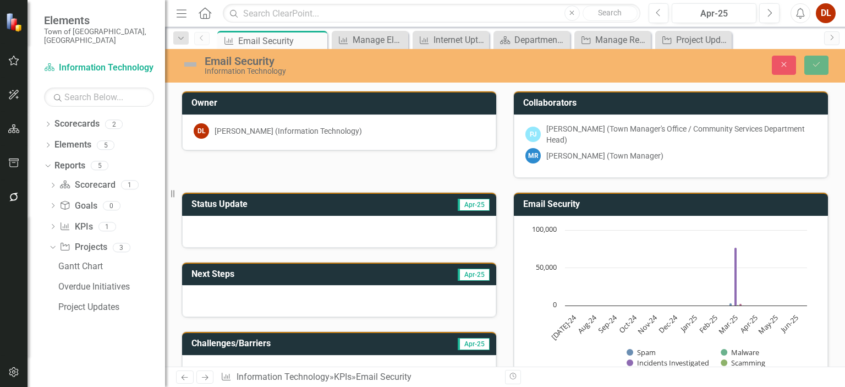
scroll to position [608, 0]
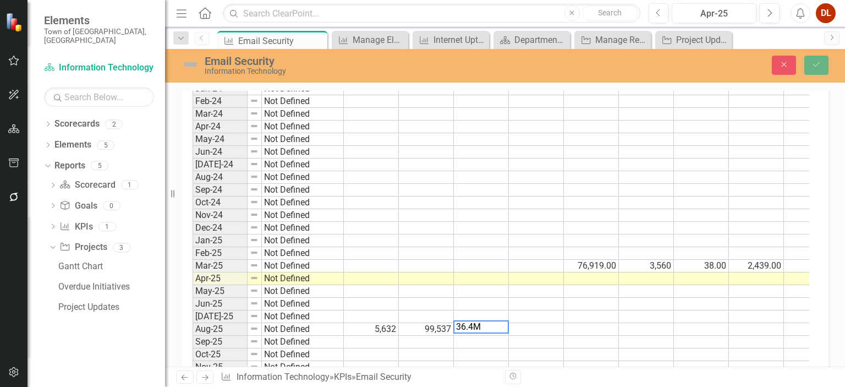
drag, startPoint x: 489, startPoint y: 321, endPoint x: 423, endPoint y: 321, distance: 65.5
click at [423, 321] on div "Period Status Threats Blocked Emails Evaluated Emails Archived Incidents Remedi…" at bounding box center [500, 223] width 617 height 326
paste textarea ",400,000"
click at [554, 323] on td at bounding box center [536, 329] width 55 height 13
click at [542, 324] on td at bounding box center [536, 329] width 55 height 13
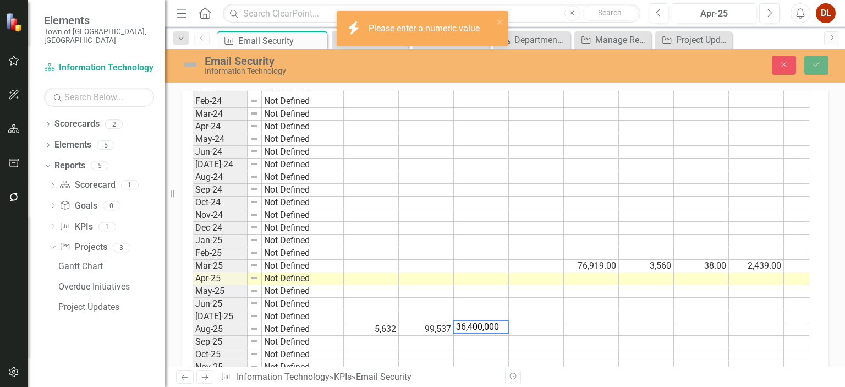
click at [542, 323] on td at bounding box center [536, 329] width 55 height 13
click at [543, 323] on td at bounding box center [536, 329] width 55 height 13
click at [533, 335] on td at bounding box center [536, 341] width 55 height 13
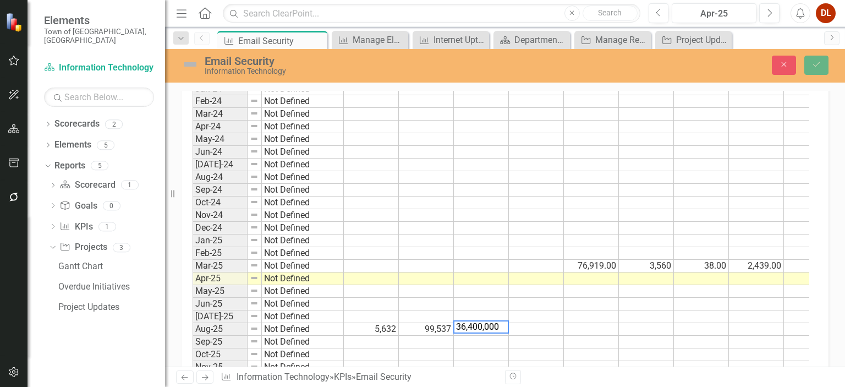
click at [538, 323] on td at bounding box center [536, 329] width 55 height 13
click at [489, 302] on td at bounding box center [481, 304] width 55 height 13
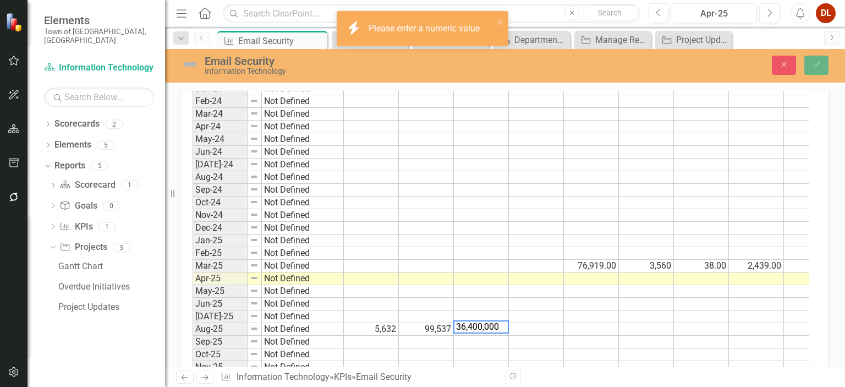
click at [537, 310] on td at bounding box center [536, 316] width 55 height 13
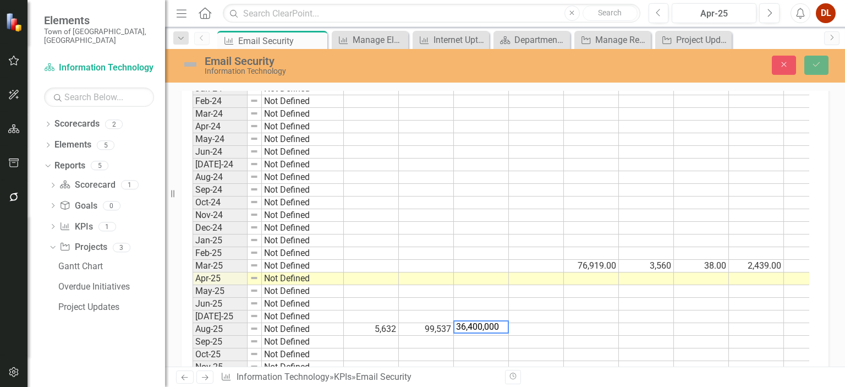
click at [493, 335] on td at bounding box center [481, 341] width 55 height 13
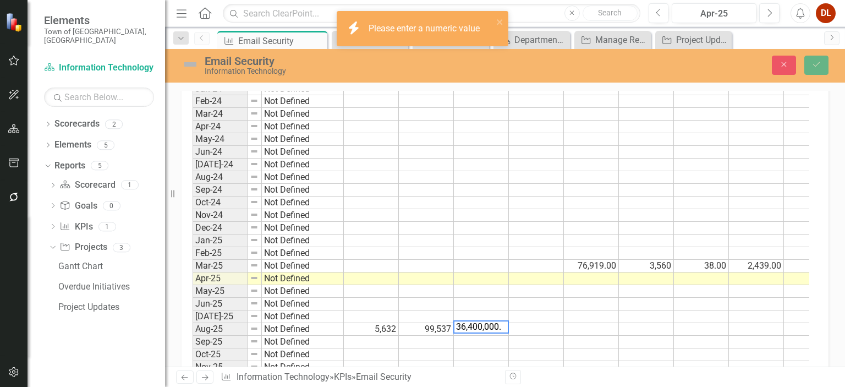
type textarea "36,400,000."
click at [570, 327] on td at bounding box center [591, 329] width 55 height 13
click at [482, 335] on td at bounding box center [481, 341] width 55 height 13
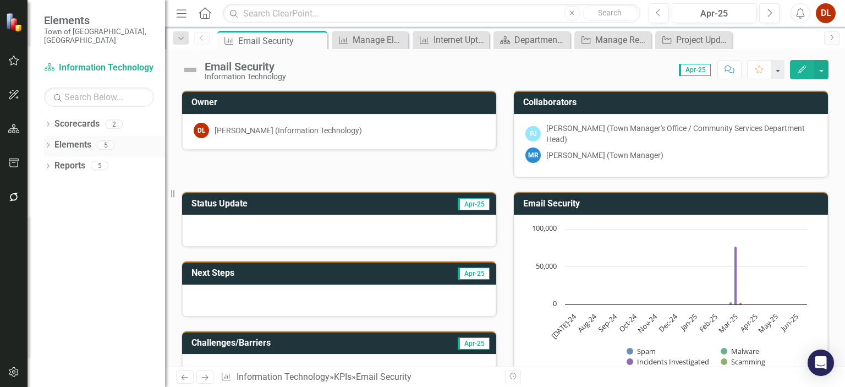
click at [68, 139] on link "Elements" at bounding box center [72, 145] width 37 height 13
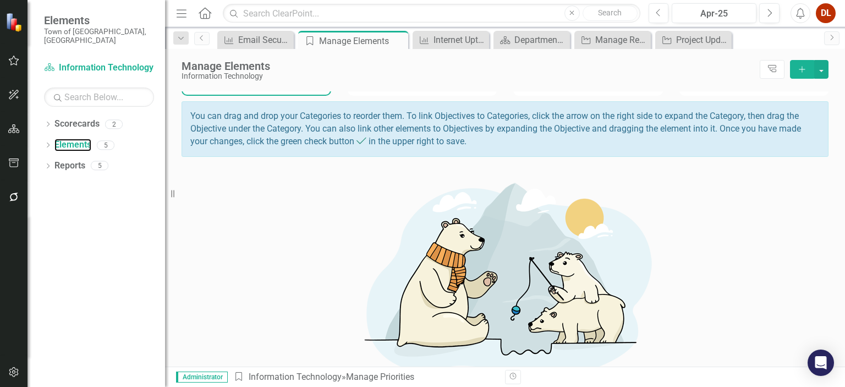
scroll to position [146, 0]
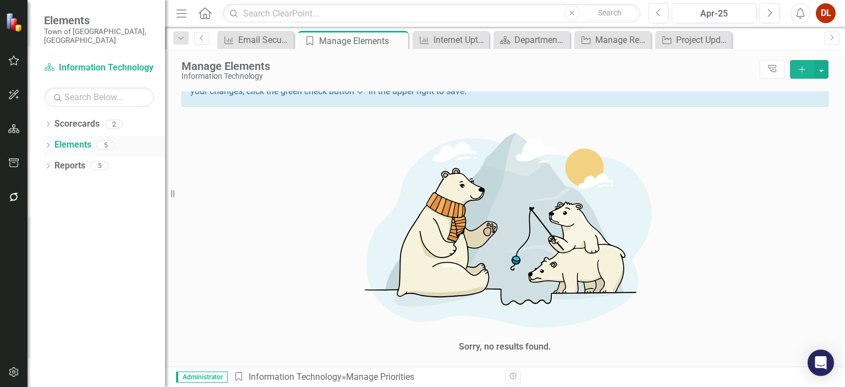
click at [64, 139] on link "Elements" at bounding box center [72, 145] width 37 height 13
click at [79, 139] on link "Elements" at bounding box center [72, 145] width 37 height 13
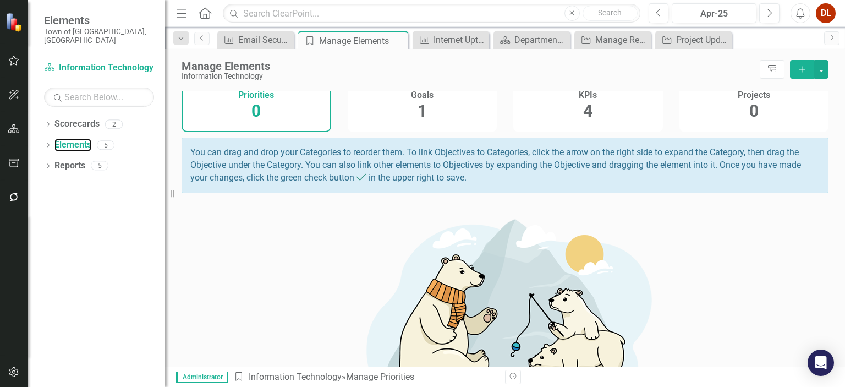
scroll to position [0, 0]
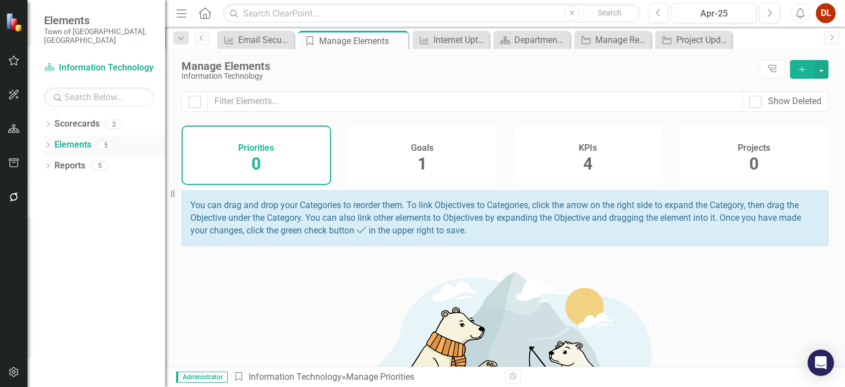
click at [75, 139] on link "Elements" at bounding box center [72, 145] width 37 height 13
click at [321, 303] on div "Sorry, no results found." at bounding box center [504, 377] width 647 height 241
click at [583, 167] on span "4" at bounding box center [587, 163] width 9 height 19
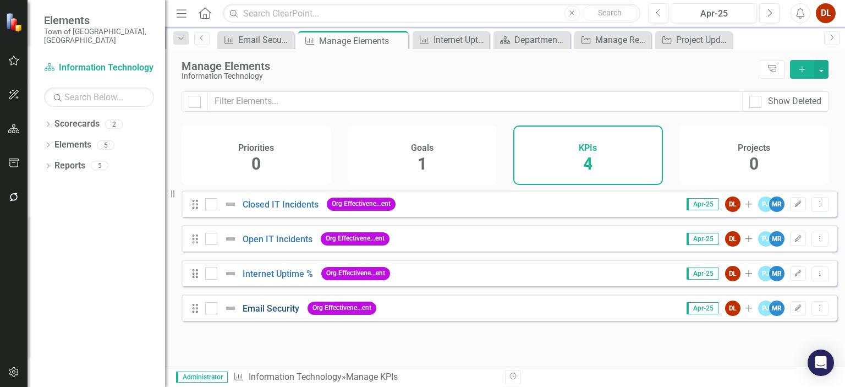
click at [279, 313] on link "Email Security" at bounding box center [271, 308] width 57 height 10
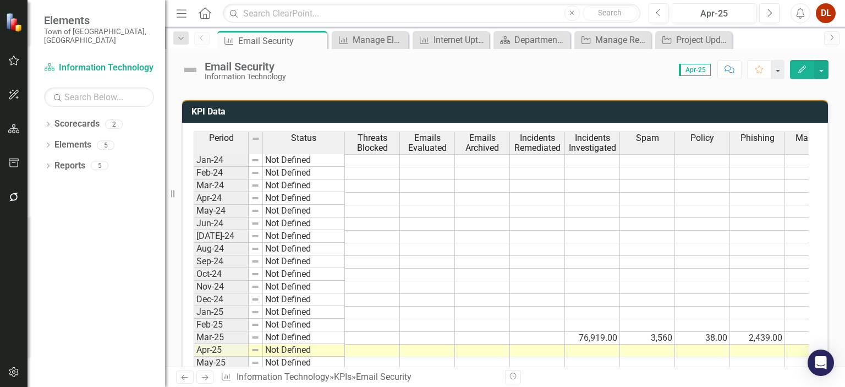
scroll to position [654, 0]
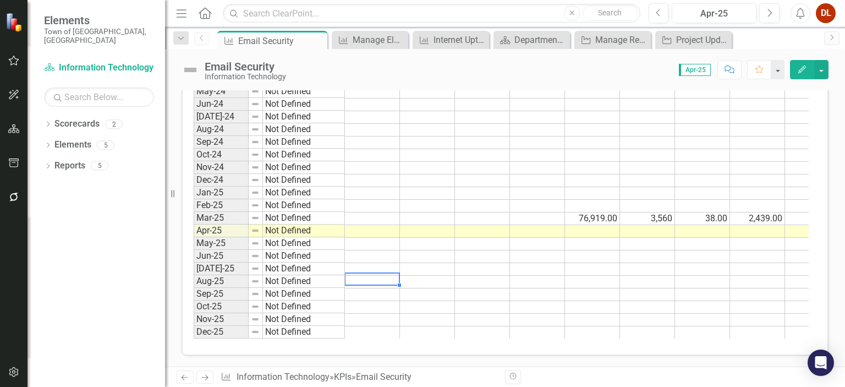
click at [372, 276] on td at bounding box center [372, 282] width 55 height 13
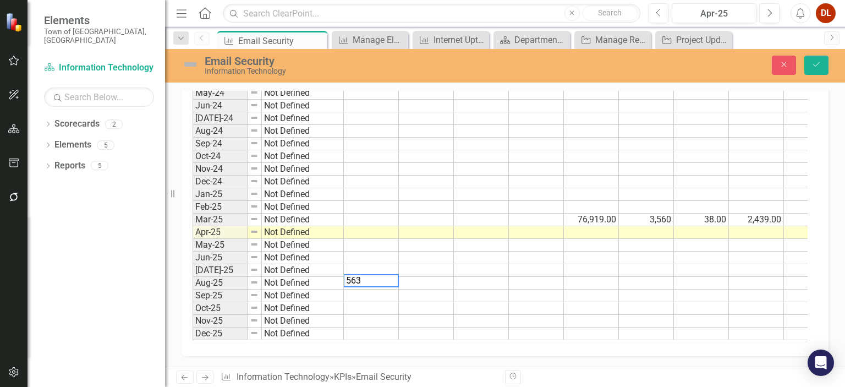
type textarea "5632"
type textarea "99537"
type textarea "36400000"
click at [487, 289] on td at bounding box center [481, 295] width 55 height 13
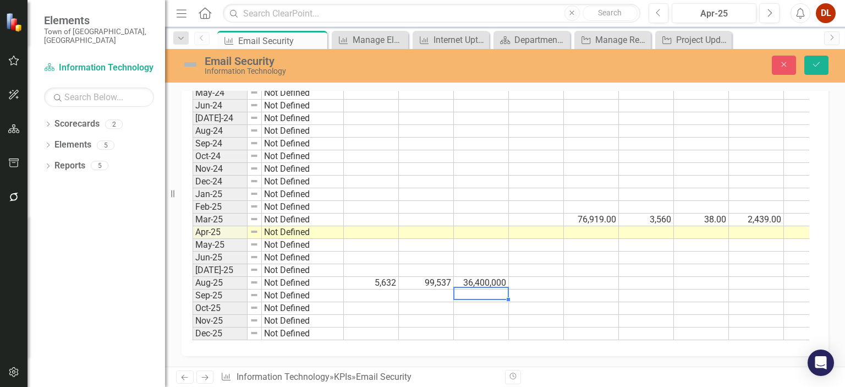
click at [534, 277] on td at bounding box center [536, 283] width 55 height 13
type textarea "0"
type textarea "3"
drag, startPoint x: 553, startPoint y: 271, endPoint x: 590, endPoint y: 273, distance: 36.4
click at [590, 277] on tr "Aug-25 Not Defined 5,632 99,537 36,400,000 0.00 3.00" at bounding box center [542, 283] width 701 height 13
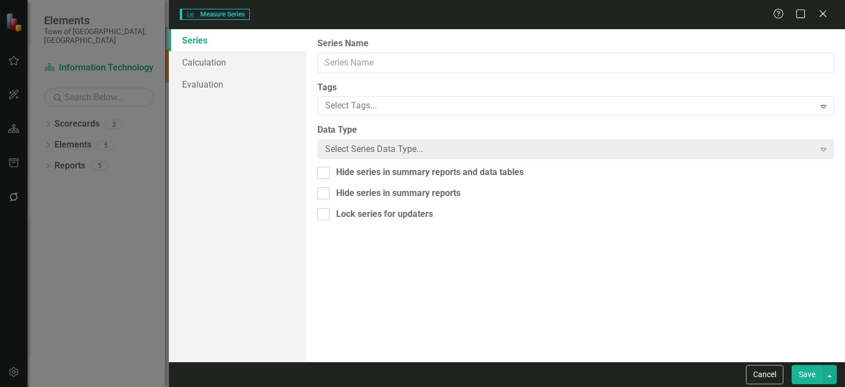
type input "Incidents Remediated"
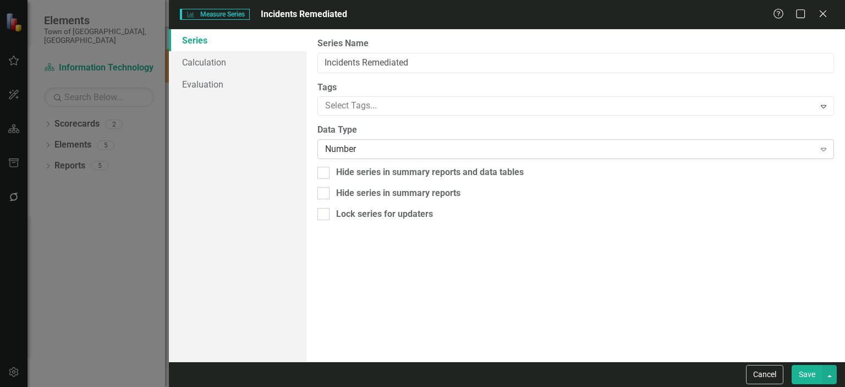
click at [395, 150] on div "Number" at bounding box center [569, 149] width 489 height 13
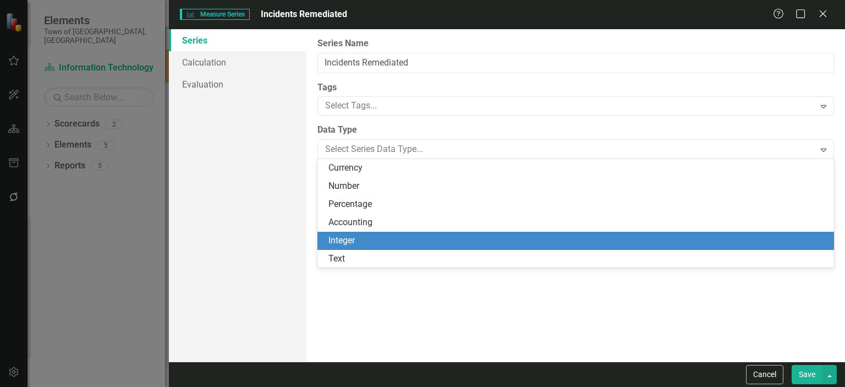
click at [360, 241] on div "Integer" at bounding box center [577, 240] width 499 height 13
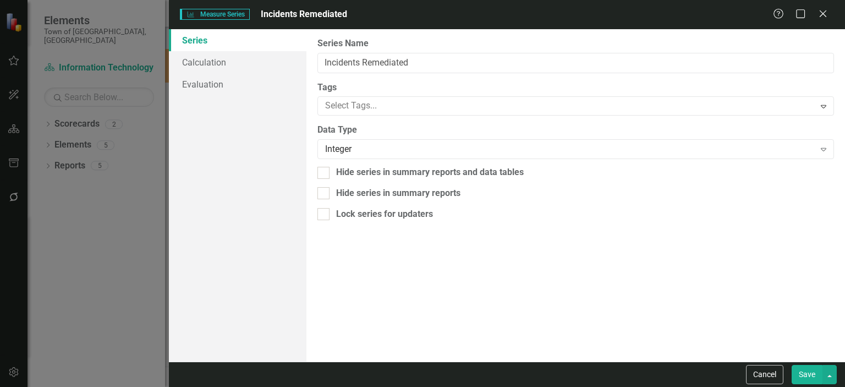
click at [805, 380] on button "Save" at bounding box center [806, 374] width 31 height 19
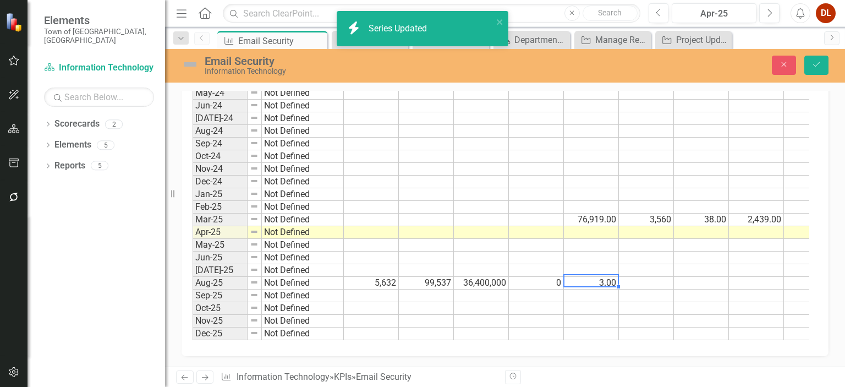
click at [605, 277] on td "3.00" at bounding box center [591, 283] width 55 height 13
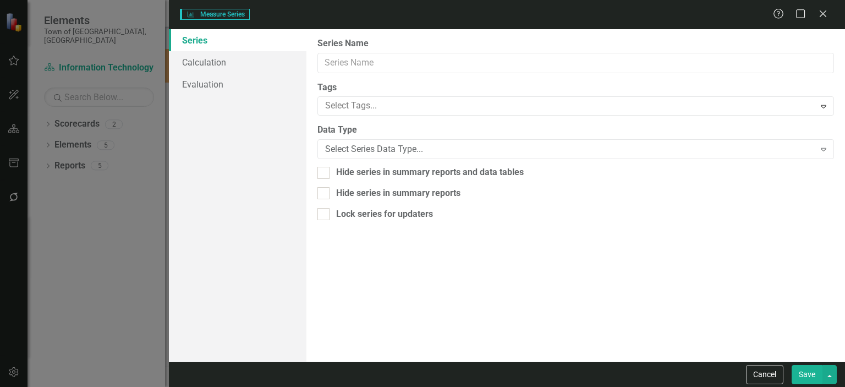
type input "Incidents Investigated"
click at [384, 153] on div "Number" at bounding box center [569, 149] width 489 height 13
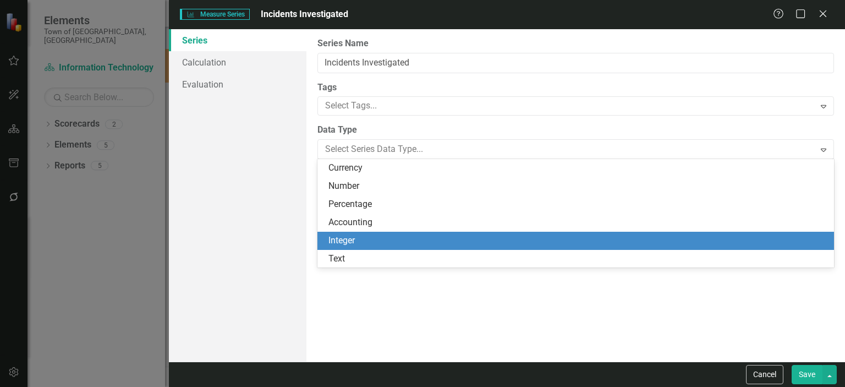
click at [393, 240] on div "Integer" at bounding box center [577, 240] width 499 height 13
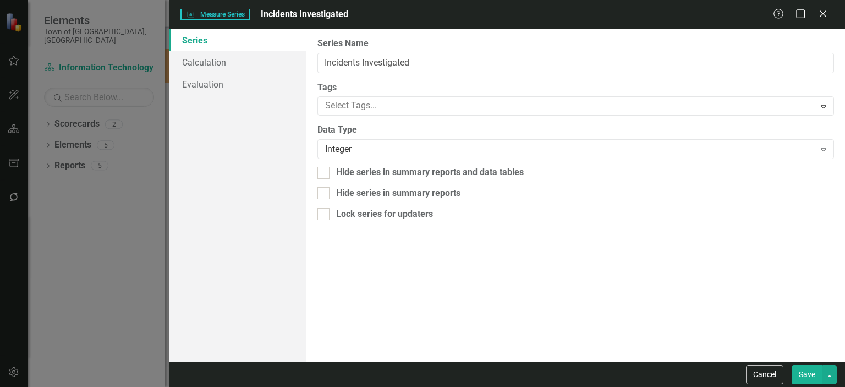
click at [806, 367] on button "Save" at bounding box center [806, 374] width 31 height 19
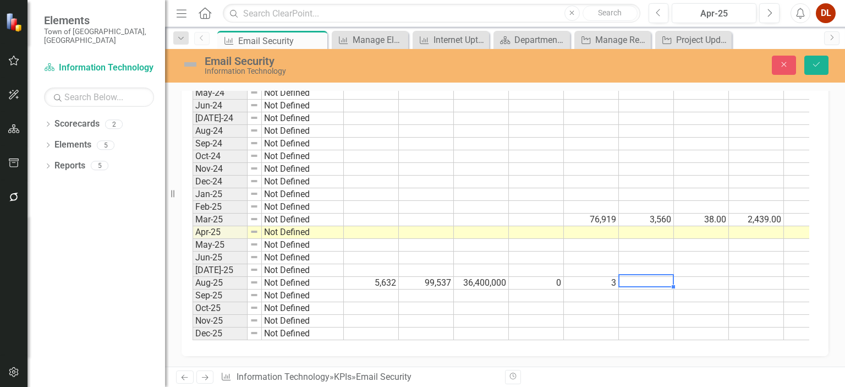
click at [651, 277] on td at bounding box center [646, 283] width 55 height 13
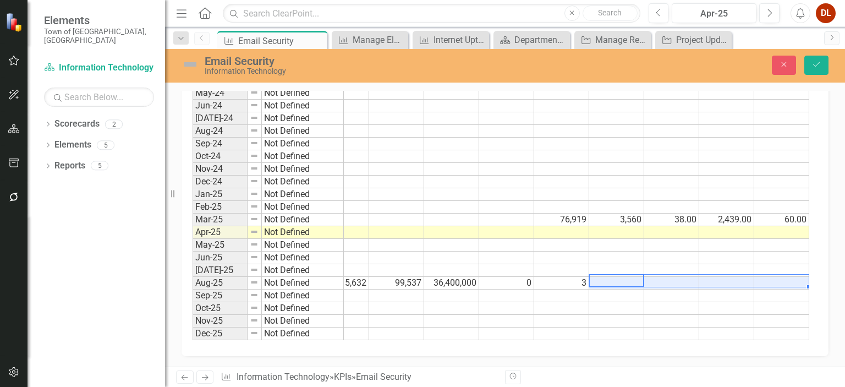
drag, startPoint x: 652, startPoint y: 271, endPoint x: 793, endPoint y: 272, distance: 140.8
click at [793, 277] on tr "Aug-25 Not Defined 5,632 99,537 36,400,000 0 3" at bounding box center [513, 283] width 701 height 13
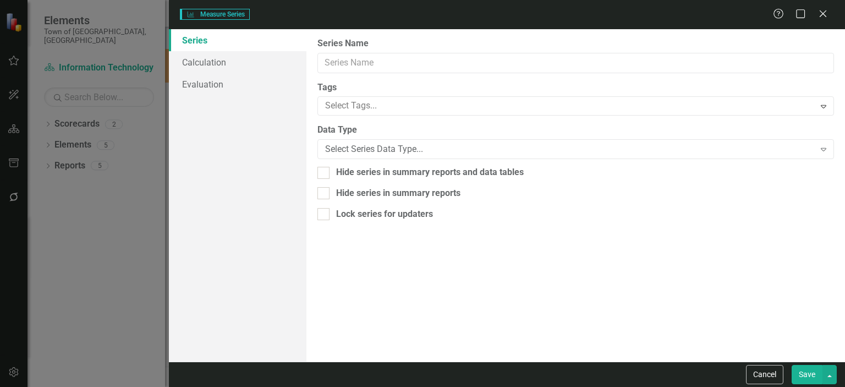
type input "Spam"
click at [808, 377] on button "Save" at bounding box center [806, 374] width 31 height 19
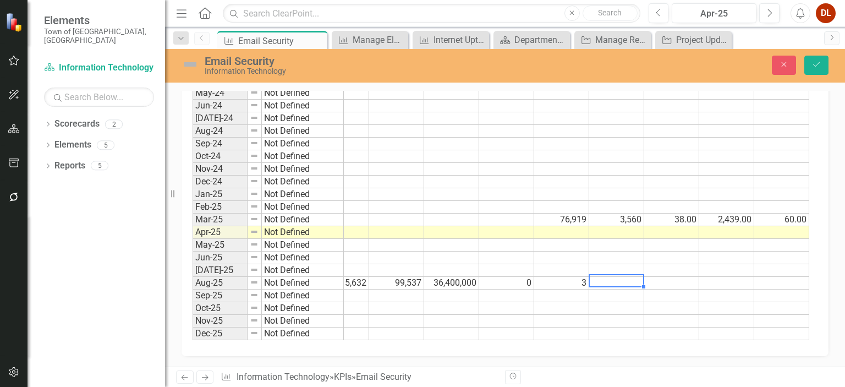
click at [619, 277] on td at bounding box center [616, 283] width 55 height 13
type textarea "5200"
type textarea "208"
type textarea "94"
type textarea "64"
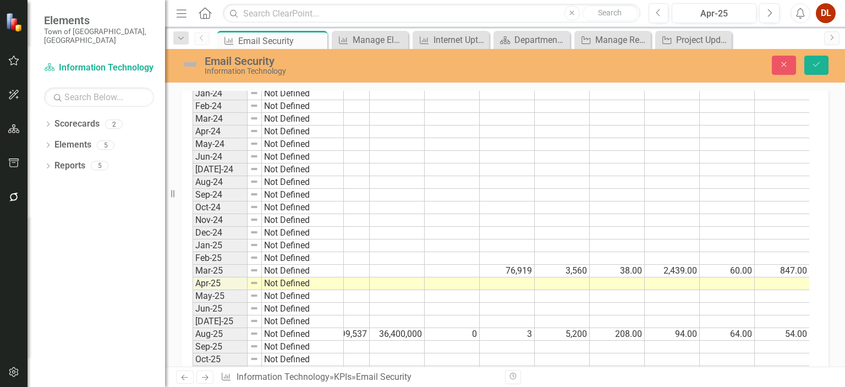
scroll to position [658, 0]
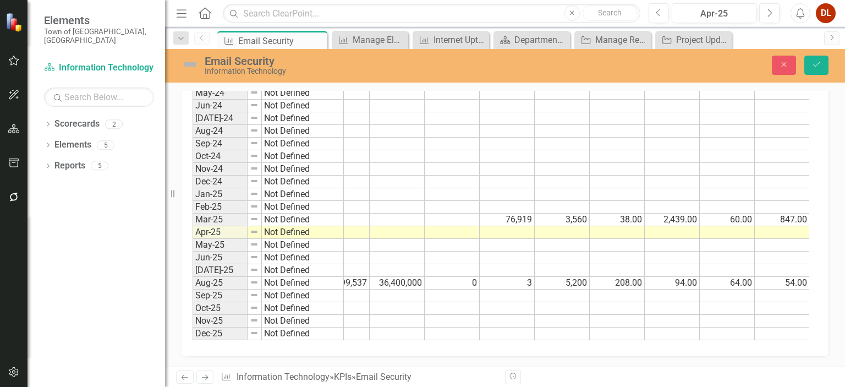
type textarea "54"
click at [619, 277] on td "208.00" at bounding box center [617, 283] width 55 height 13
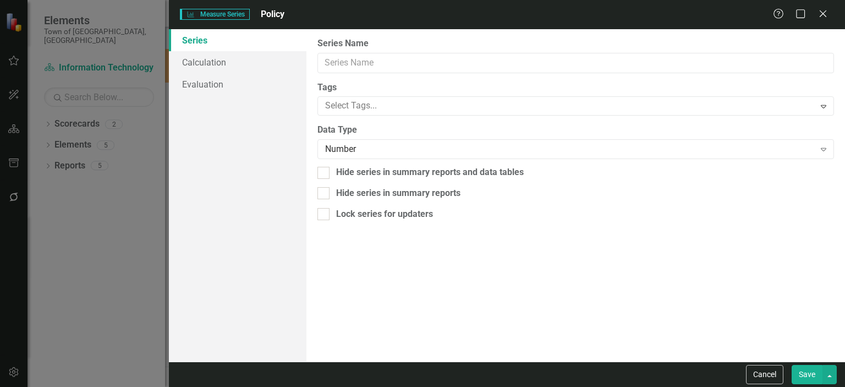
type input "Policy"
click at [352, 147] on div "Number" at bounding box center [569, 149] width 489 height 13
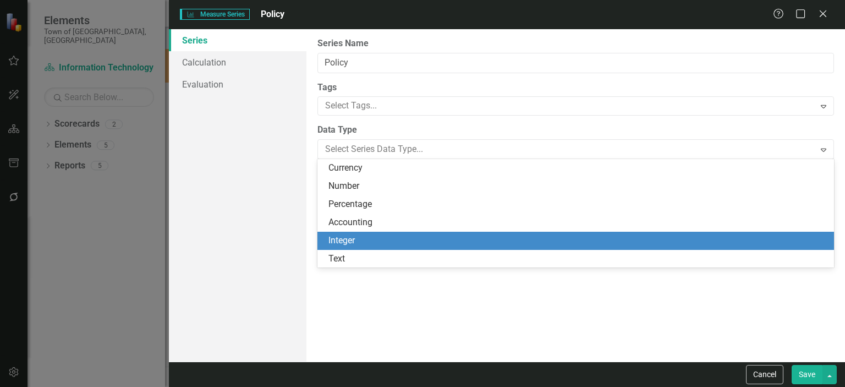
drag, startPoint x: 370, startPoint y: 241, endPoint x: 381, endPoint y: 244, distance: 11.3
click at [370, 241] on div "Integer" at bounding box center [577, 240] width 499 height 13
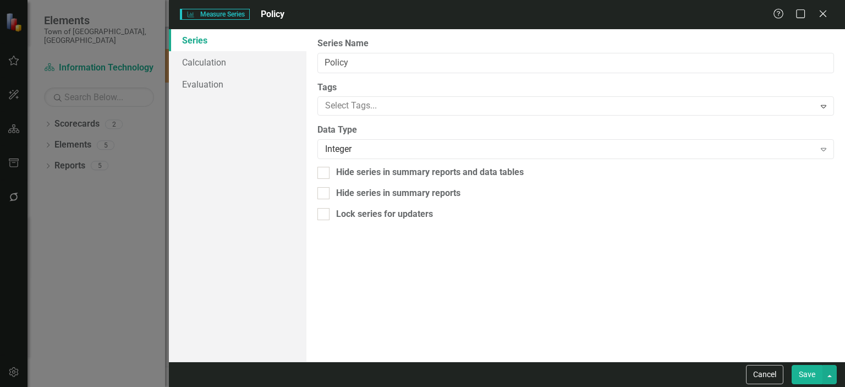
click at [816, 373] on button "Save" at bounding box center [806, 374] width 31 height 19
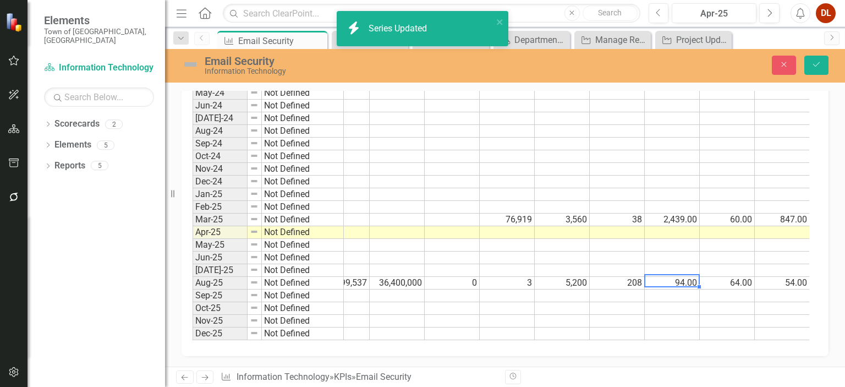
click at [684, 277] on td "94.00" at bounding box center [672, 283] width 55 height 13
drag, startPoint x: 684, startPoint y: 274, endPoint x: 807, endPoint y: 272, distance: 123.2
click at [807, 277] on tr "Aug-25 Not Defined 5,632 99,537 36,400,000 0 3 5,200 208 94.00 64.00 54.00" at bounding box center [458, 283] width 701 height 13
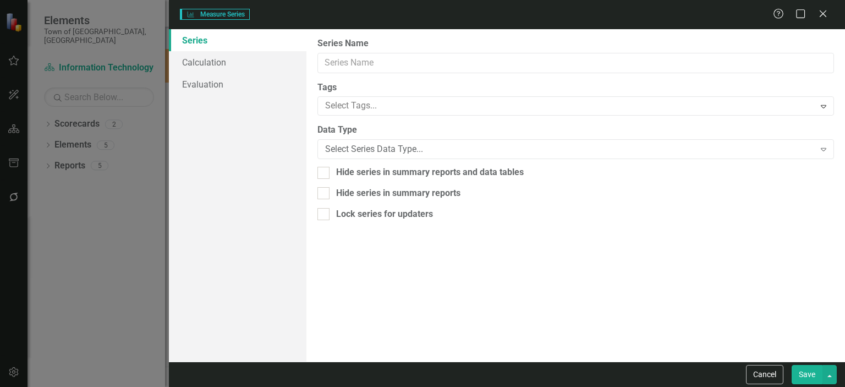
type input "Phishing"
click at [374, 150] on div "Number" at bounding box center [569, 149] width 489 height 13
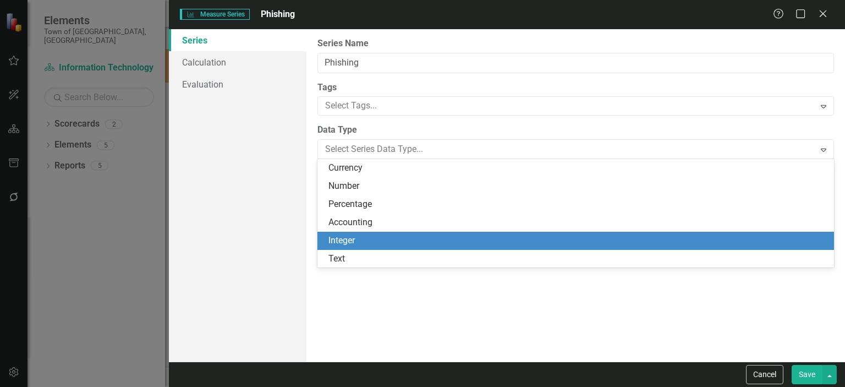
click at [367, 238] on div "Integer" at bounding box center [577, 240] width 499 height 13
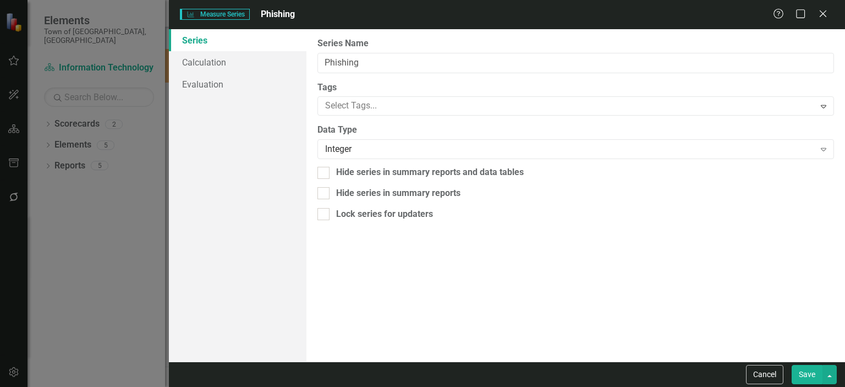
click at [803, 372] on button "Save" at bounding box center [806, 374] width 31 height 19
type input "Malware"
click at [361, 147] on div "Number" at bounding box center [569, 149] width 489 height 13
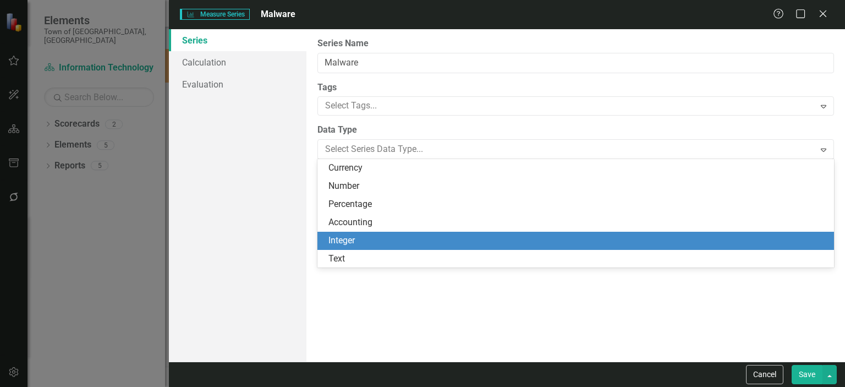
drag, startPoint x: 370, startPoint y: 245, endPoint x: 594, endPoint y: 280, distance: 227.1
click at [374, 245] on div "Integer" at bounding box center [577, 240] width 499 height 13
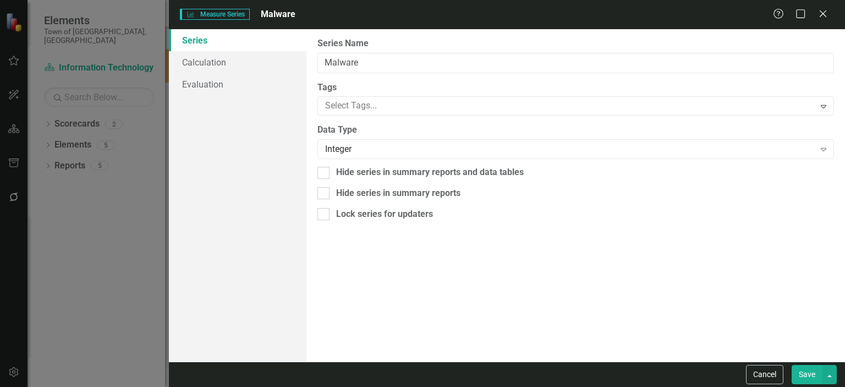
click at [811, 373] on button "Save" at bounding box center [806, 374] width 31 height 19
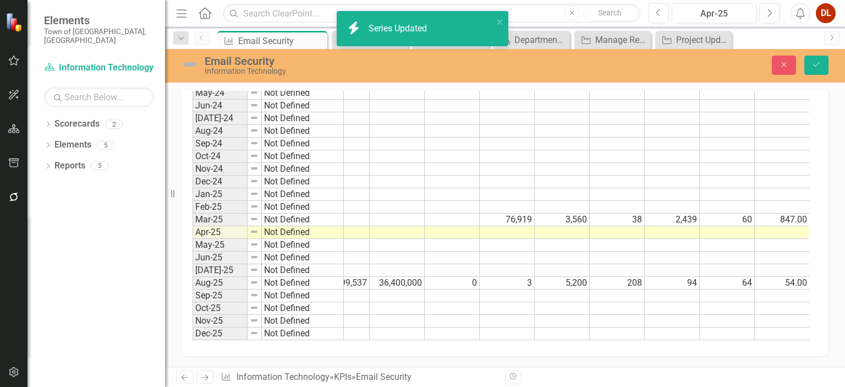
click at [797, 277] on td "54.00" at bounding box center [782, 283] width 55 height 13
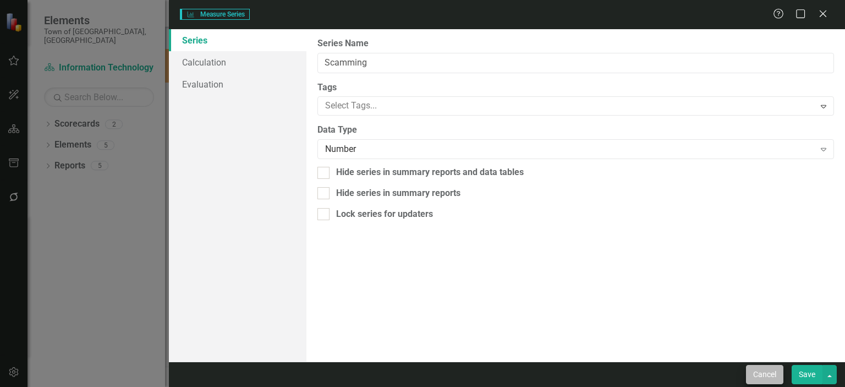
type input "Scamming"
click at [809, 371] on button "Save" at bounding box center [806, 374] width 31 height 19
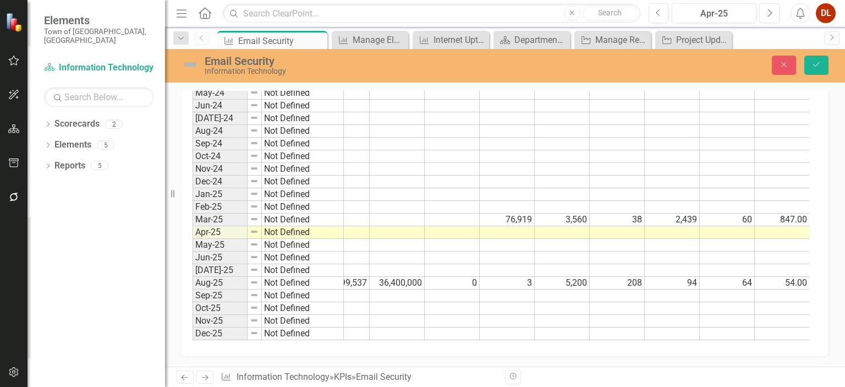
scroll to position [438, 0]
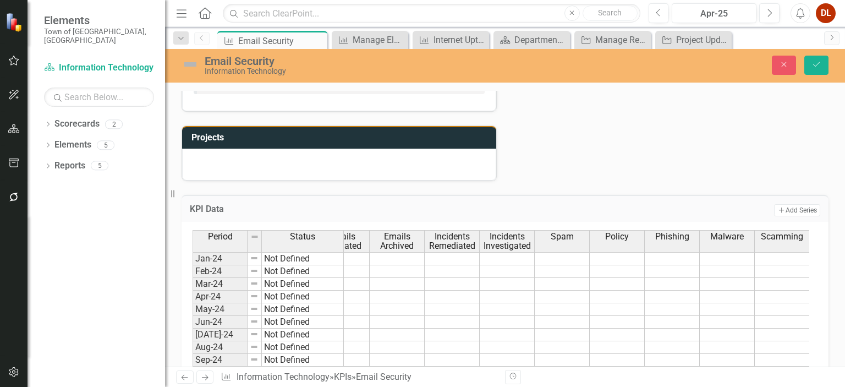
click at [288, 233] on div "Status" at bounding box center [302, 236] width 81 height 12
click at [306, 252] on td "Not Defined" at bounding box center [303, 258] width 82 height 13
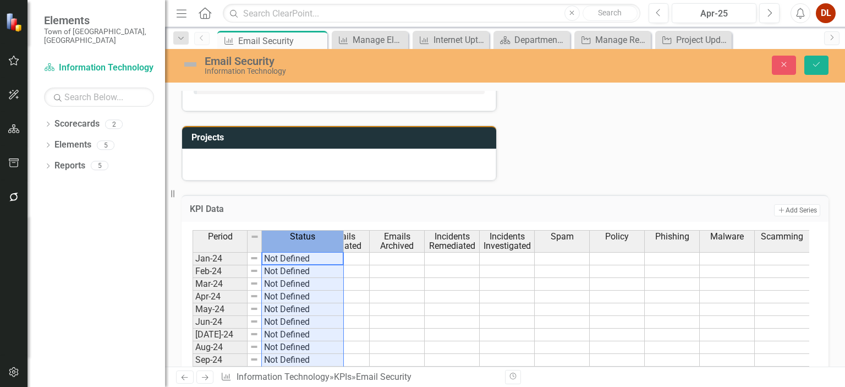
click at [318, 234] on div "Status" at bounding box center [302, 236] width 81 height 12
click at [316, 213] on div "KPI Data Add Add Series" at bounding box center [504, 208] width 647 height 27
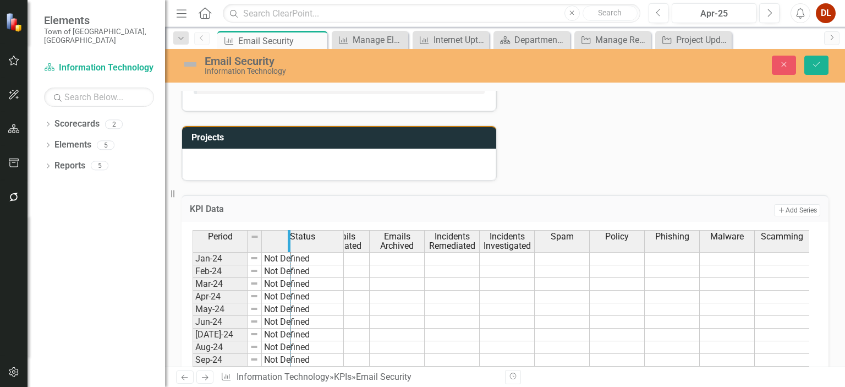
drag, startPoint x: 342, startPoint y: 228, endPoint x: 289, endPoint y: 230, distance: 52.9
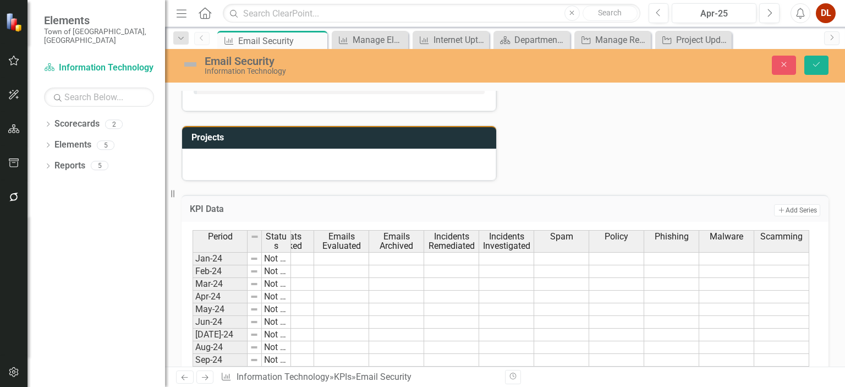
scroll to position [0, 32]
click at [305, 238] on span "Threats Blocked" at bounding box center [286, 241] width 50 height 19
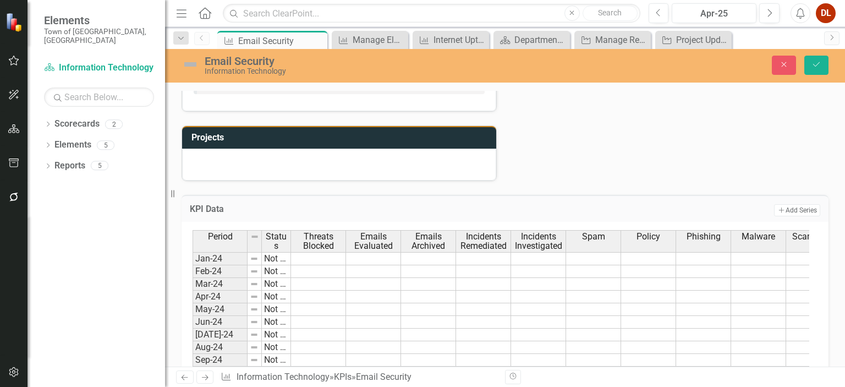
click at [317, 204] on h3 "KPI Data" at bounding box center [323, 209] width 267 height 10
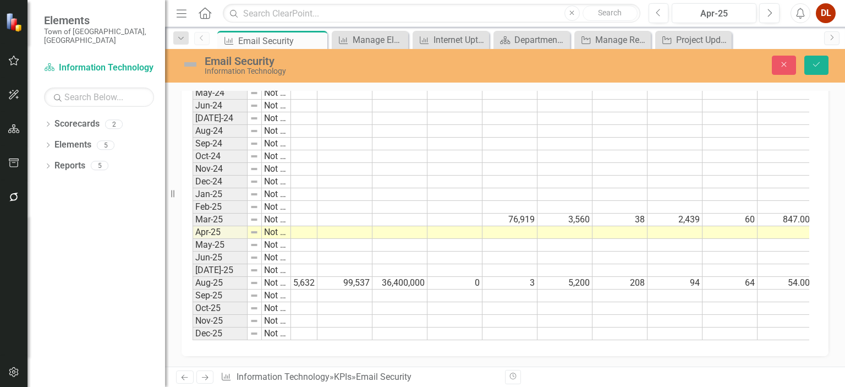
scroll to position [0, 31]
click at [802, 277] on td "54.00" at bounding box center [782, 283] width 55 height 13
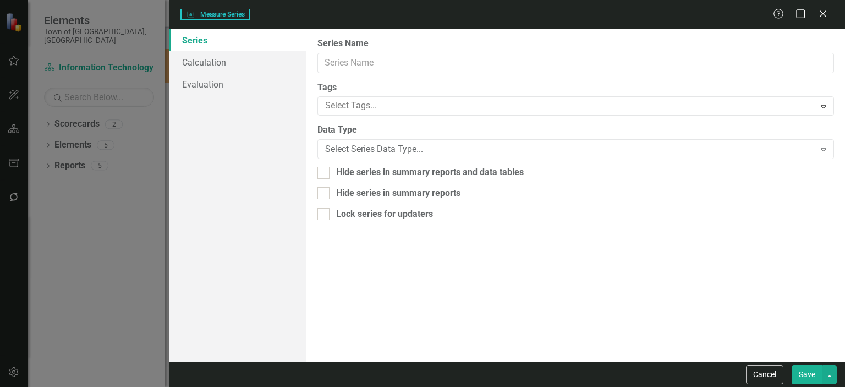
type input "Scamming"
click at [367, 147] on div "Number" at bounding box center [569, 149] width 489 height 13
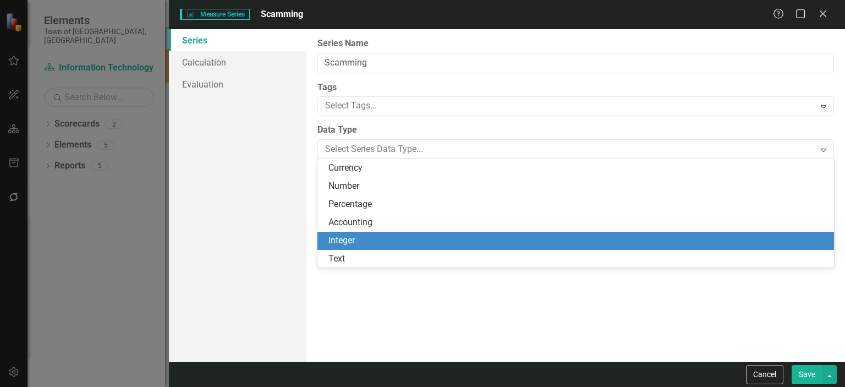
click at [372, 241] on div "Integer" at bounding box center [577, 240] width 499 height 13
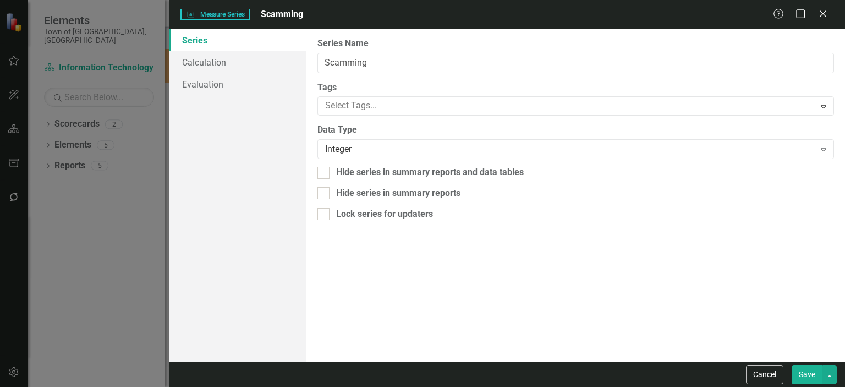
click at [804, 367] on button "Save" at bounding box center [806, 374] width 31 height 19
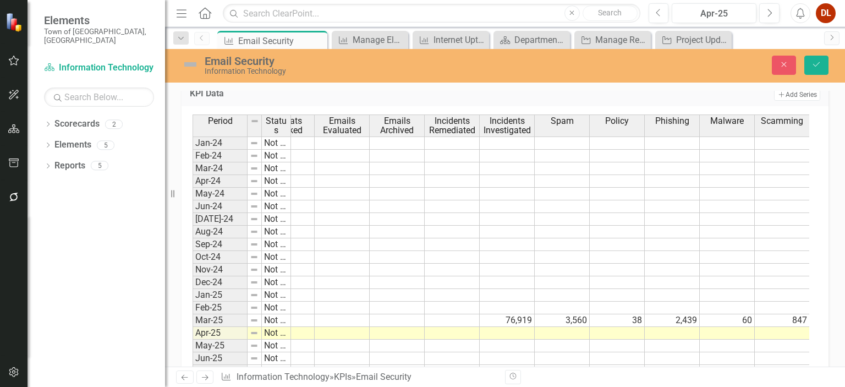
scroll to position [438, 0]
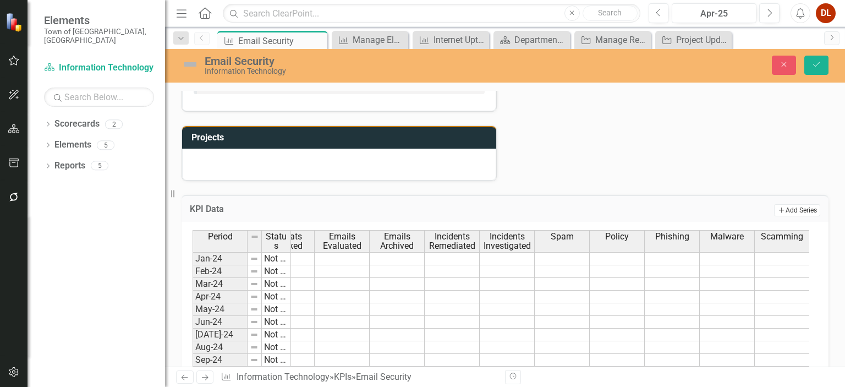
click at [792, 204] on button "Add Add Series" at bounding box center [797, 210] width 46 height 12
click at [821, 61] on icon "Save" at bounding box center [816, 64] width 10 height 8
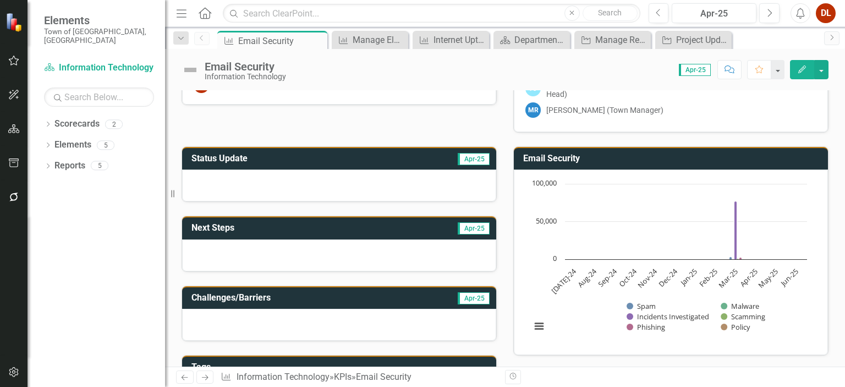
scroll to position [165, 0]
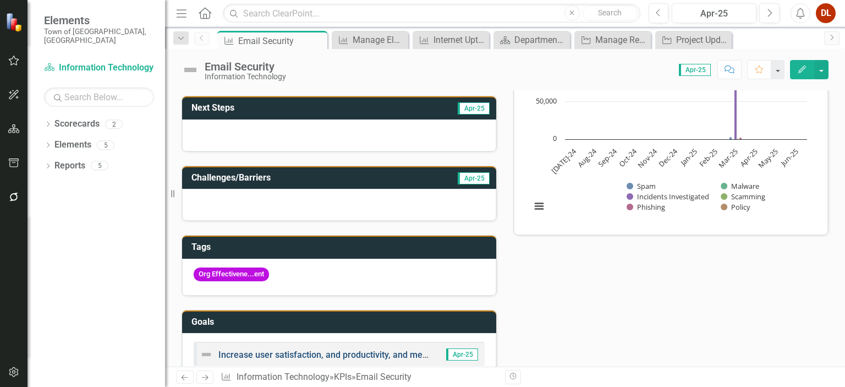
click at [300, 350] on link "Increase user satisfaction, and productivity, and measure the effectiveness of …" at bounding box center [433, 354] width 431 height 10
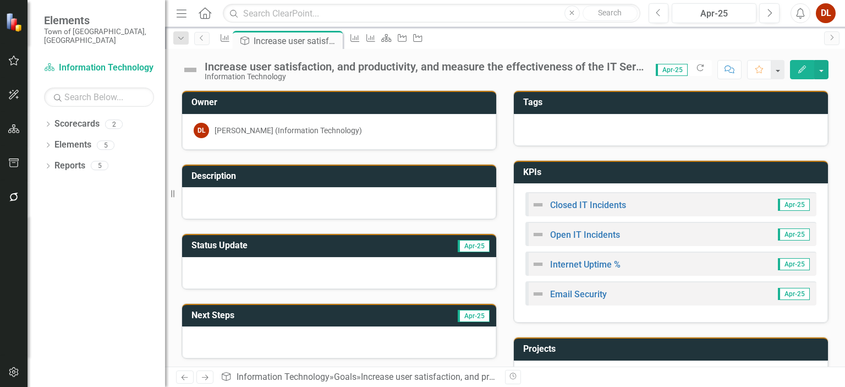
scroll to position [35, 0]
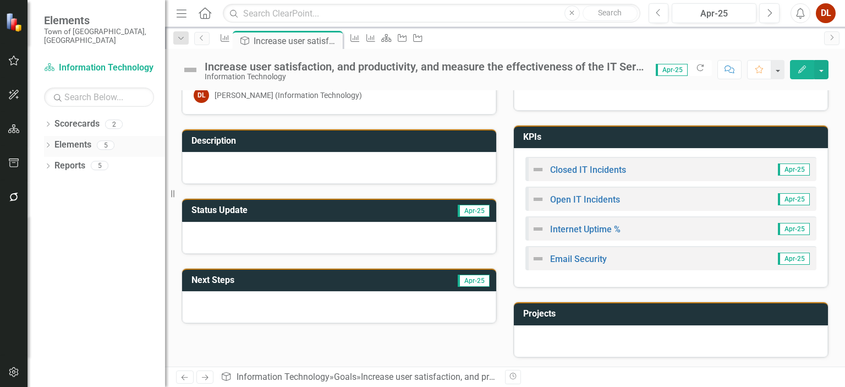
click at [87, 139] on link "Elements" at bounding box center [72, 145] width 37 height 13
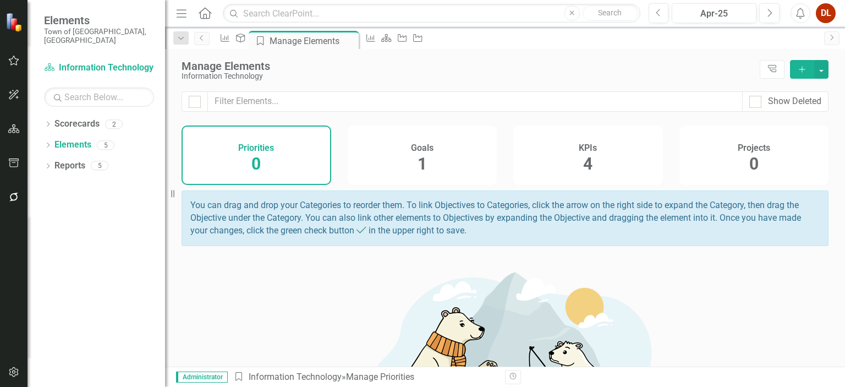
click at [588, 154] on div "KPIs 4" at bounding box center [588, 154] width 150 height 59
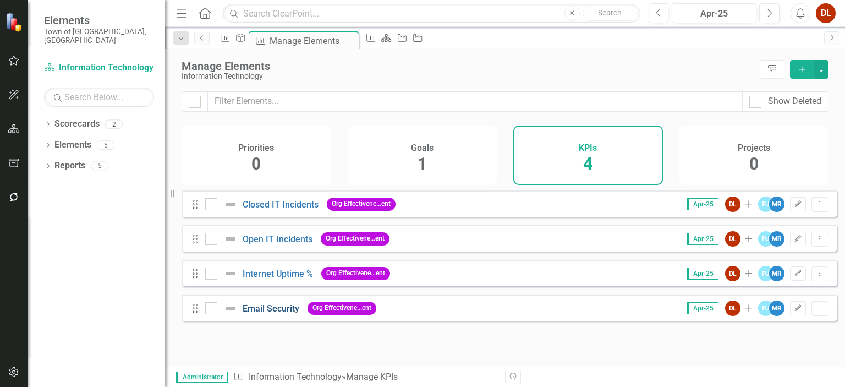
click at [255, 313] on link "Email Security" at bounding box center [271, 308] width 57 height 10
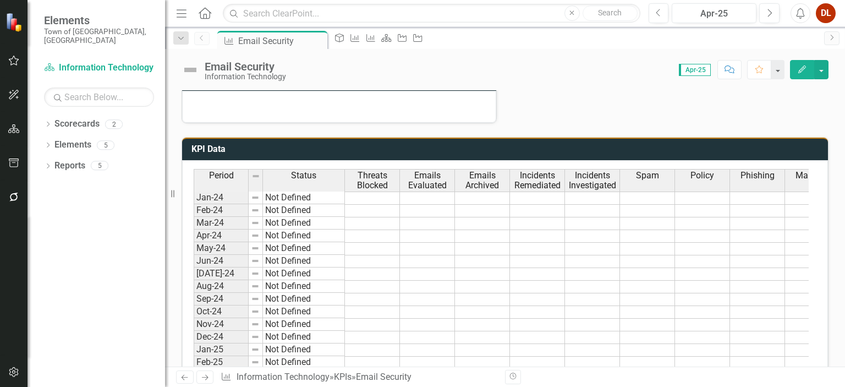
scroll to position [440, 0]
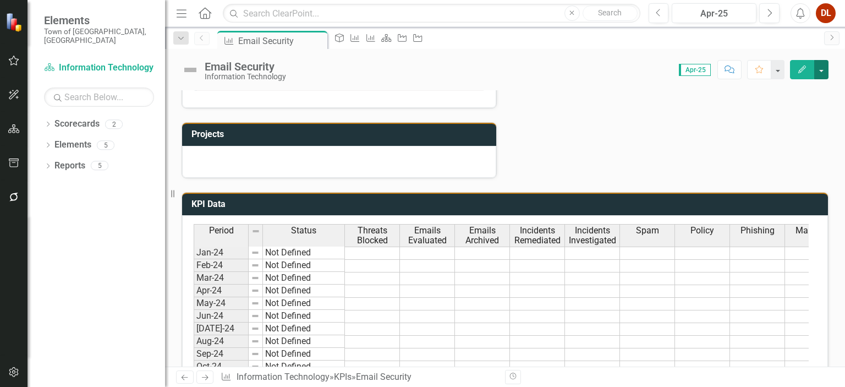
click at [822, 70] on button "button" at bounding box center [821, 69] width 14 height 19
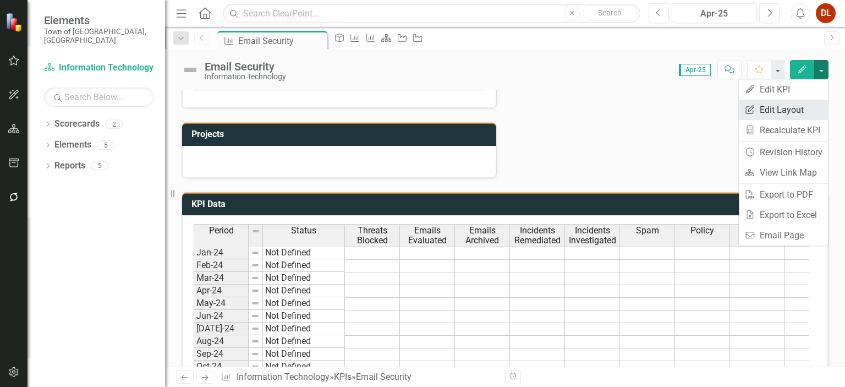
click at [804, 107] on link "Edit Report Edit Layout" at bounding box center [783, 110] width 89 height 20
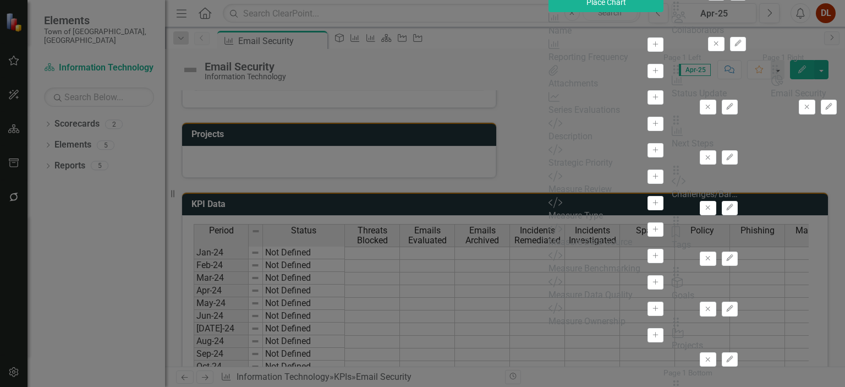
scroll to position [73, 0]
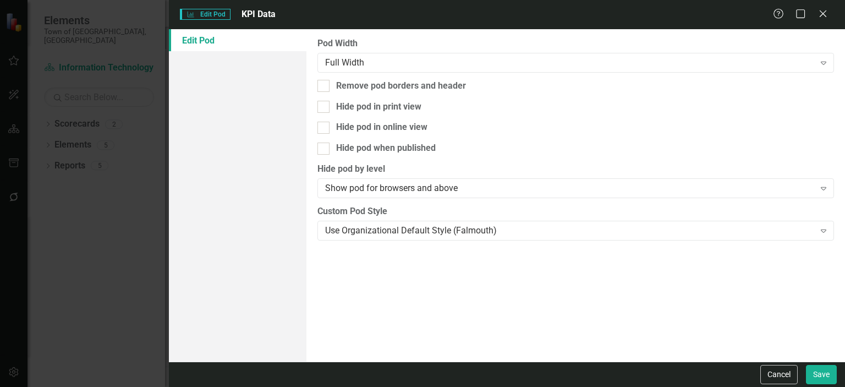
click at [835, 20] on div "KPI Edit Pod KPI Data Help Maximize Close" at bounding box center [507, 14] width 676 height 29
click at [825, 15] on icon "Close" at bounding box center [823, 13] width 14 height 10
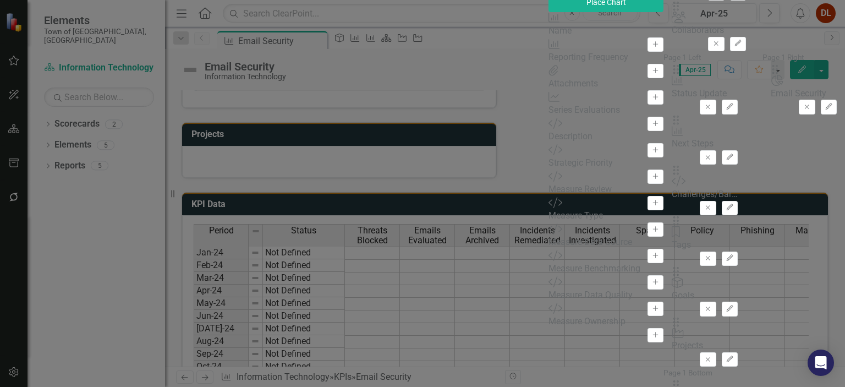
scroll to position [0, 0]
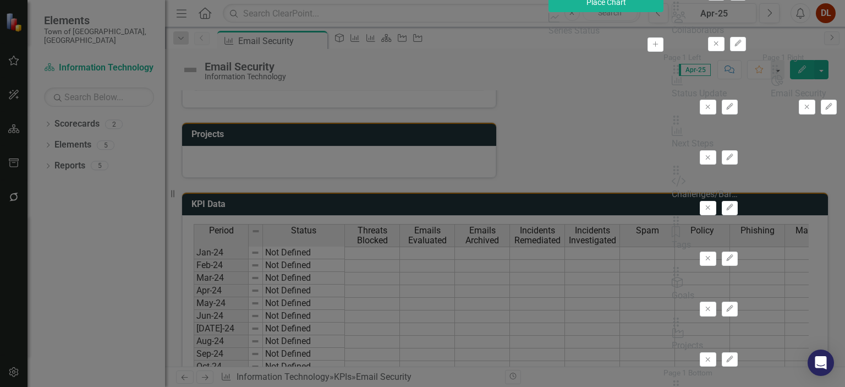
scroll to position [73, 0]
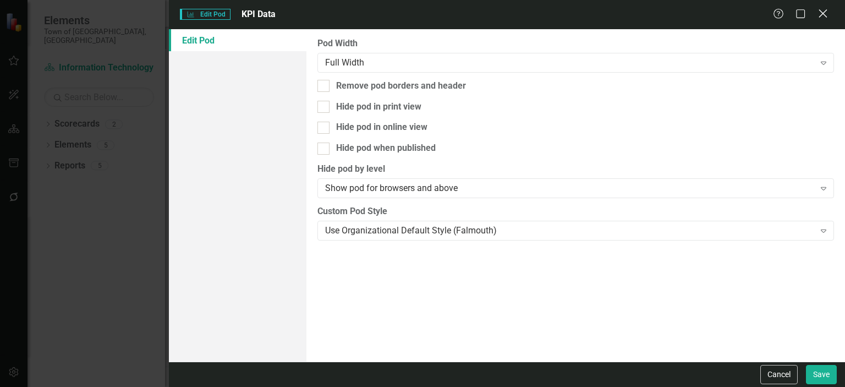
click at [824, 15] on icon "Close" at bounding box center [823, 13] width 14 height 10
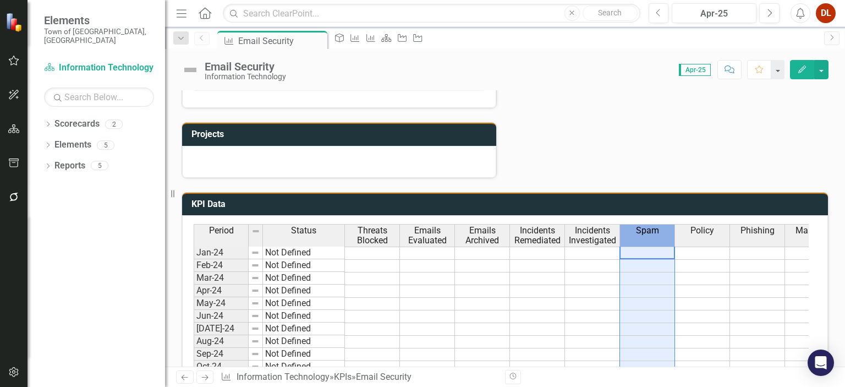
click at [652, 234] on th "Spam" at bounding box center [647, 235] width 55 height 22
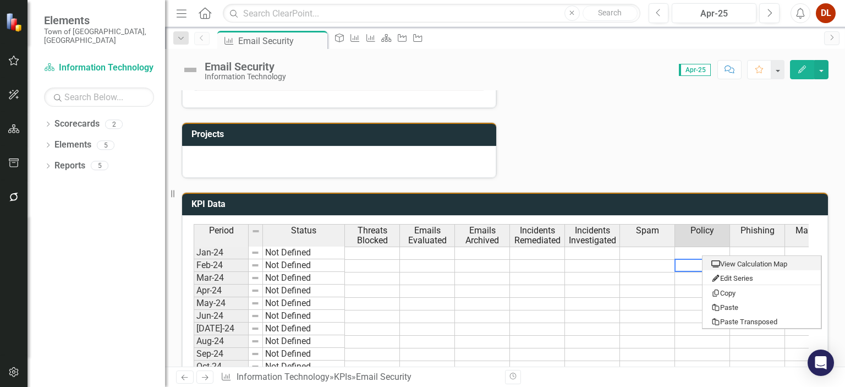
click at [768, 178] on div "KPI Data Last Calculated Period Status Threats Blocked Emails Evaluated Emails …" at bounding box center [504, 372] width 663 height 389
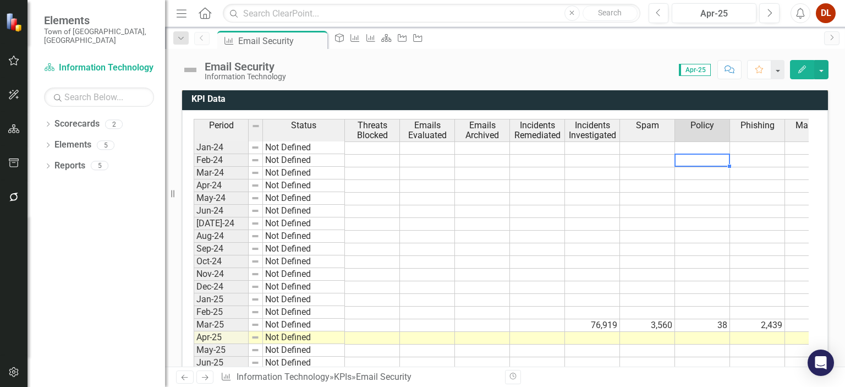
scroll to position [654, 0]
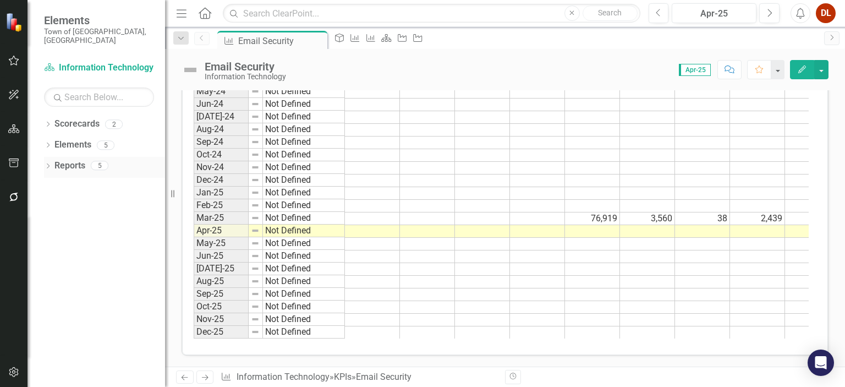
click at [73, 159] on link "Reports" at bounding box center [69, 165] width 31 height 13
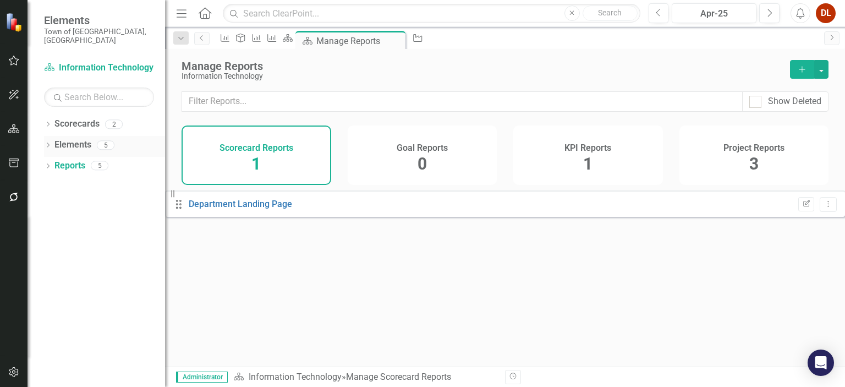
click at [80, 139] on link "Elements" at bounding box center [72, 145] width 37 height 13
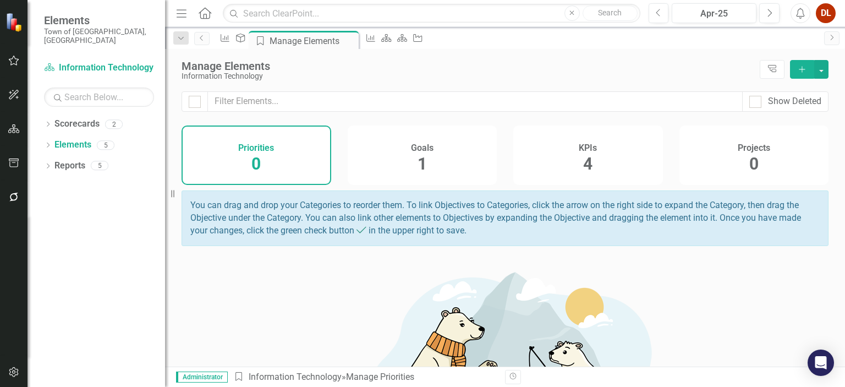
click at [590, 156] on div "KPIs 4" at bounding box center [588, 154] width 150 height 59
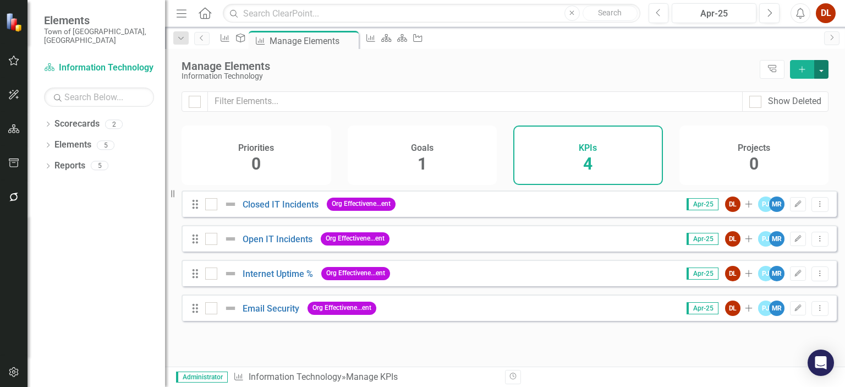
click at [825, 70] on button "button" at bounding box center [821, 69] width 14 height 19
click at [582, 59] on div "Manage Elements Information Technology Tree Explorer Add" at bounding box center [505, 70] width 680 height 42
click at [802, 321] on div "Drag Email Security Org Effectivene...ent Apr-25 DL Add PJ MR Edit Dropdown Menu" at bounding box center [508, 307] width 655 height 26
click at [811, 316] on button "Dropdown Menu" at bounding box center [819, 308] width 17 height 15
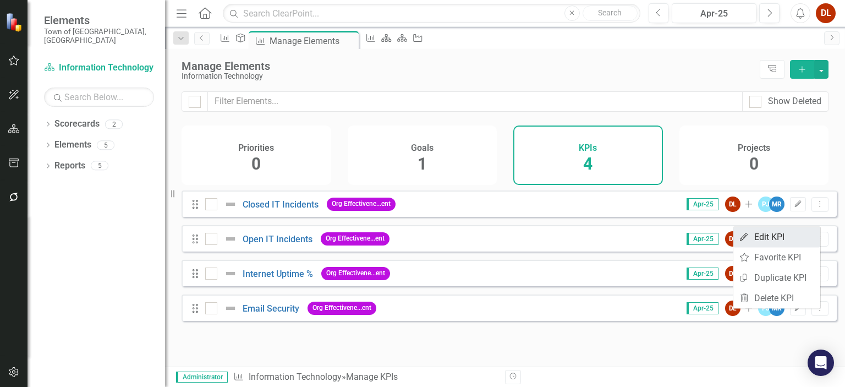
click at [775, 243] on link "Edit Edit KPI" at bounding box center [776, 237] width 87 height 20
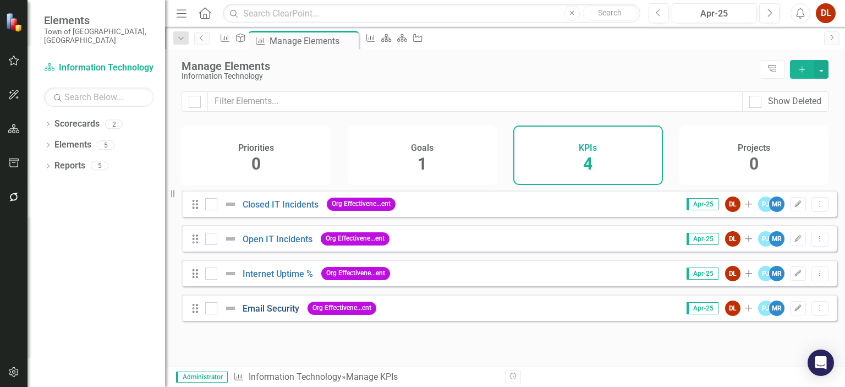
click at [268, 313] on link "Email Security" at bounding box center [271, 308] width 57 height 10
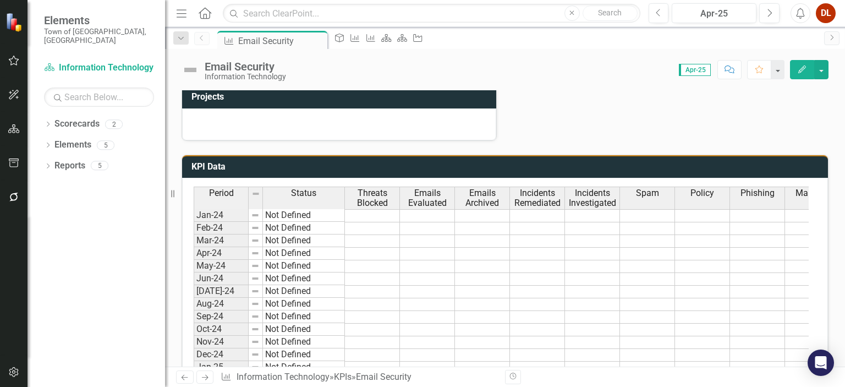
scroll to position [495, 0]
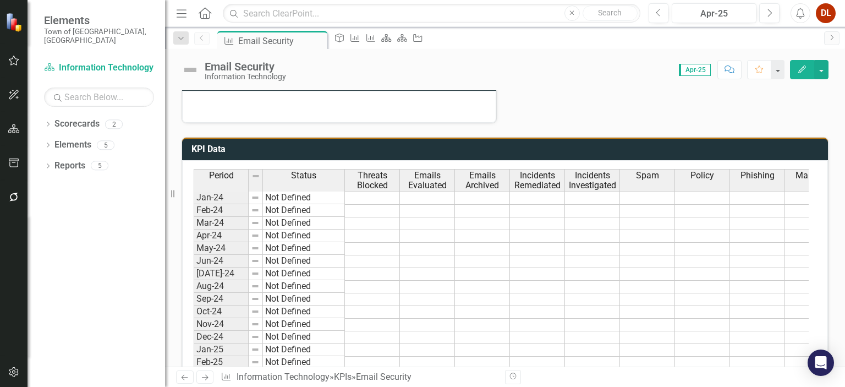
click at [213, 146] on h3 "KPI Data" at bounding box center [506, 149] width 631 height 10
click at [215, 146] on h3 "KPI Data" at bounding box center [506, 149] width 631 height 10
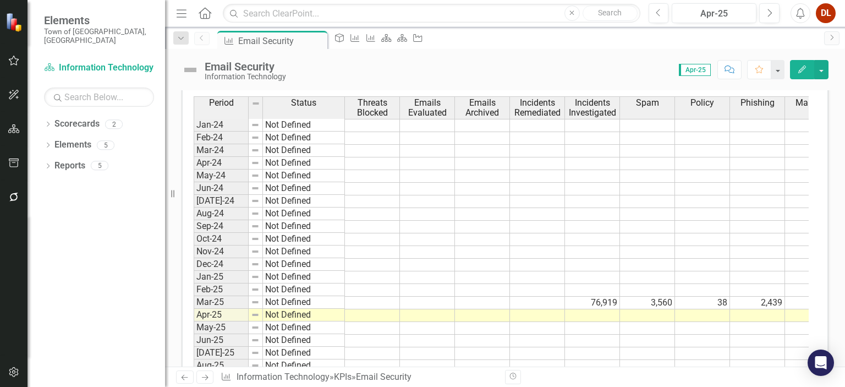
scroll to position [490, 0]
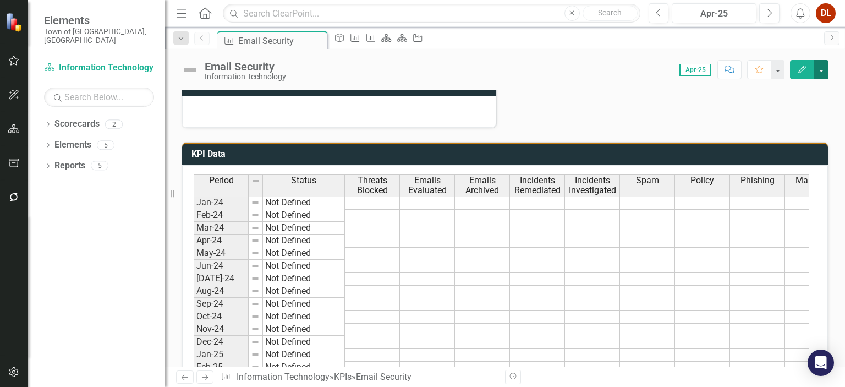
click at [821, 68] on button "button" at bounding box center [821, 69] width 14 height 19
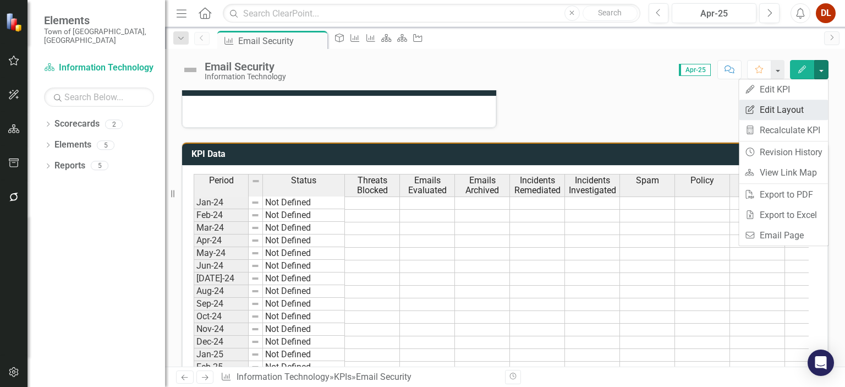
click at [807, 107] on link "Edit Report Edit Layout" at bounding box center [783, 110] width 89 height 20
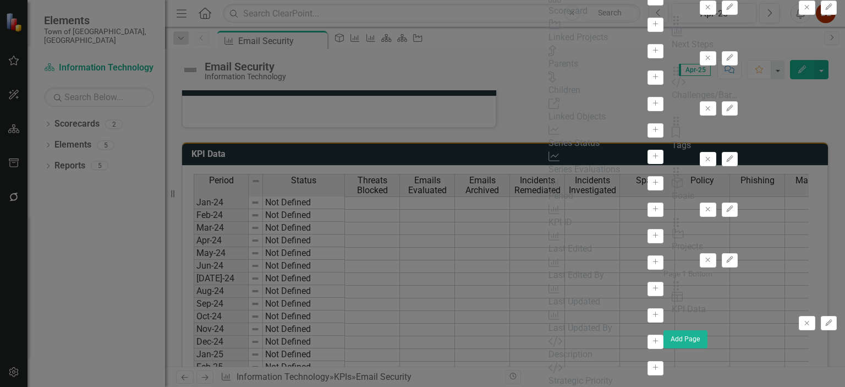
click at [548, 71] on div "Parents" at bounding box center [605, 64] width 115 height 13
click at [651, 80] on icon "Add" at bounding box center [655, 77] width 8 height 7
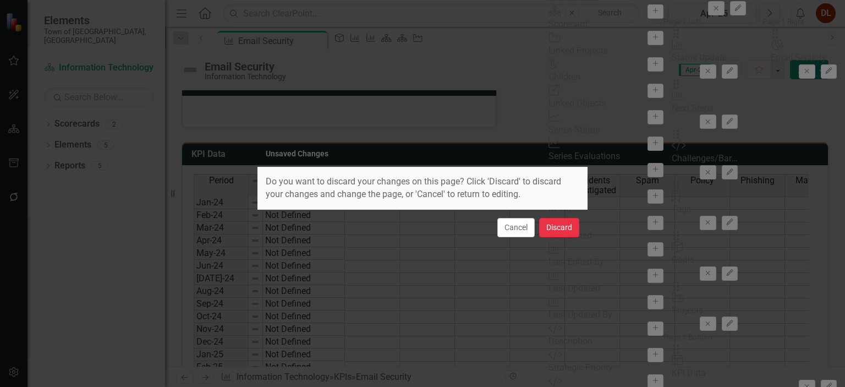
click at [566, 224] on button "Discard" at bounding box center [559, 227] width 40 height 19
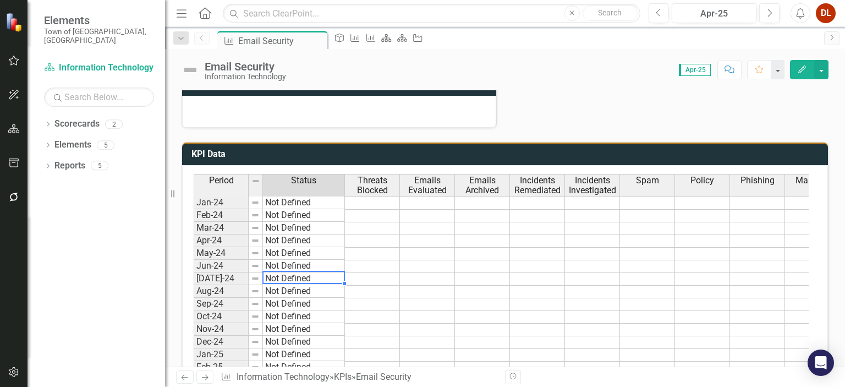
click at [194, 278] on div "Period Status Jan-24 Not Defined Feb-24 Not Defined Mar-24 Not Defined Apr-24 N…" at bounding box center [194, 337] width 0 height 326
click at [609, 157] on td "KPI Data" at bounding box center [506, 155] width 631 height 18
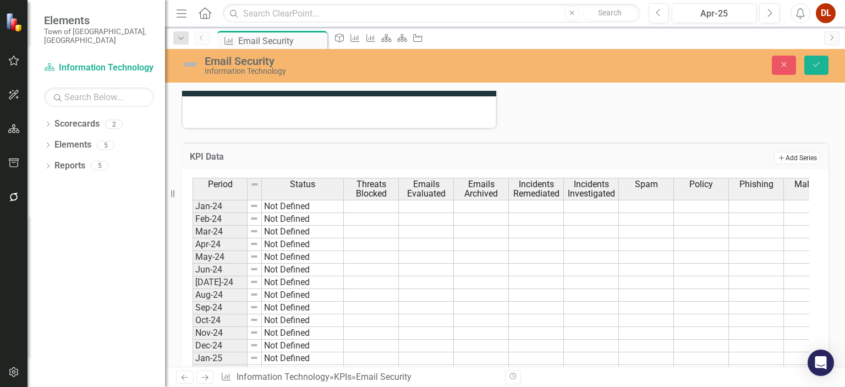
click at [777, 156] on button "Add Add Series" at bounding box center [797, 158] width 46 height 12
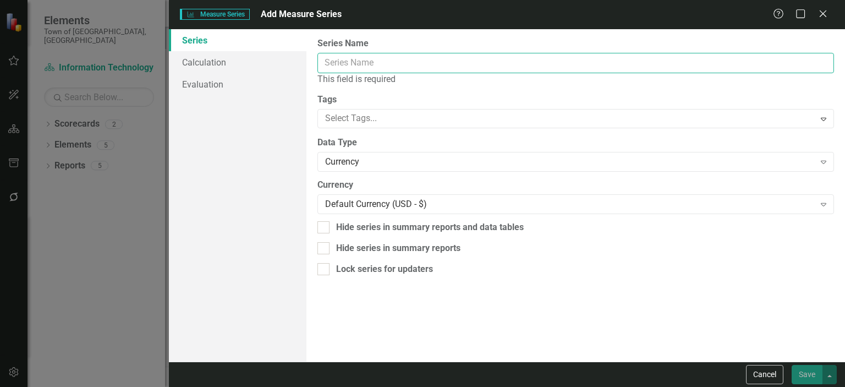
click at [437, 64] on input "Series Name" at bounding box center [575, 63] width 516 height 20
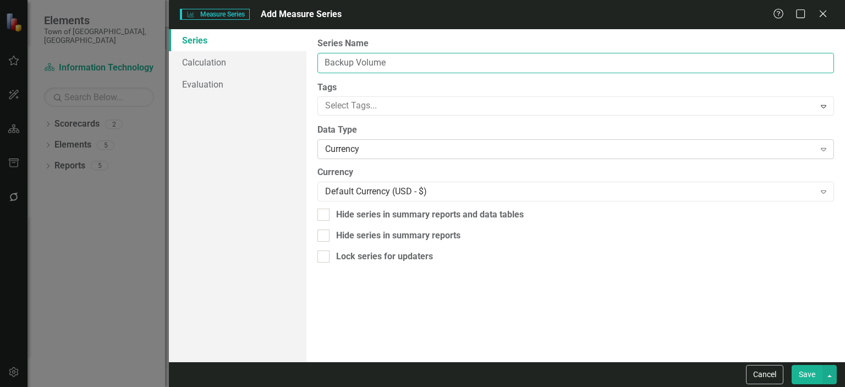
type input "Backup Volume"
click at [436, 149] on div "Currency" at bounding box center [569, 149] width 489 height 13
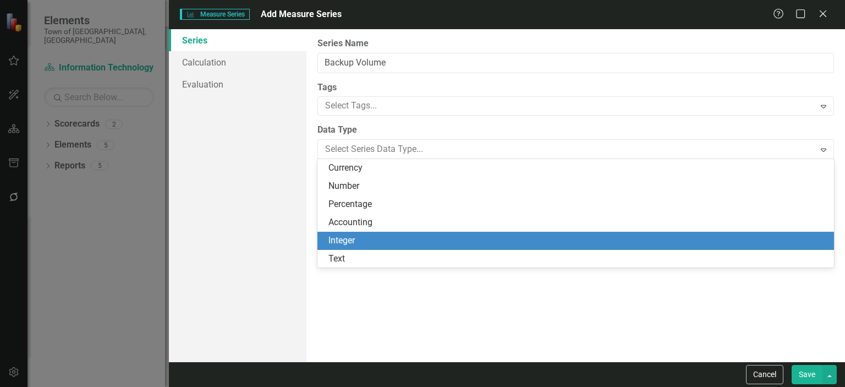
click at [414, 241] on div "Integer" at bounding box center [577, 240] width 499 height 13
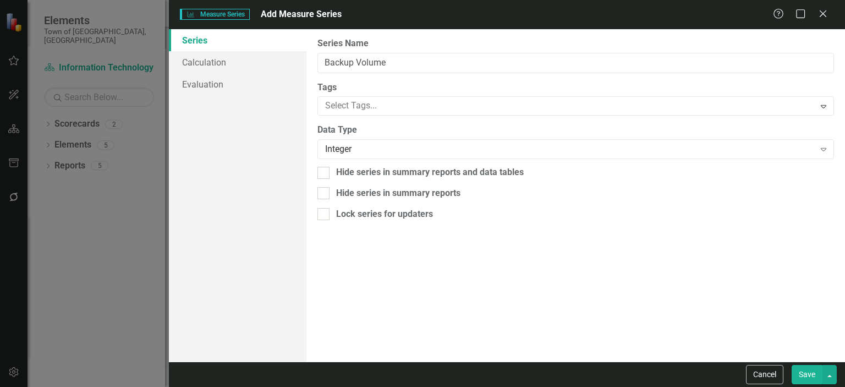
click at [812, 376] on button "Save" at bounding box center [806, 374] width 31 height 19
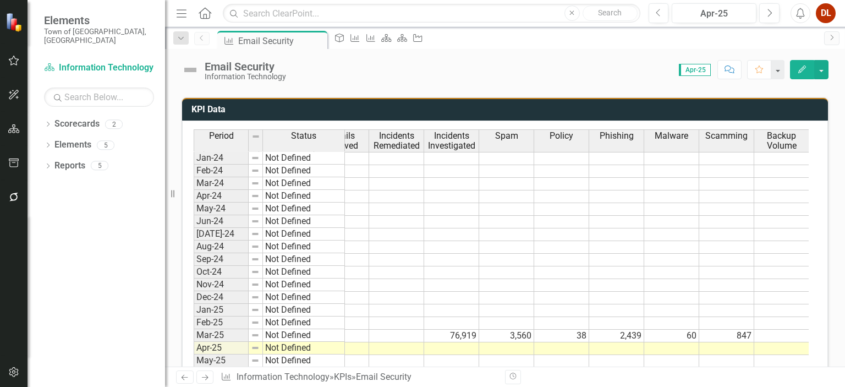
scroll to position [599, 0]
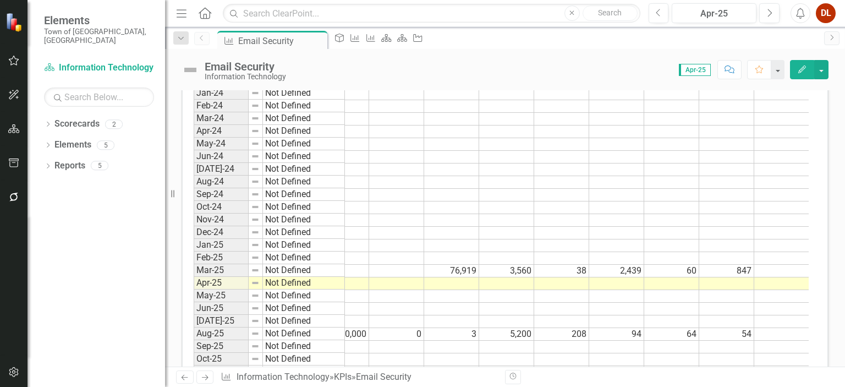
click at [792, 328] on td at bounding box center [781, 334] width 55 height 13
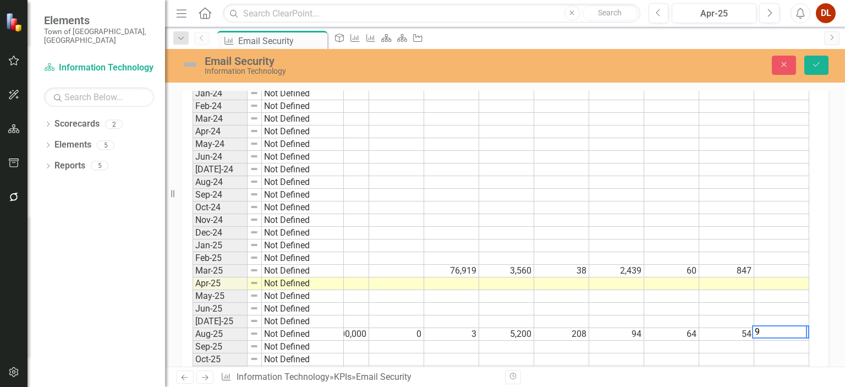
scroll to position [0, 140]
type textarea "95398000"
click at [791, 353] on td at bounding box center [781, 359] width 55 height 13
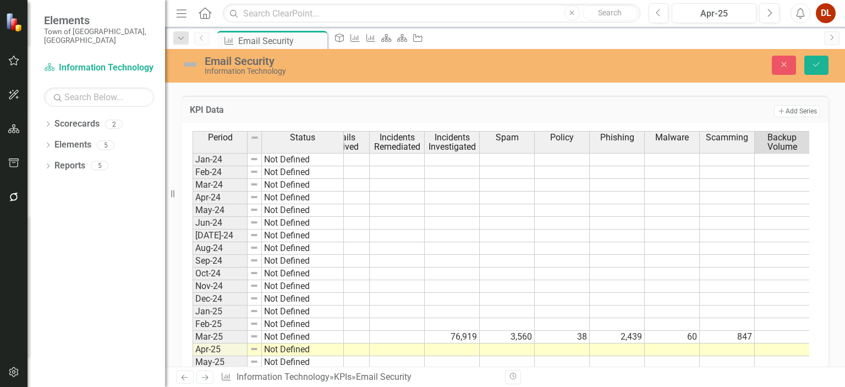
scroll to position [438, 0]
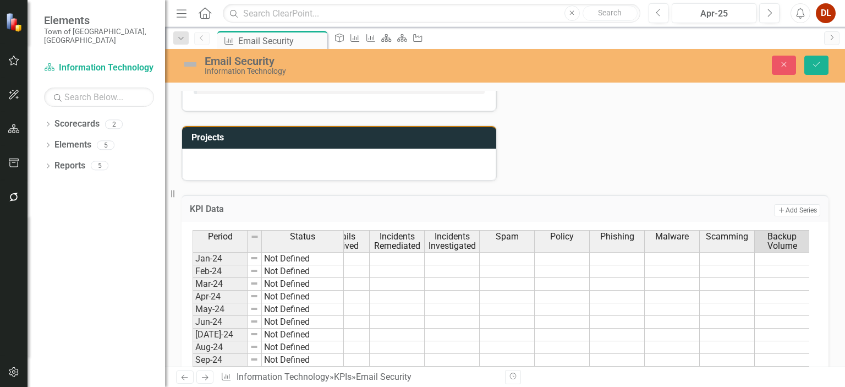
click at [793, 239] on span "Backup Volume" at bounding box center [782, 241] width 50 height 19
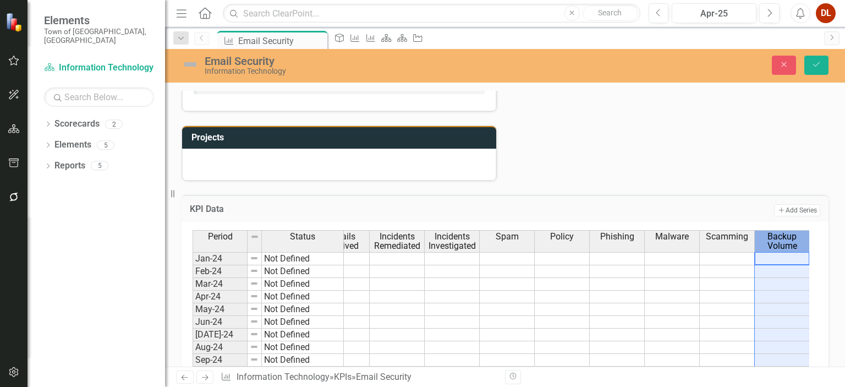
click at [793, 239] on span "Backup Volume" at bounding box center [782, 241] width 50 height 19
click at [781, 233] on span "Backup Volume" at bounding box center [782, 241] width 50 height 19
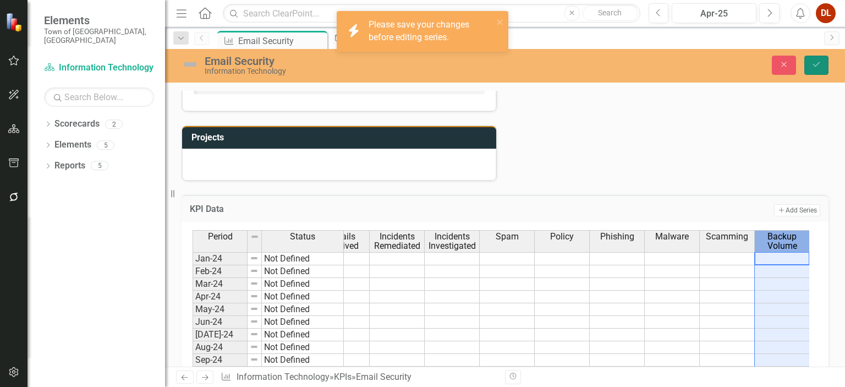
click at [815, 62] on icon "Save" at bounding box center [816, 64] width 10 height 8
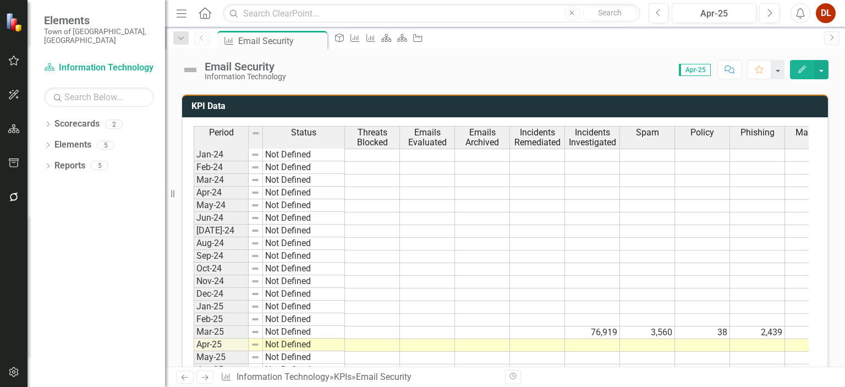
scroll to position [440, 0]
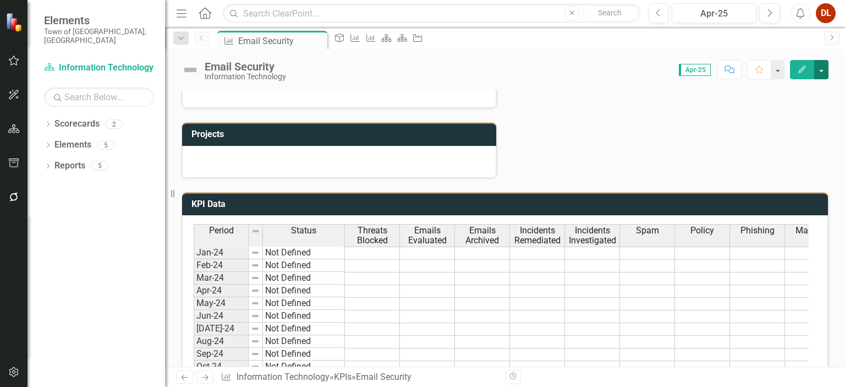
click at [823, 69] on button "button" at bounding box center [821, 69] width 14 height 19
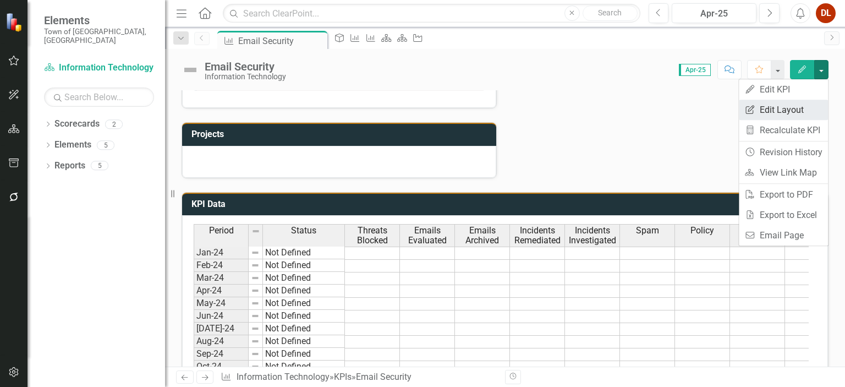
click at [784, 112] on link "Edit Report Edit Layout" at bounding box center [783, 110] width 89 height 20
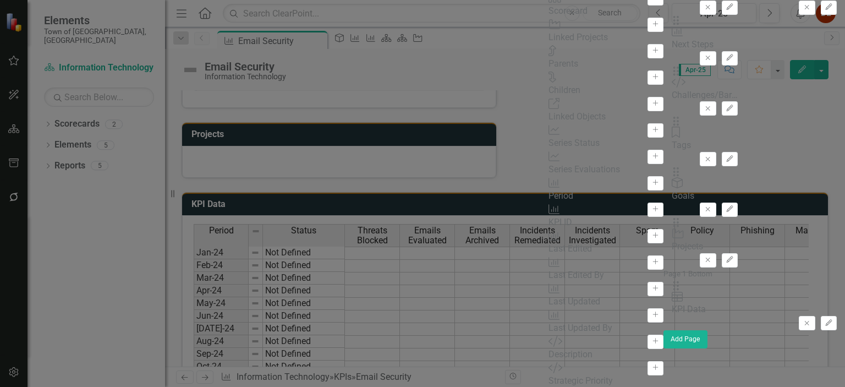
scroll to position [73, 0]
click at [825, 319] on icon "button" at bounding box center [828, 322] width 7 height 7
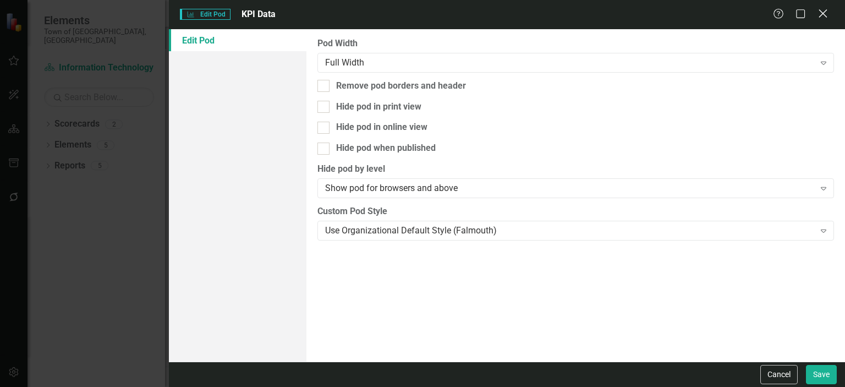
click at [826, 14] on icon "Close" at bounding box center [823, 13] width 14 height 10
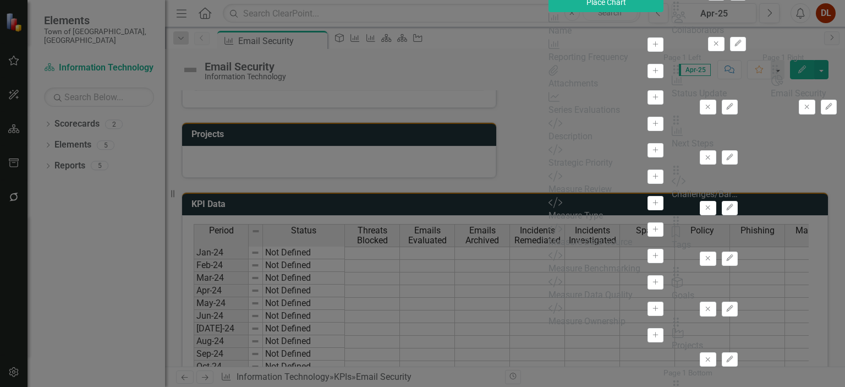
scroll to position [0, 0]
click at [821, 114] on button "Edit" at bounding box center [829, 107] width 16 height 14
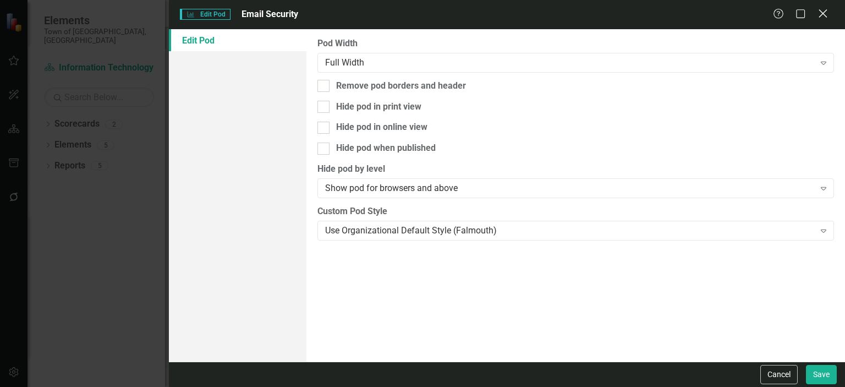
click at [823, 15] on icon at bounding box center [822, 13] width 8 height 8
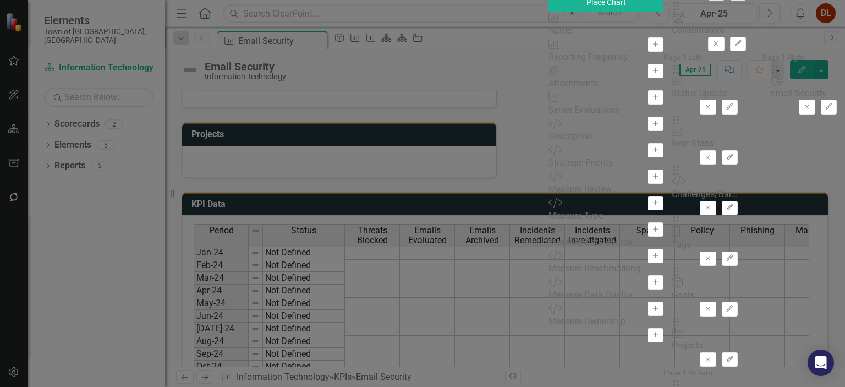
scroll to position [73, 0]
click at [548, 117] on div "Series Evaluations" at bounding box center [605, 110] width 115 height 13
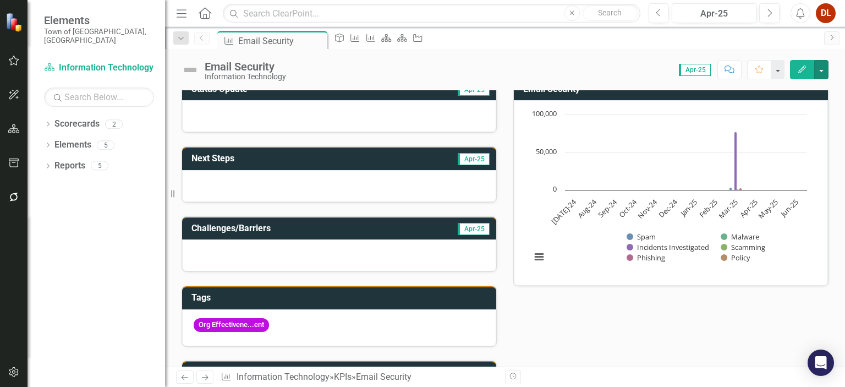
scroll to position [110, 0]
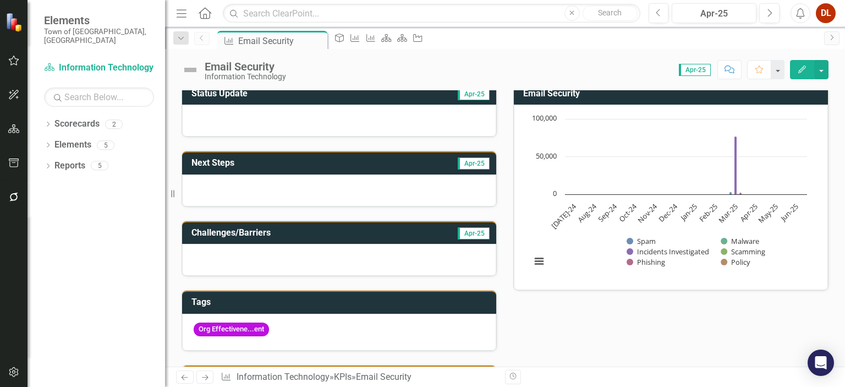
click at [829, 74] on div "Email Security Information Technology Score: 0.00 Apr-25 Completed Comment Favo…" at bounding box center [505, 65] width 680 height 33
click at [823, 75] on button "button" at bounding box center [821, 69] width 14 height 19
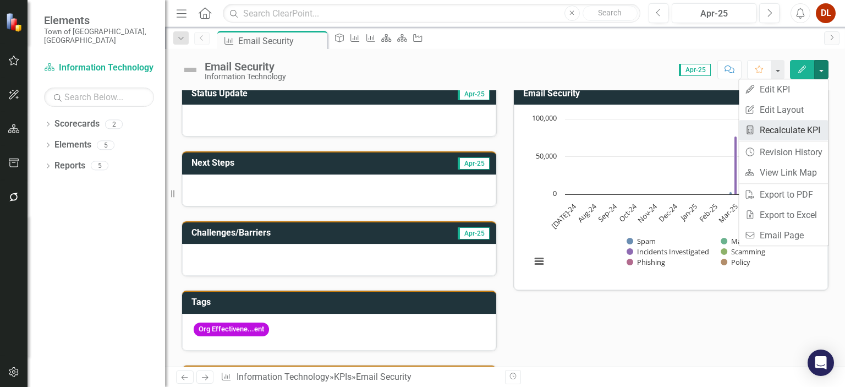
click at [805, 127] on link "Recalculate KPI Recalculate KPI" at bounding box center [783, 130] width 89 height 20
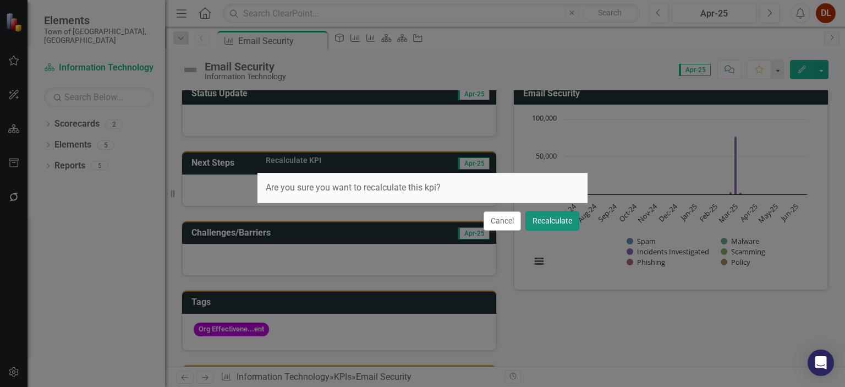
click at [563, 220] on button "Recalculate" at bounding box center [552, 220] width 54 height 19
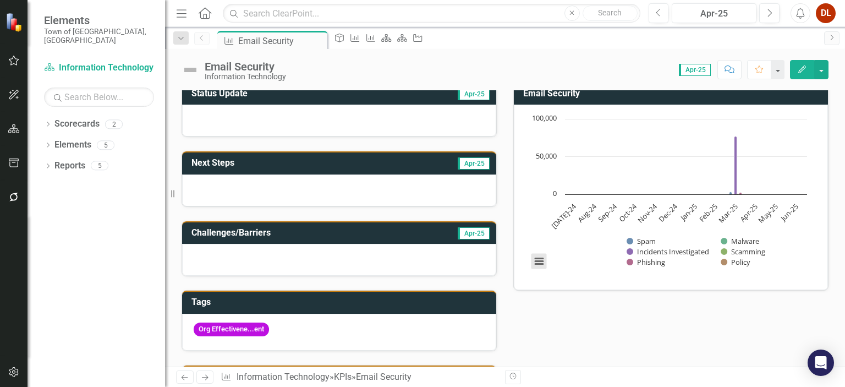
click at [541, 258] on button "View chart menu, Chart" at bounding box center [538, 261] width 15 height 15
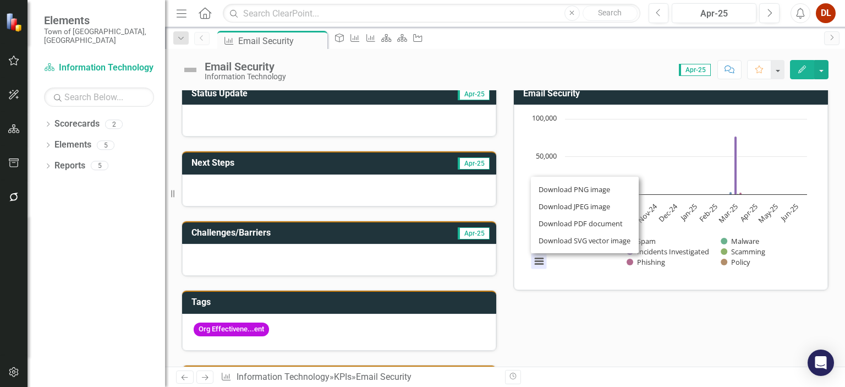
click at [691, 331] on div "Status Update Apr-25 Next Steps Apr-25 Challenges/Barriers Apr-25 Tags Org Effe…" at bounding box center [504, 288] width 663 height 441
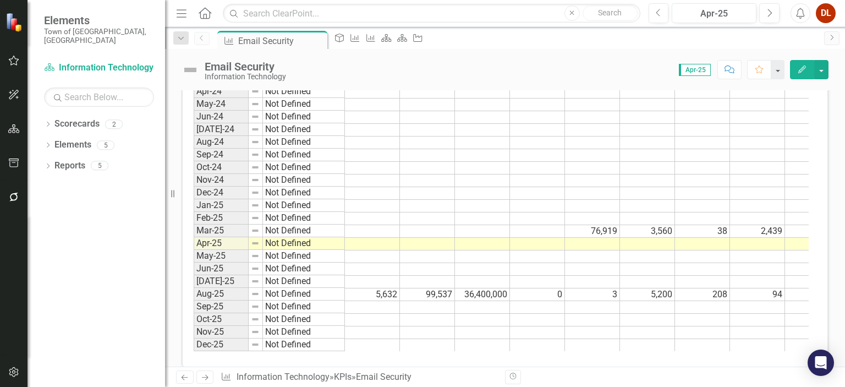
scroll to position [654, 0]
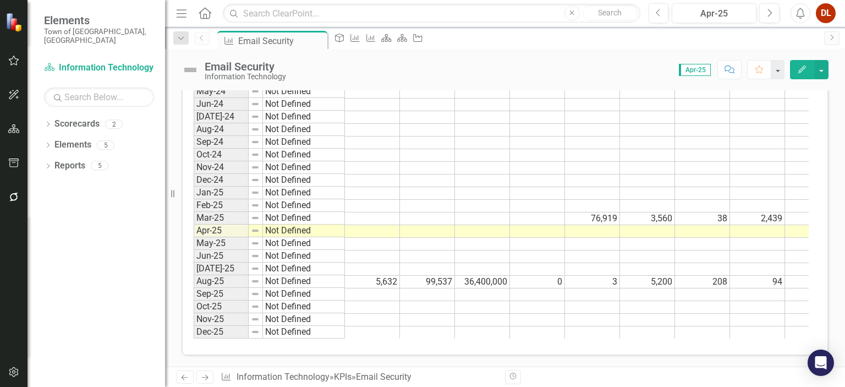
click at [781, 276] on td "94" at bounding box center [757, 282] width 55 height 13
click at [793, 276] on td "64" at bounding box center [812, 282] width 55 height 13
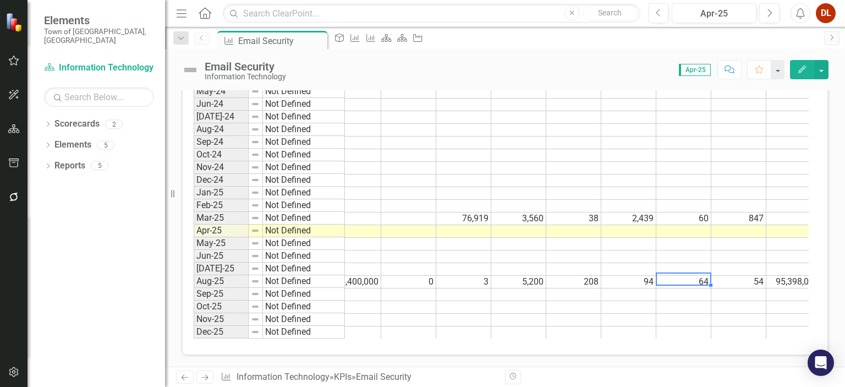
scroll to position [0, 141]
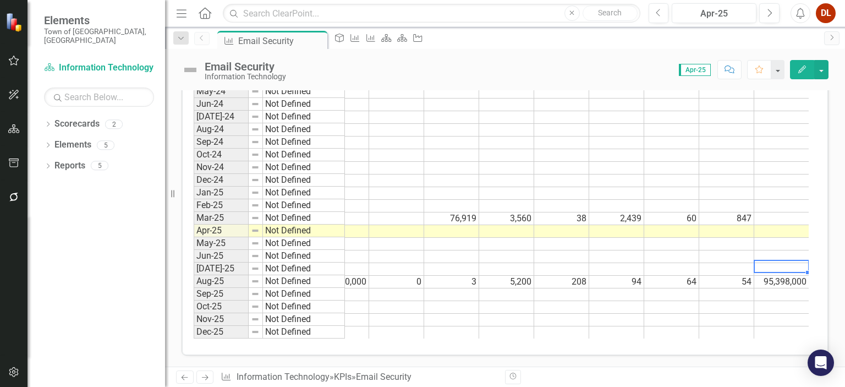
click at [53, 265] on div "Period Status Threats Blocked Emails Evaluated Emails Archived Incidents Remedi…" at bounding box center [53, 175] width 0 height 326
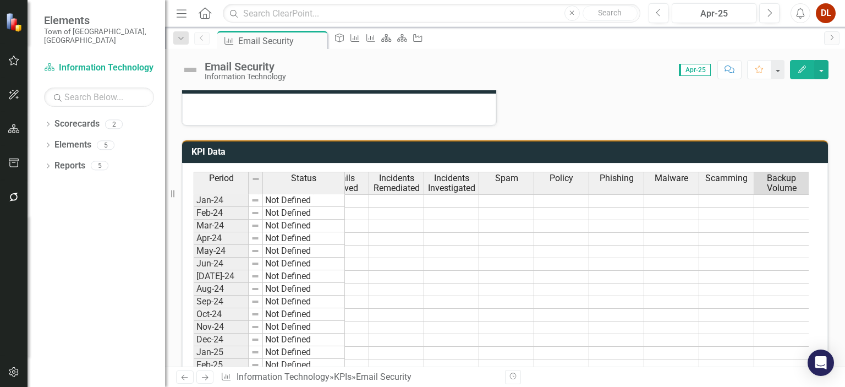
scroll to position [489, 0]
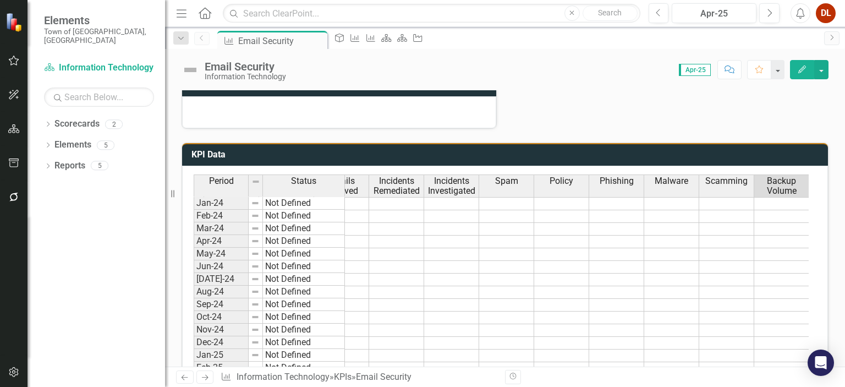
click at [784, 180] on span "Backup Volume" at bounding box center [781, 185] width 50 height 19
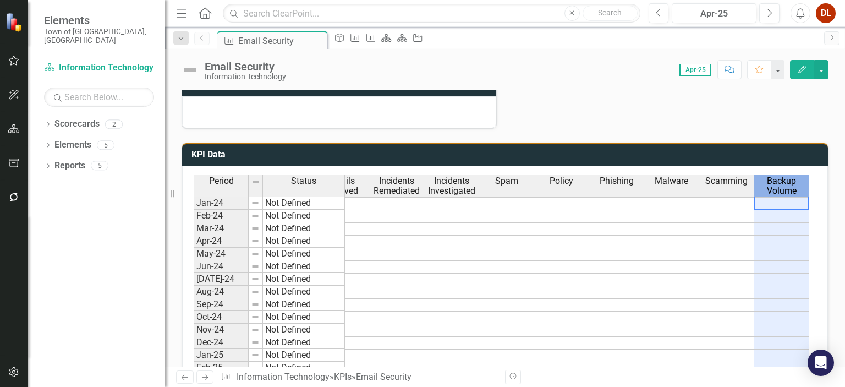
click at [784, 180] on span "Backup Volume" at bounding box center [781, 185] width 50 height 19
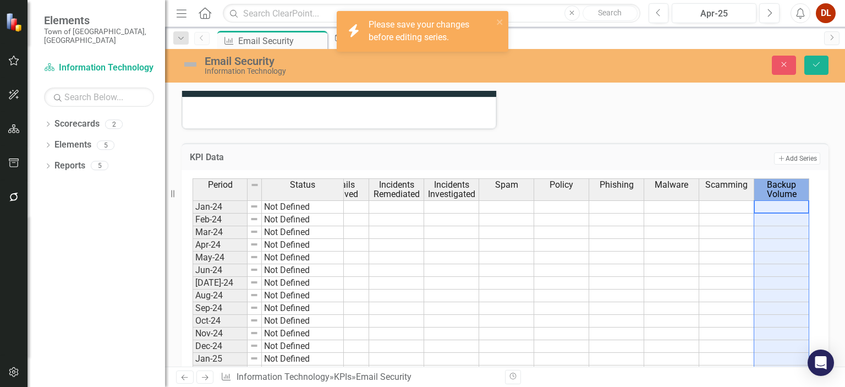
scroll to position [0, 140]
click at [784, 180] on span "Backup Volume" at bounding box center [781, 189] width 50 height 19
click at [818, 59] on button "Save" at bounding box center [816, 65] width 24 height 19
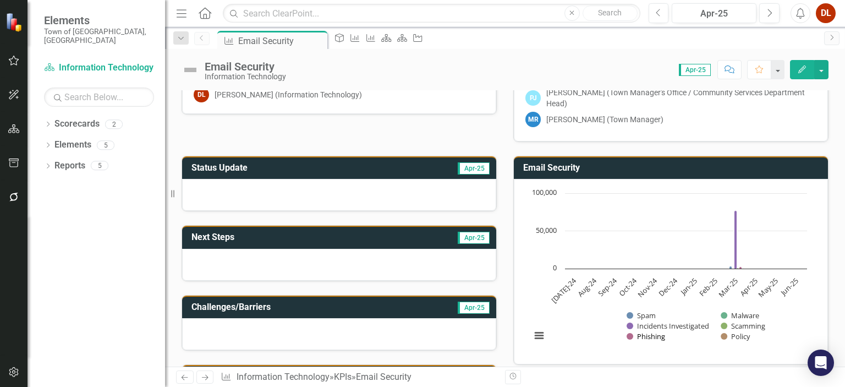
scroll to position [165, 0]
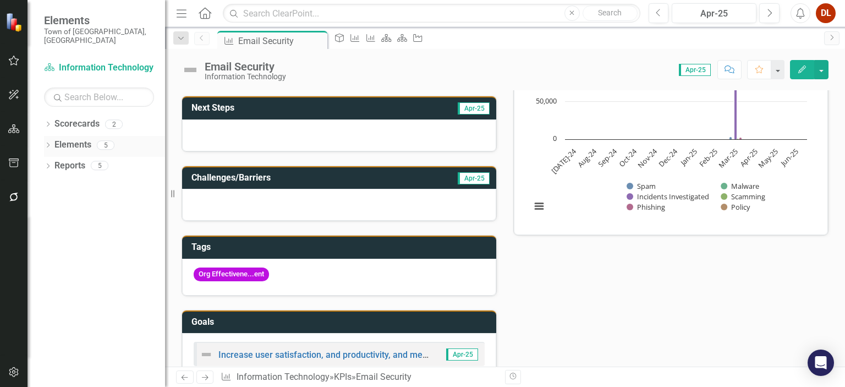
click at [64, 139] on link "Elements" at bounding box center [72, 145] width 37 height 13
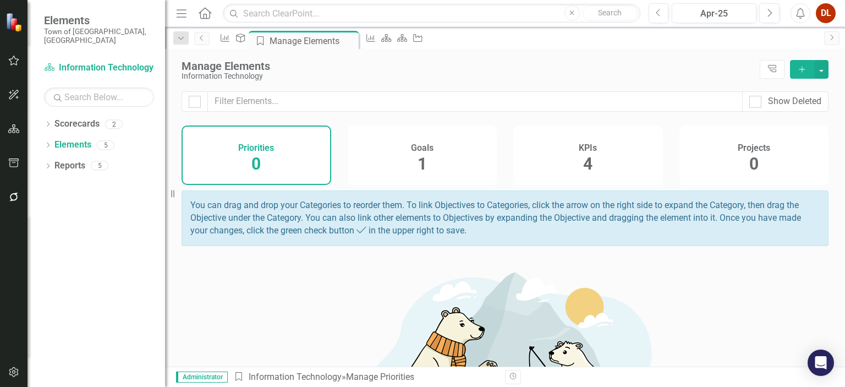
click at [592, 147] on div "KPIs 4" at bounding box center [588, 154] width 150 height 59
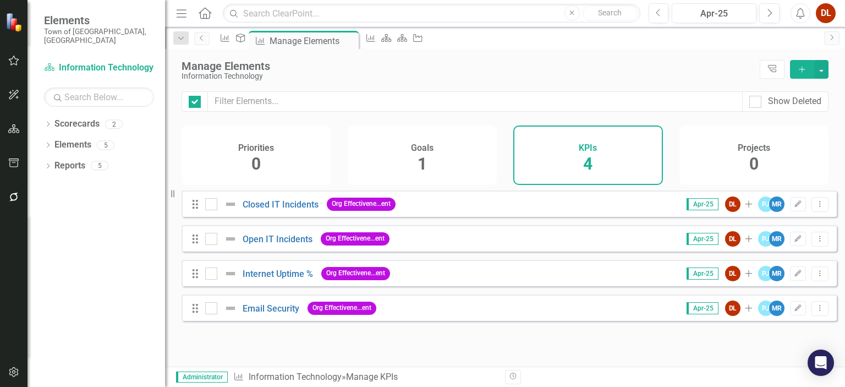
checkbox input "false"
click at [791, 315] on button "Edit" at bounding box center [798, 308] width 16 height 14
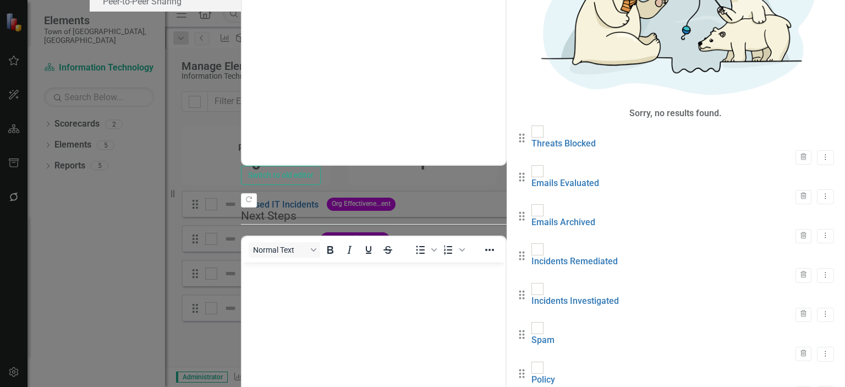
scroll to position [136, 0]
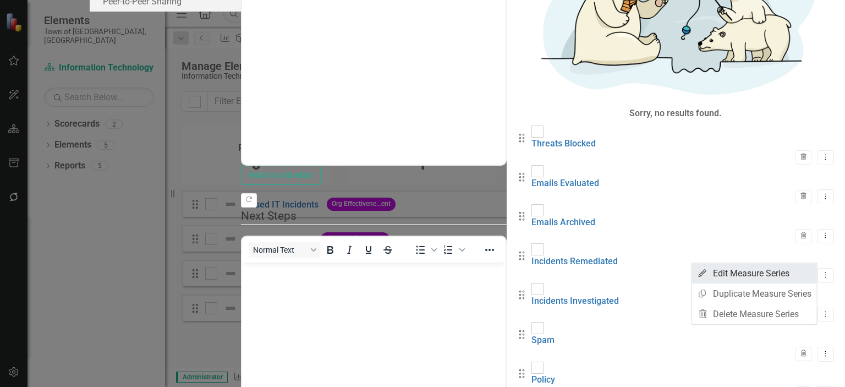
click at [748, 274] on link "Edit Edit Measure Series" at bounding box center [754, 273] width 125 height 20
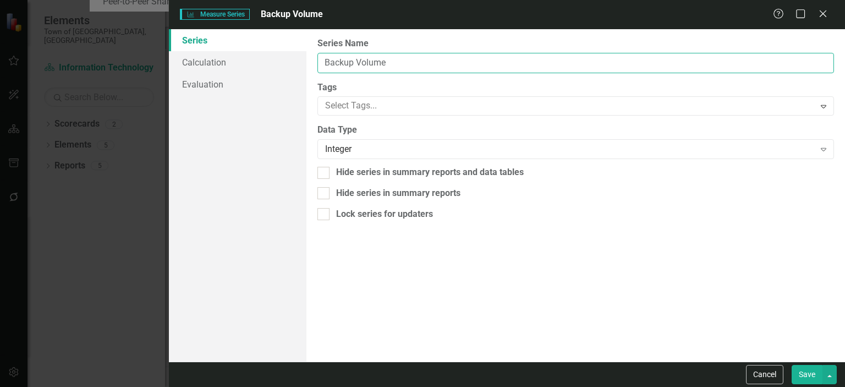
click at [403, 65] on input "Backup Volume" at bounding box center [575, 63] width 516 height 20
type input "Backup Volume GB"
click at [812, 378] on button "Save" at bounding box center [806, 374] width 31 height 19
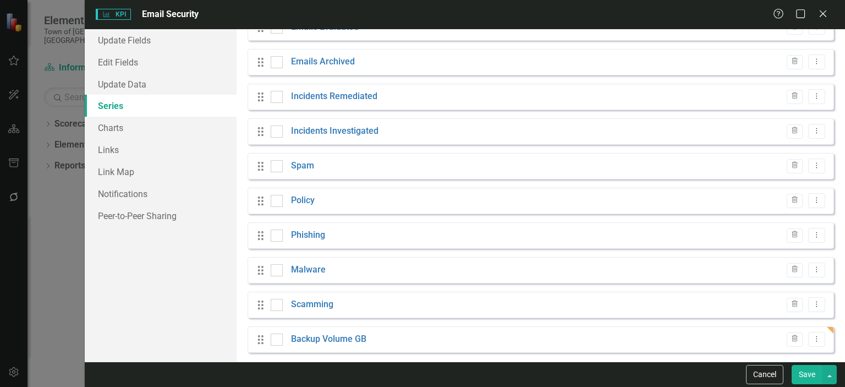
scroll to position [136, 0]
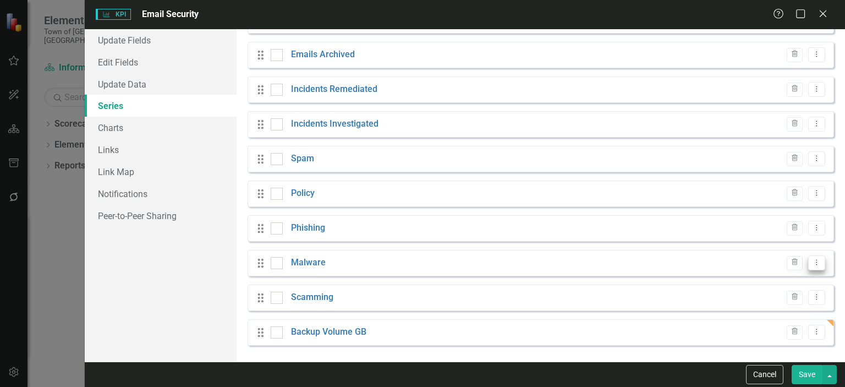
click at [812, 260] on icon "Dropdown Menu" at bounding box center [816, 261] width 9 height 7
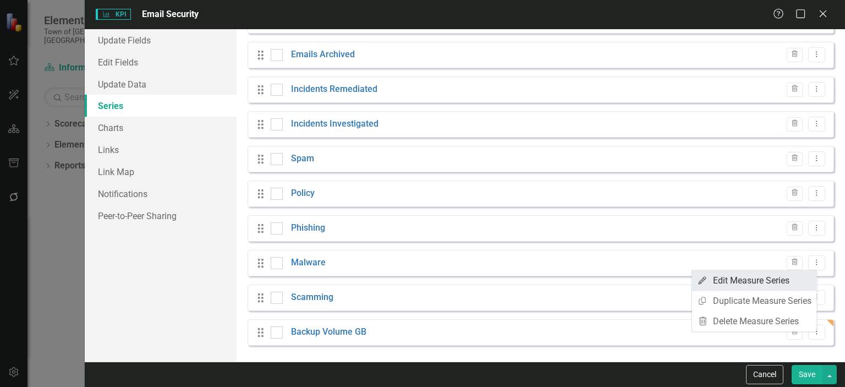
click at [752, 284] on link "Edit Edit Measure Series" at bounding box center [754, 280] width 125 height 20
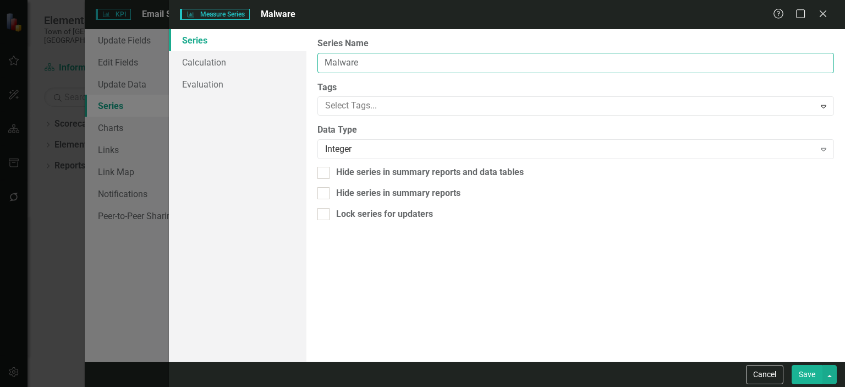
drag, startPoint x: 394, startPoint y: 65, endPoint x: 141, endPoint y: 52, distance: 253.4
click at [154, 52] on div "Measure Series Measure Series Malware Help Maximize Close Series Calculation Ev…" at bounding box center [422, 193] width 845 height 387
type input "Impersonation"
click at [809, 372] on button "Save" at bounding box center [806, 374] width 31 height 19
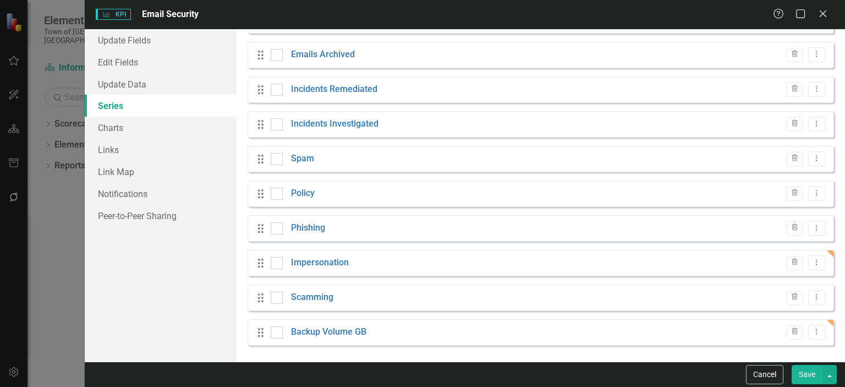
click at [810, 375] on button "Save" at bounding box center [806, 374] width 31 height 19
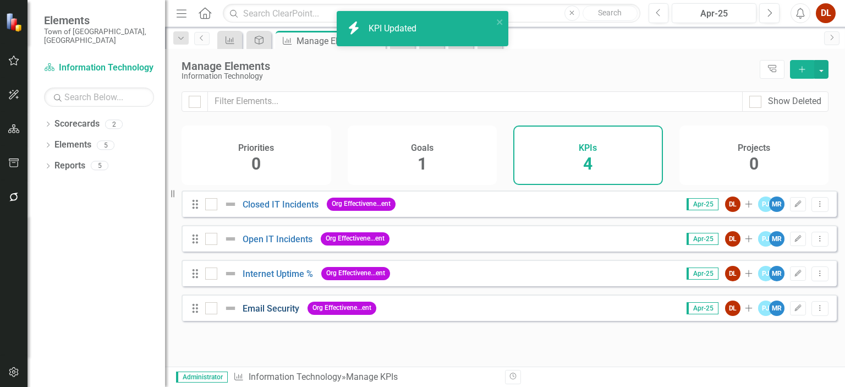
click at [277, 313] on link "Email Security" at bounding box center [271, 308] width 57 height 10
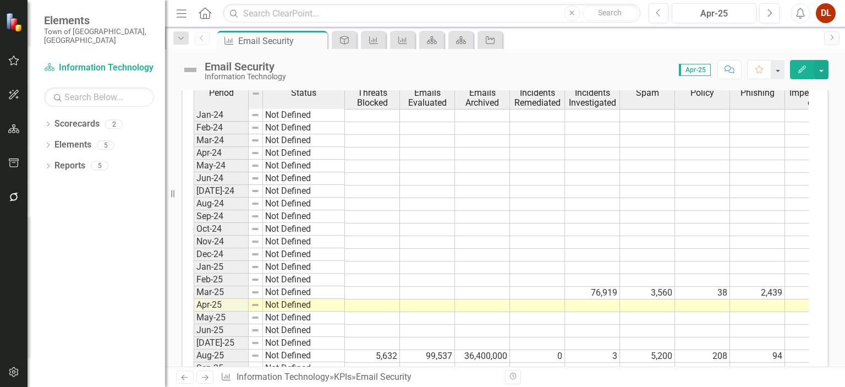
scroll to position [605, 0]
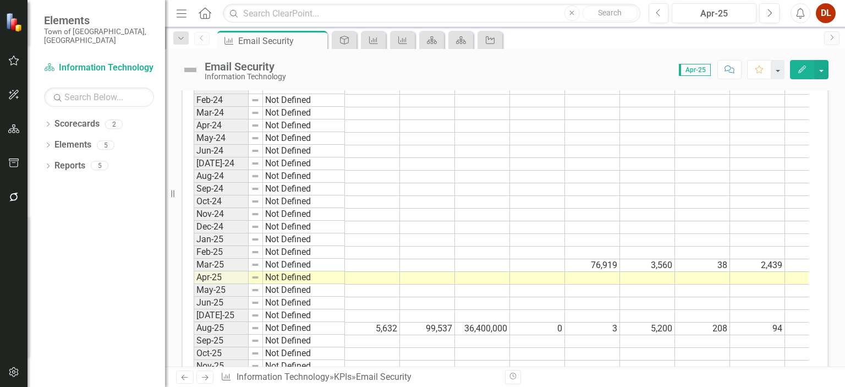
click at [800, 322] on td "64" at bounding box center [812, 328] width 55 height 13
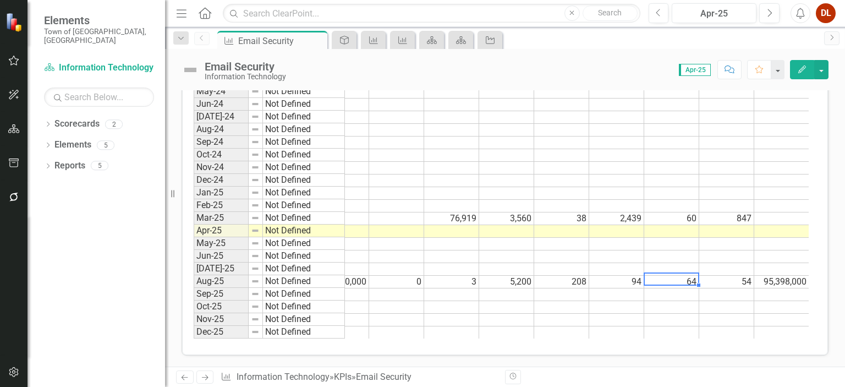
scroll to position [0, 0]
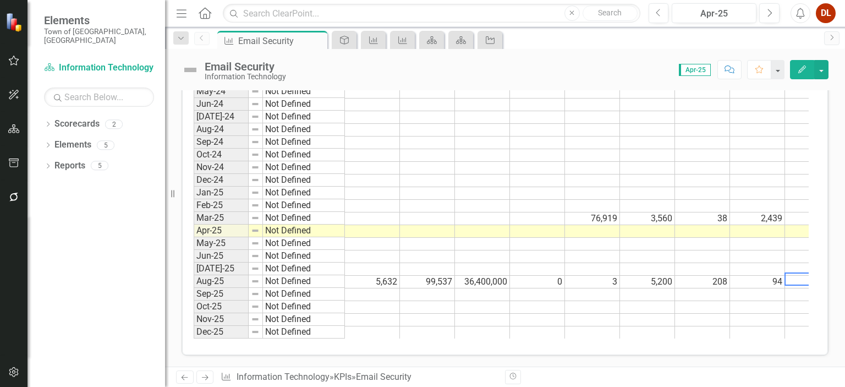
click at [389, 263] on td at bounding box center [372, 269] width 55 height 13
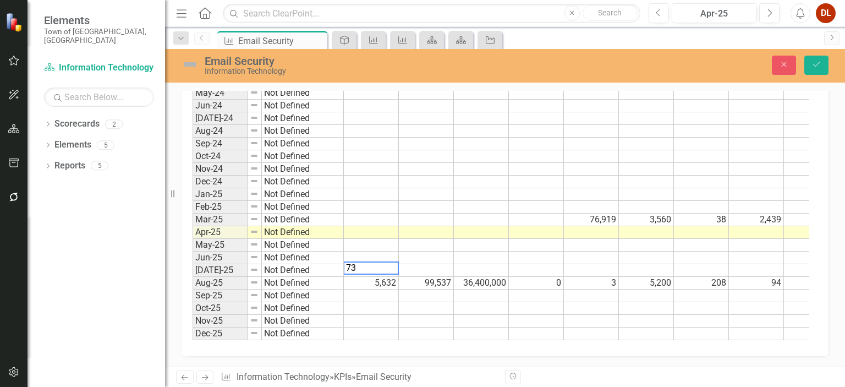
scroll to position [658, 0]
type textarea "7326"
type textarea "101000"
type textarea "98536"
type textarea "0"
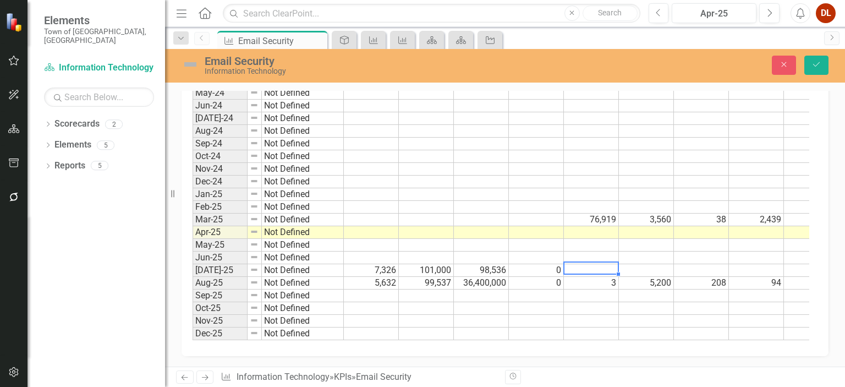
type textarea "1"
type textarea "6881"
type textarea "164"
type textarea "115"
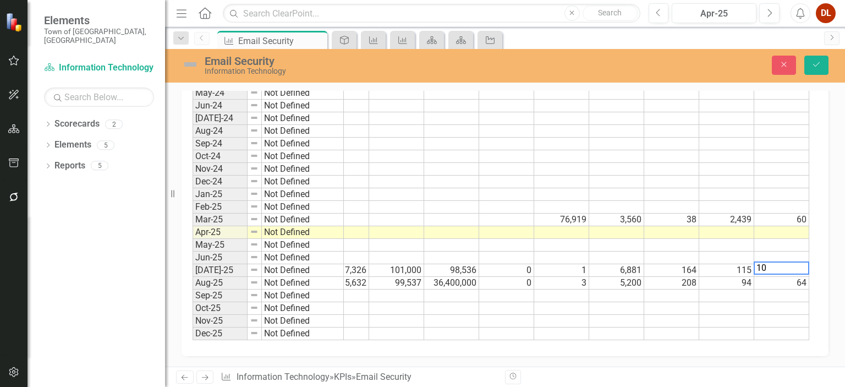
type textarea "103"
type textarea "32"
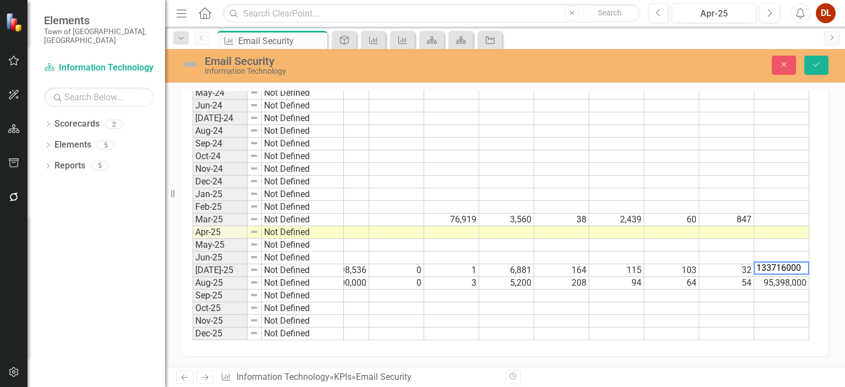
type textarea "133716000"
click at [680, 315] on td at bounding box center [671, 321] width 55 height 13
click at [817, 65] on icon "Save" at bounding box center [816, 64] width 10 height 8
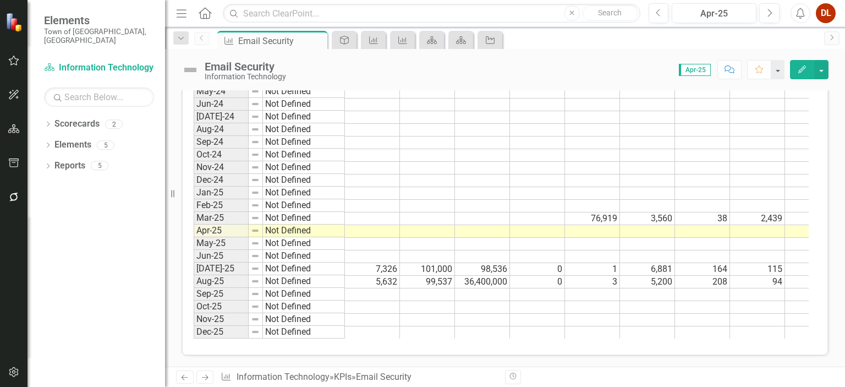
scroll to position [599, 0]
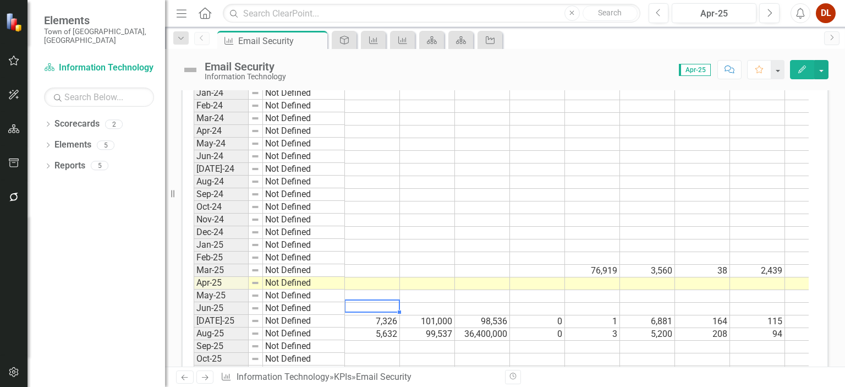
click at [379, 304] on td at bounding box center [372, 308] width 55 height 13
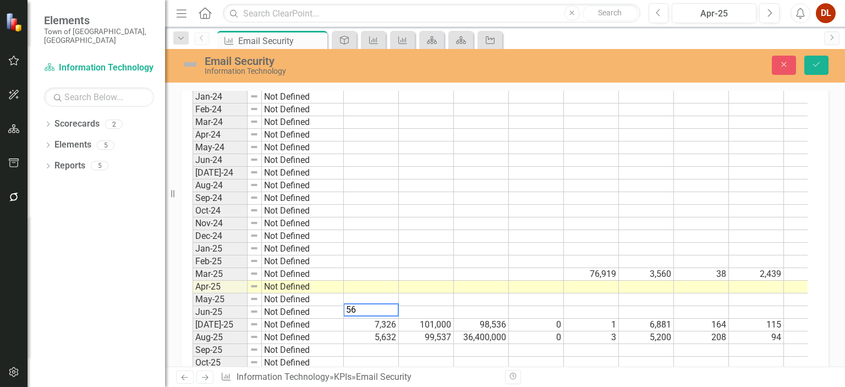
scroll to position [603, 0]
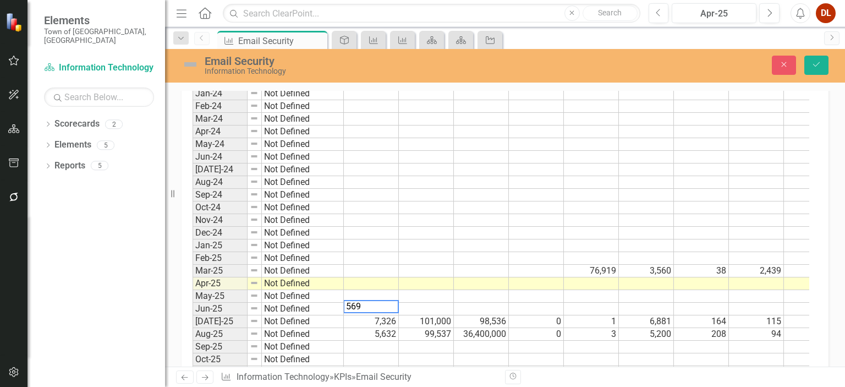
type textarea "5695"
type textarea "177000"
type textarea "98907"
type textarea "0"
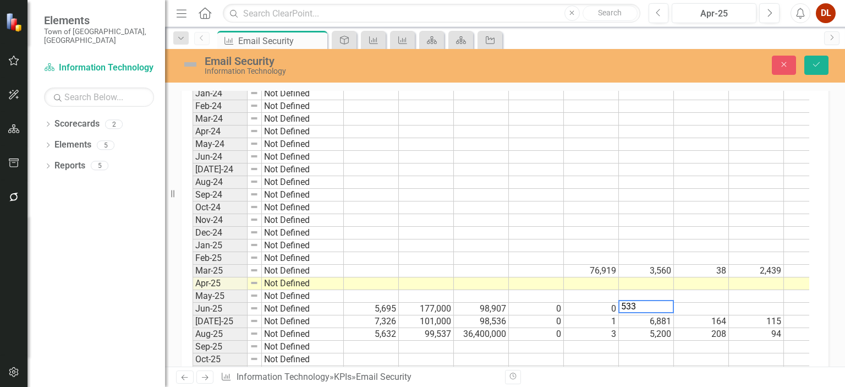
type textarea "5337"
type textarea "210"
type textarea "74"
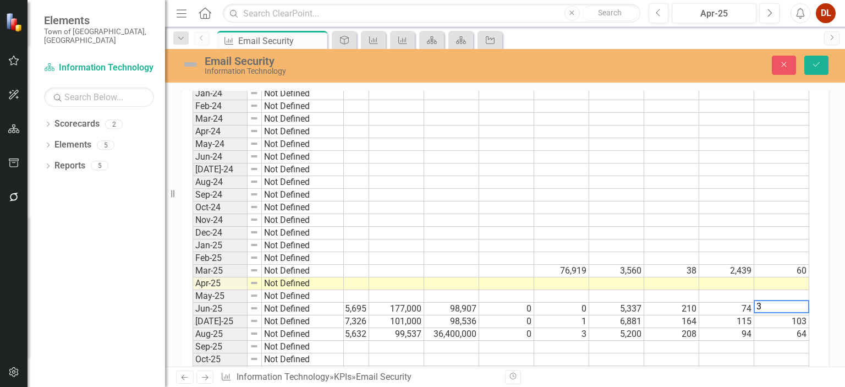
type textarea "34"
type textarea "29"
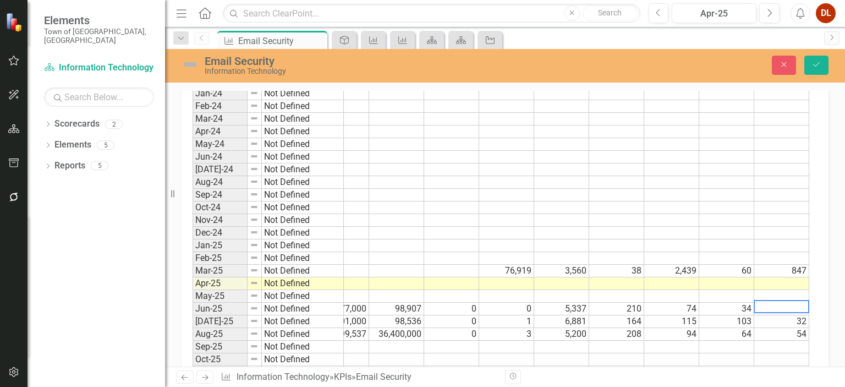
scroll to position [0, 140]
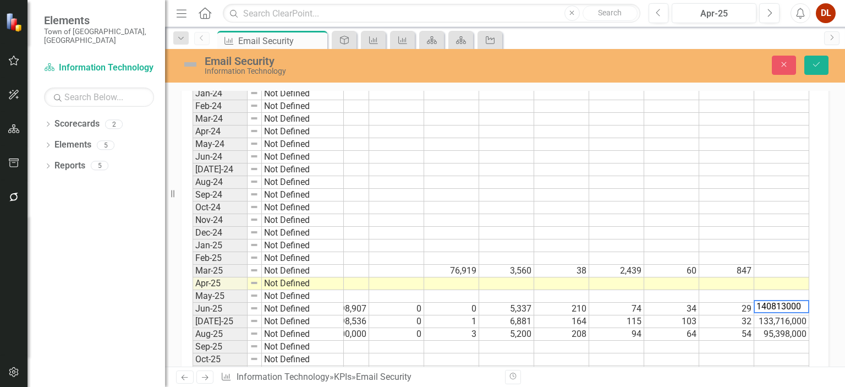
type textarea "140813000"
click at [779, 342] on td at bounding box center [781, 346] width 55 height 13
click at [639, 384] on div "Previous Next KPI Information Technology » KPIs » Email Security Revision Histo…" at bounding box center [505, 376] width 680 height 20
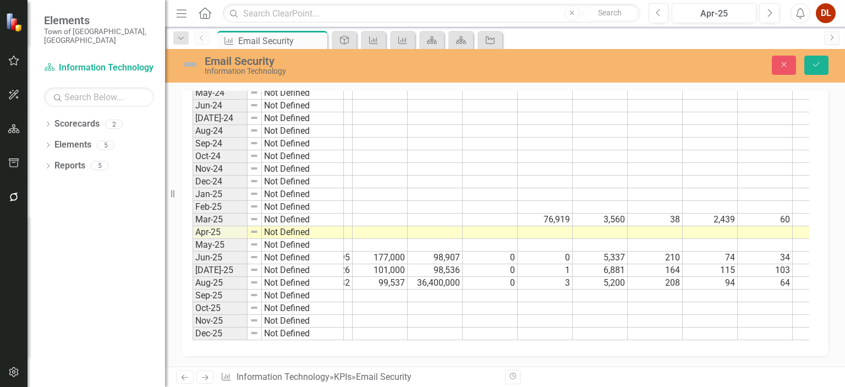
scroll to position [0, 0]
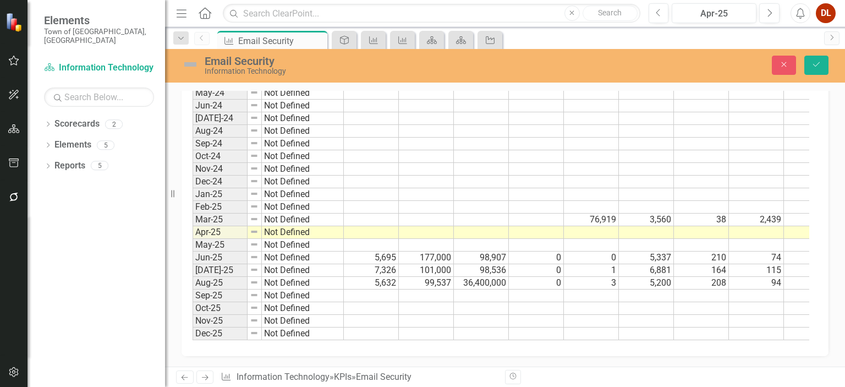
click at [192, 98] on div "Period Status Jan-24 Not Defined Feb-24 Not Defined Mar-24 Not Defined Apr-24 N…" at bounding box center [192, 177] width 0 height 326
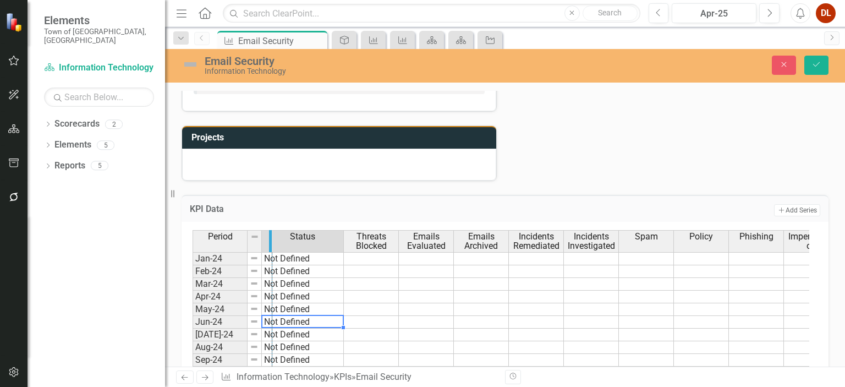
drag, startPoint x: 342, startPoint y: 229, endPoint x: 271, endPoint y: 228, distance: 71.5
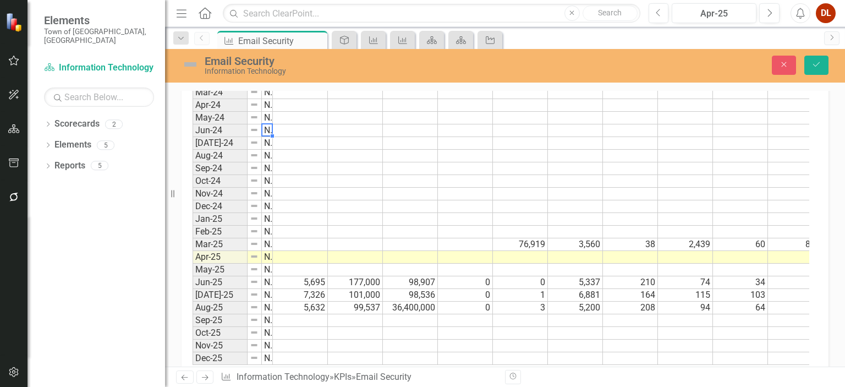
scroll to position [642, 0]
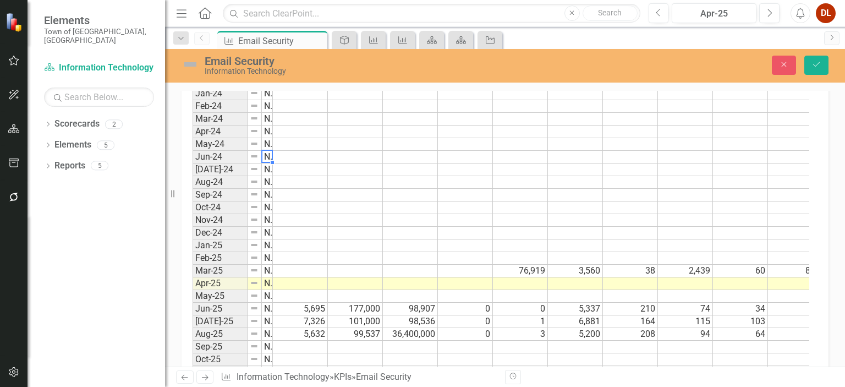
click at [306, 290] on td at bounding box center [300, 296] width 55 height 13
type textarea "7718"
type textarea "127000"
type textarea "17400000"
type textarea "0"
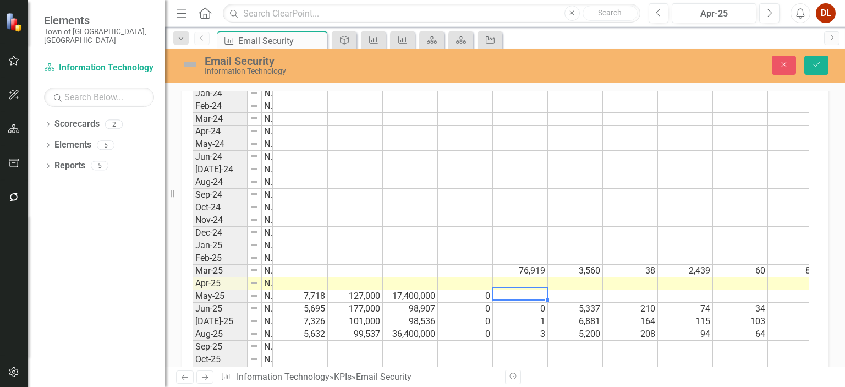
type textarea "3"
type textarea "7144"
type textarea "275"
type textarea "57"
type textarea "30"
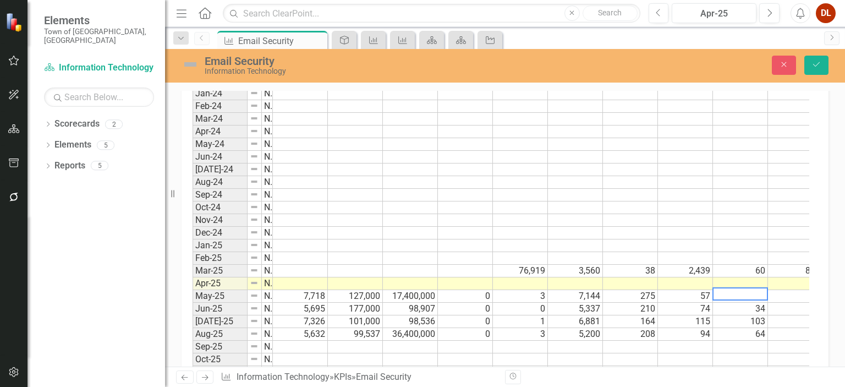
scroll to position [0, 13]
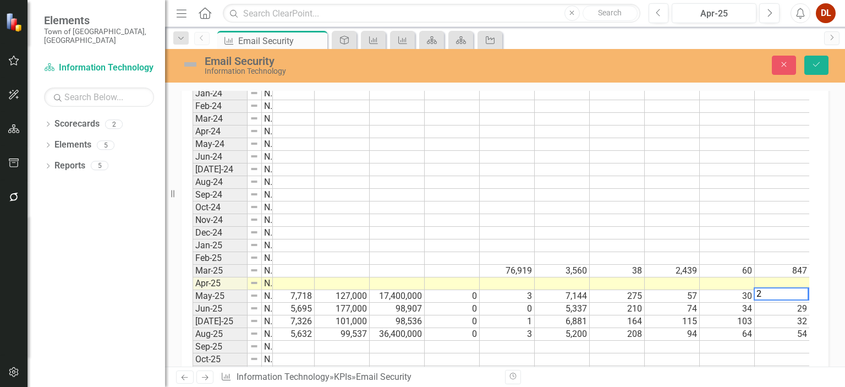
type textarea "24"
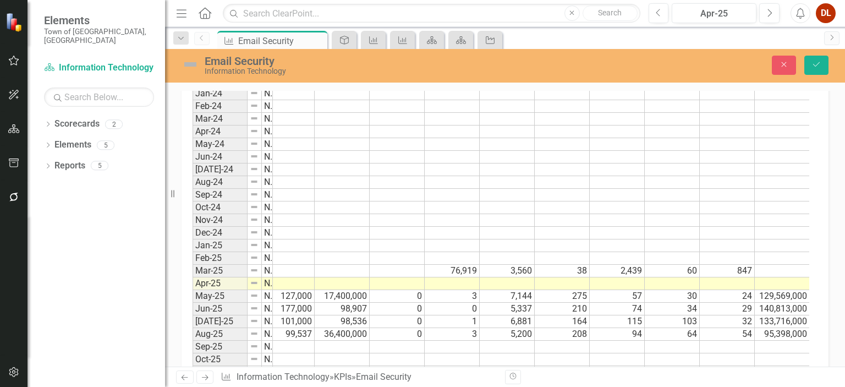
click at [304, 277] on td at bounding box center [287, 283] width 55 height 13
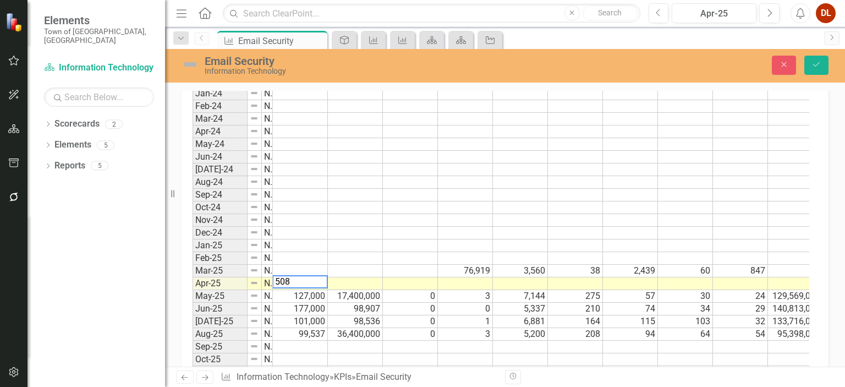
type textarea "5080"
type textarea "97474"
type textarea "96546"
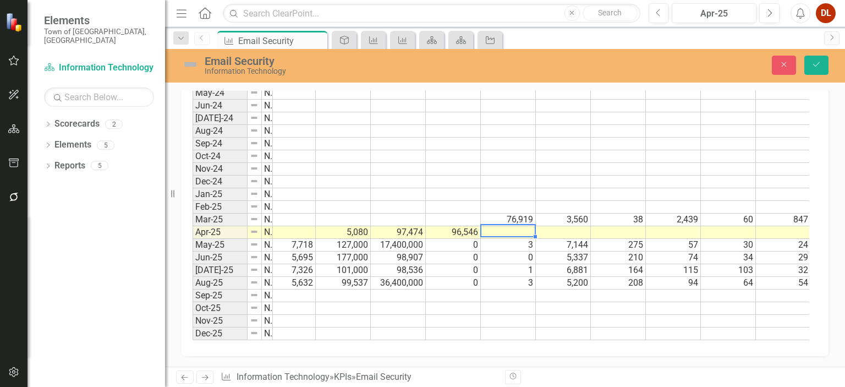
scroll to position [0, 0]
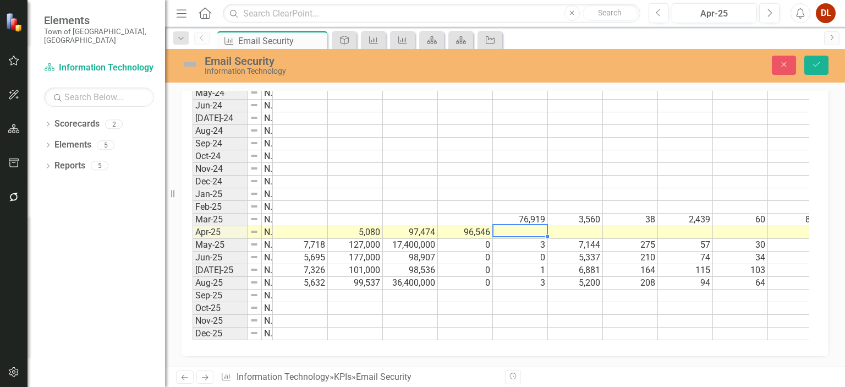
click at [295, 226] on td at bounding box center [300, 232] width 55 height 13
type textarea "0"
type textarea "4720"
type textarea "120"
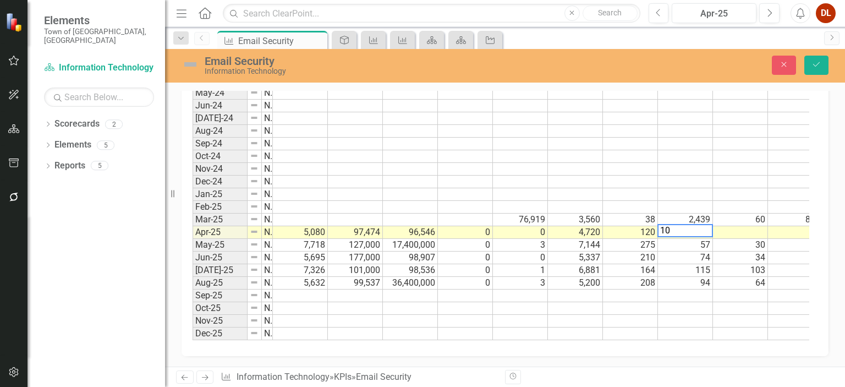
type textarea "109"
type textarea "66"
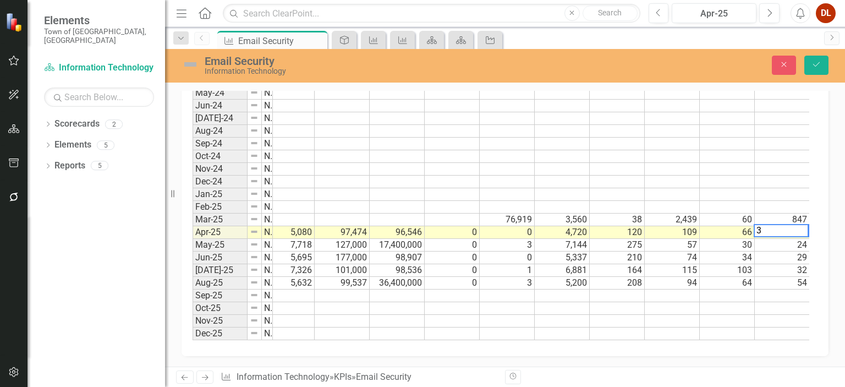
type textarea "34"
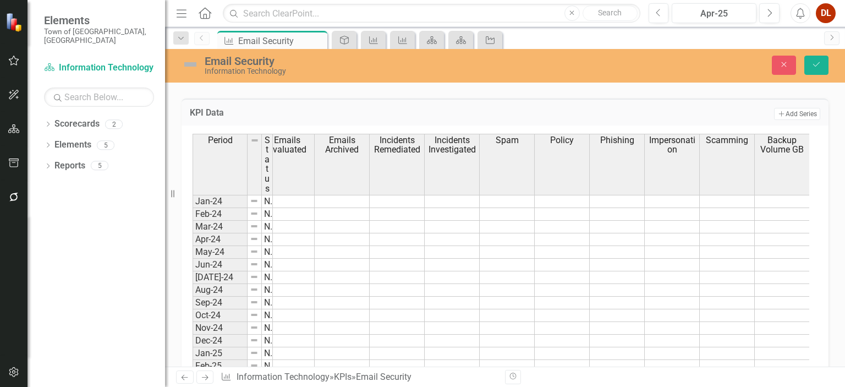
scroll to position [531, 0]
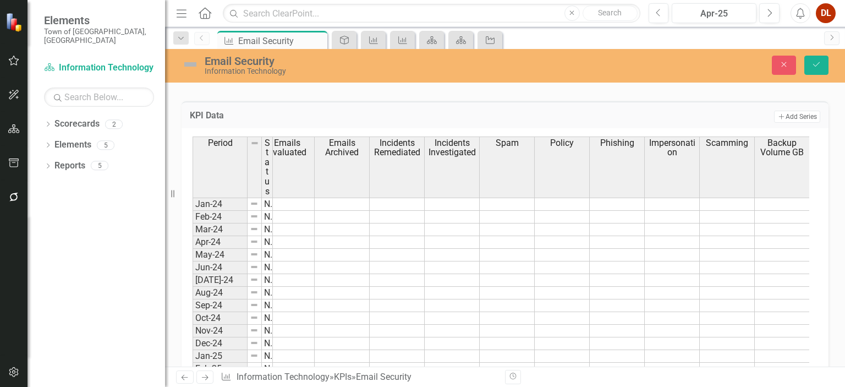
type textarea "158438000"
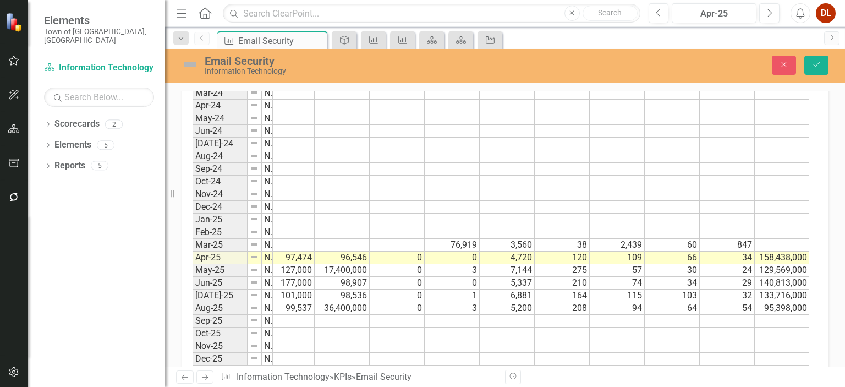
scroll to position [696, 0]
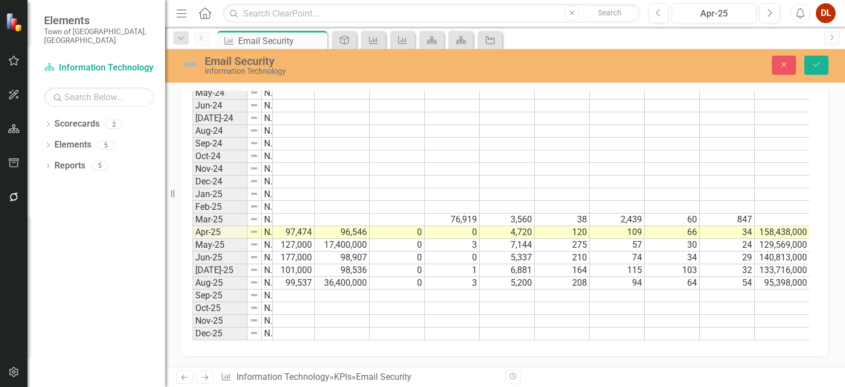
click at [462, 213] on td "76,919" at bounding box center [452, 219] width 55 height 13
type textarea "3560"
click at [519, 213] on td "3,560" at bounding box center [507, 219] width 55 height 13
click at [574, 213] on td "38" at bounding box center [562, 219] width 55 height 13
click at [620, 213] on td "2,439" at bounding box center [617, 219] width 55 height 13
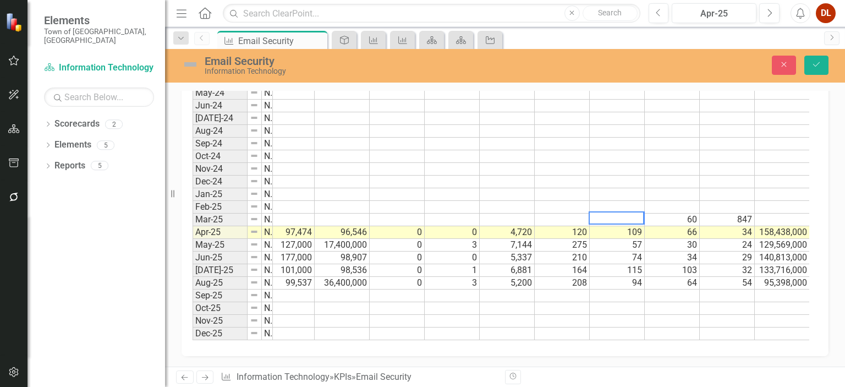
click at [687, 213] on td "60" at bounding box center [672, 219] width 55 height 13
type textarea "60"
click at [725, 213] on td "847" at bounding box center [727, 219] width 55 height 13
type textarea "60"
click at [687, 213] on td "60" at bounding box center [672, 219] width 55 height 13
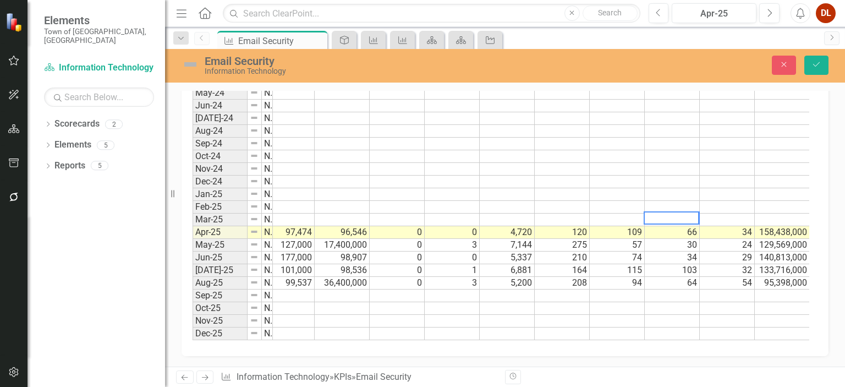
click at [810, 62] on button "Save" at bounding box center [816, 65] width 24 height 19
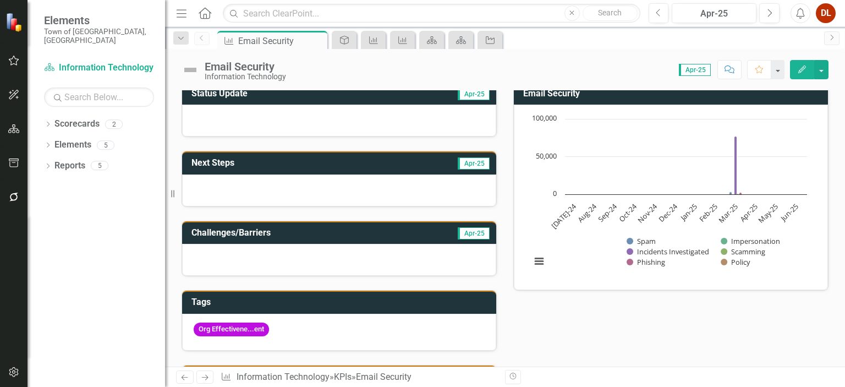
scroll to position [0, 0]
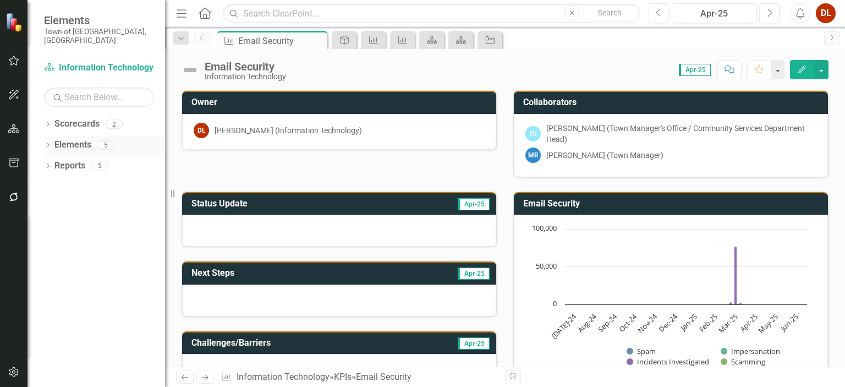
click at [73, 139] on link "Elements" at bounding box center [72, 145] width 37 height 13
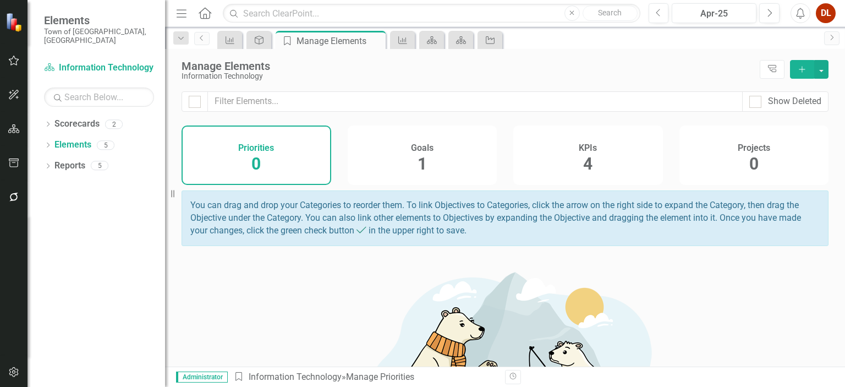
click at [586, 161] on span "4" at bounding box center [587, 163] width 9 height 19
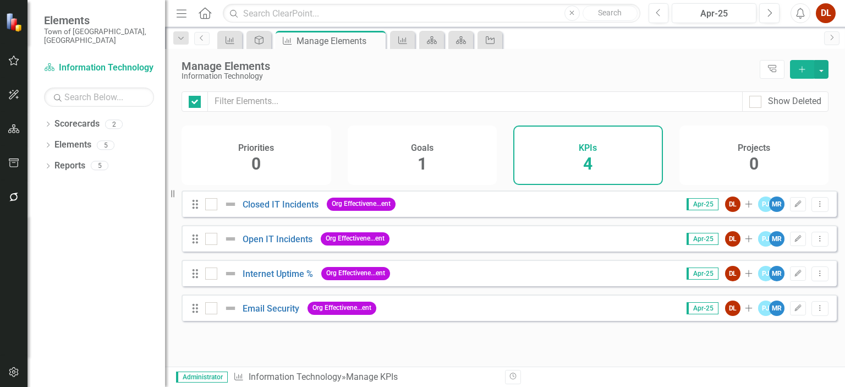
checkbox input "false"
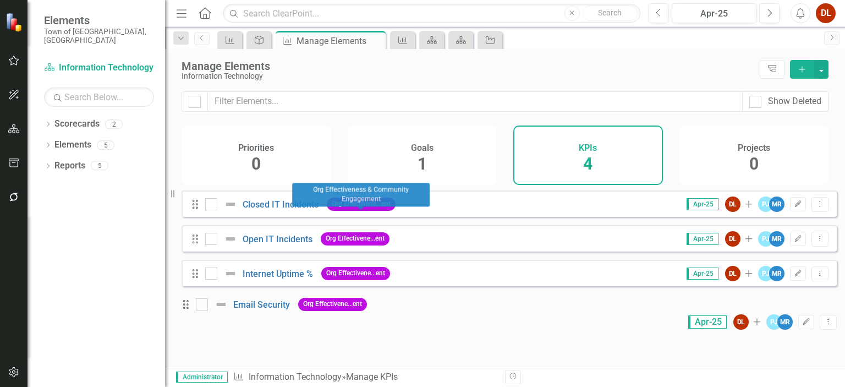
click at [349, 245] on span "Org Effectivene...ent" at bounding box center [355, 238] width 69 height 13
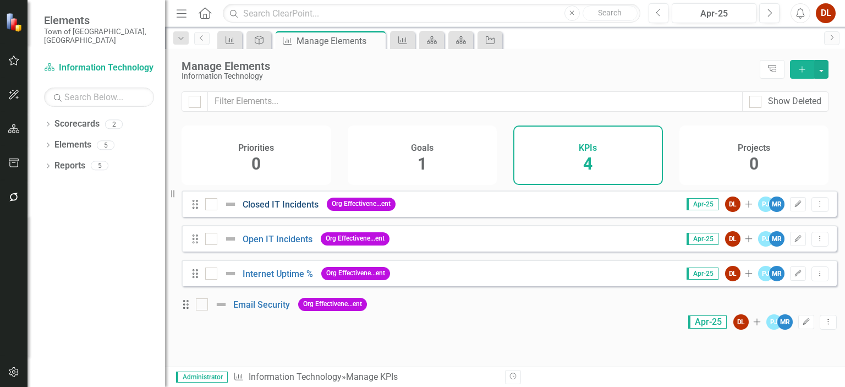
click at [278, 208] on link "Closed IT Incidents" at bounding box center [281, 204] width 76 height 10
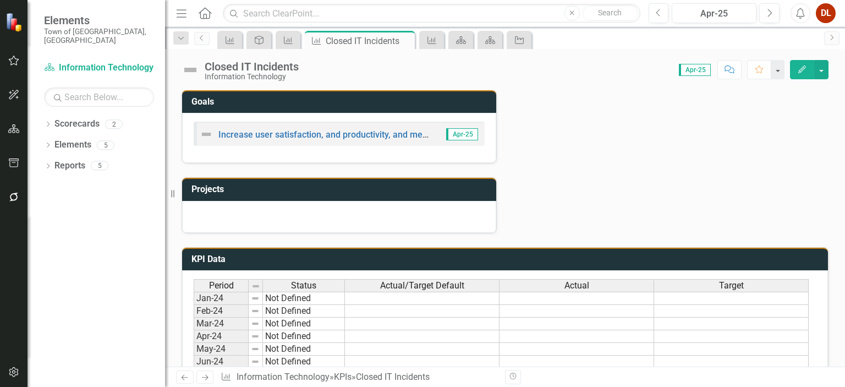
scroll to position [495, 0]
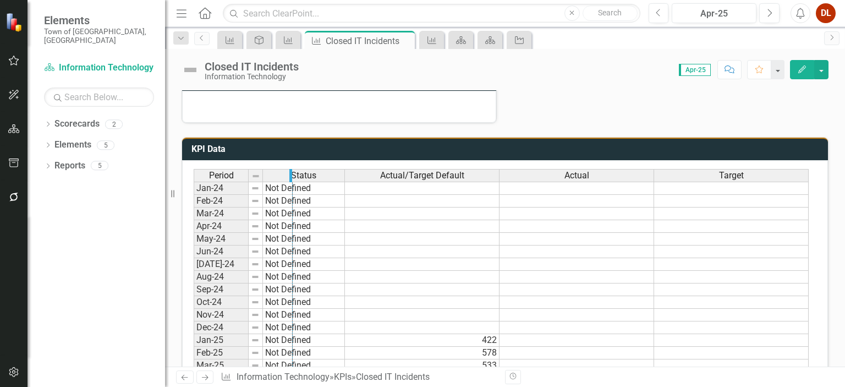
drag, startPoint x: 343, startPoint y: 167, endPoint x: 290, endPoint y: 172, distance: 52.5
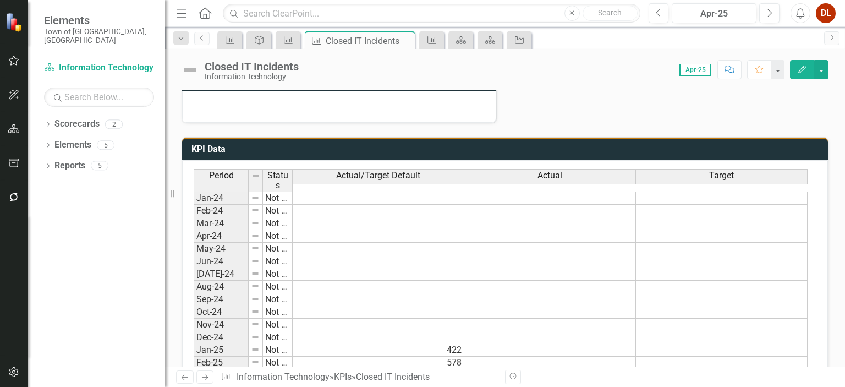
click at [392, 170] on span "Actual/Target Default" at bounding box center [378, 175] width 84 height 10
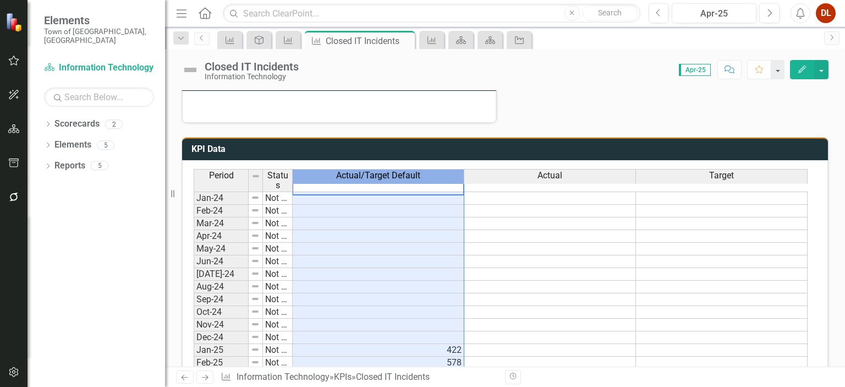
click at [392, 170] on span "Actual/Target Default" at bounding box center [378, 175] width 84 height 10
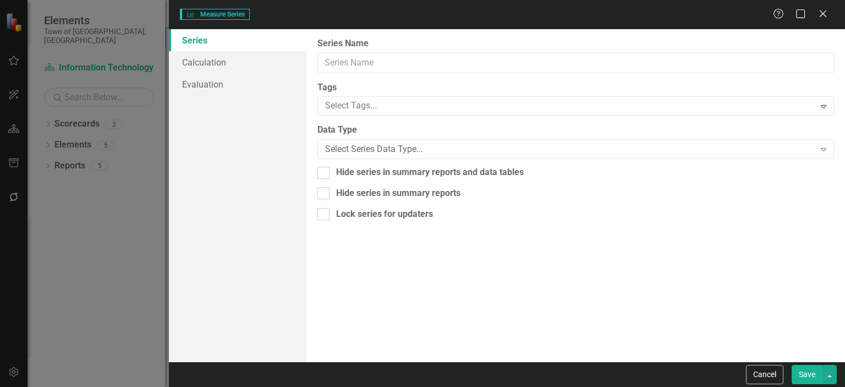
type input "Actual/Target Default"
click at [824, 12] on icon at bounding box center [822, 13] width 8 height 8
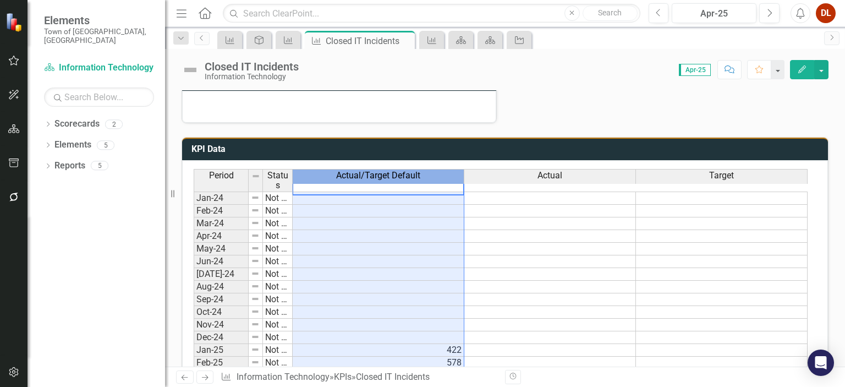
click at [404, 173] on span "Actual/Target Default" at bounding box center [378, 175] width 84 height 10
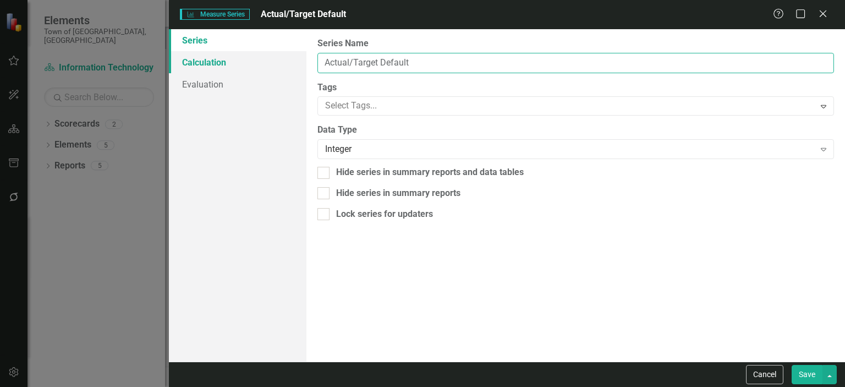
drag, startPoint x: 438, startPoint y: 61, endPoint x: 229, endPoint y: 53, distance: 209.1
click at [229, 53] on div "Series Calculation Evaluation From this page, you can edit the name, type, and …" at bounding box center [507, 195] width 676 height 332
click at [822, 17] on icon "Close" at bounding box center [823, 13] width 14 height 10
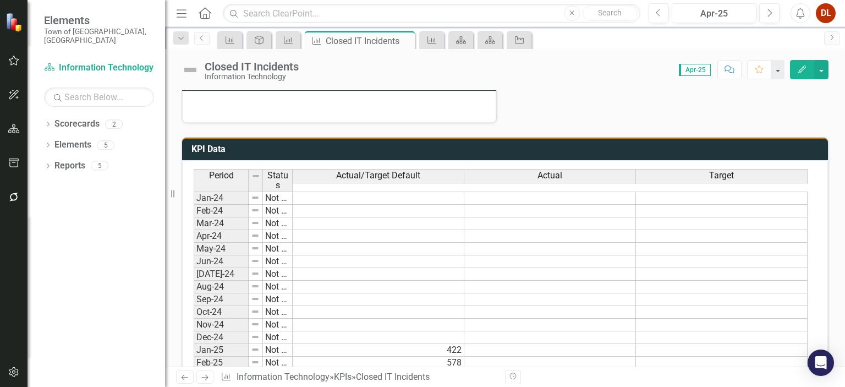
click at [379, 173] on span "Actual/Target Default" at bounding box center [378, 175] width 84 height 10
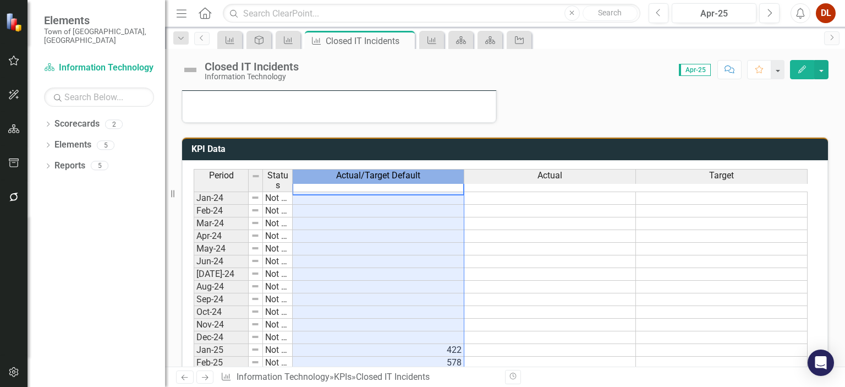
click at [515, 169] on div "Actual" at bounding box center [549, 175] width 171 height 12
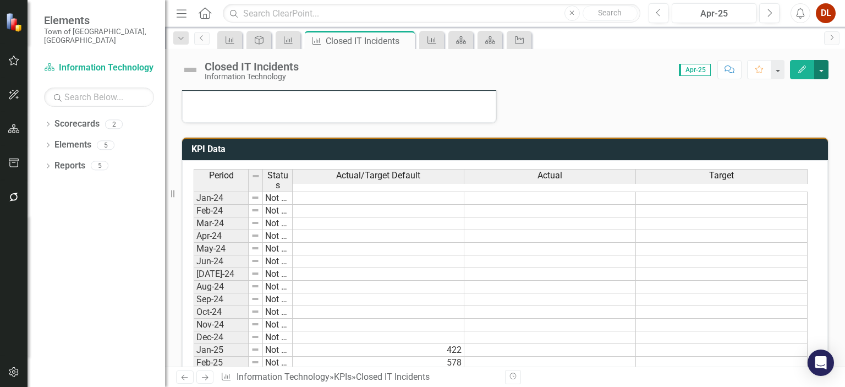
click at [823, 73] on button "button" at bounding box center [821, 69] width 14 height 19
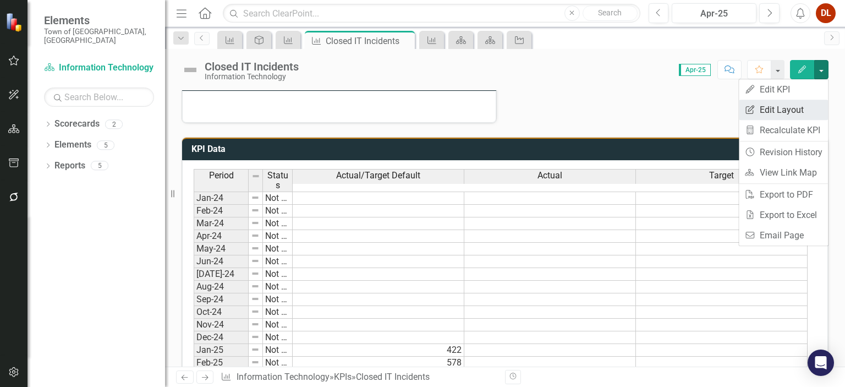
click at [779, 110] on link "Edit Report Edit Layout" at bounding box center [783, 110] width 89 height 20
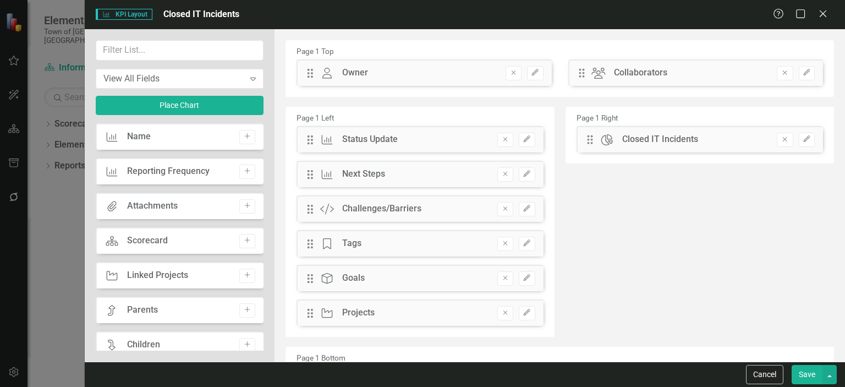
drag, startPoint x: 822, startPoint y: 13, endPoint x: 737, endPoint y: 45, distance: 90.5
click at [822, 13] on icon "Close" at bounding box center [822, 13] width 11 height 9
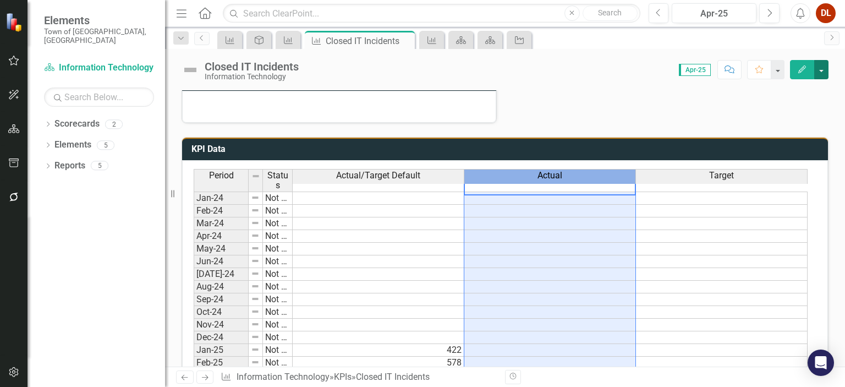
click at [827, 68] on button "button" at bounding box center [821, 69] width 14 height 19
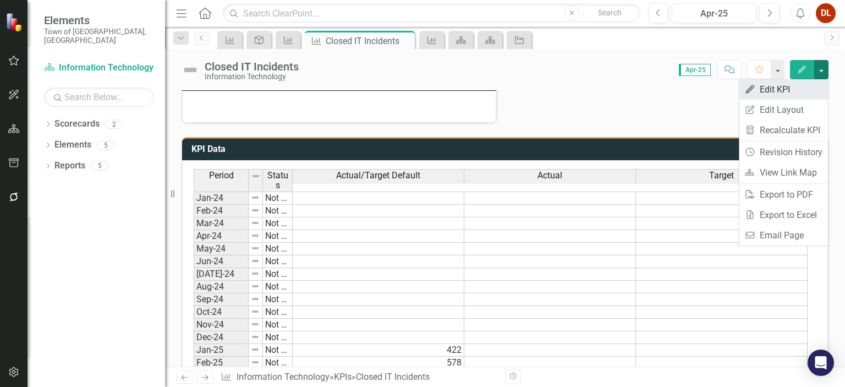
click at [770, 89] on link "Edit Edit KPI" at bounding box center [783, 89] width 89 height 20
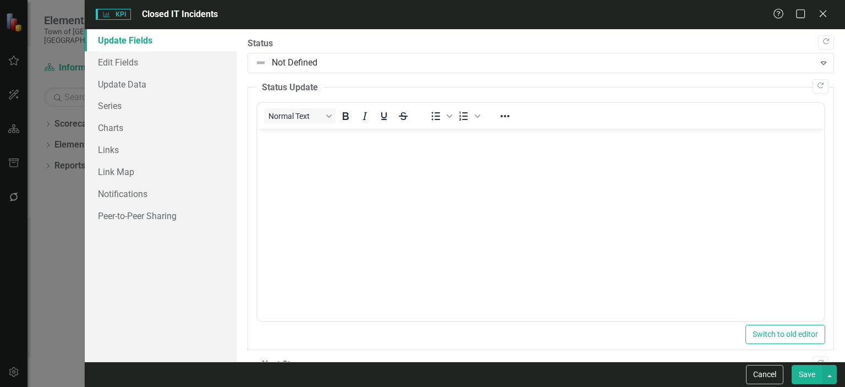
scroll to position [0, 0]
click at [262, 60] on div at bounding box center [531, 63] width 552 height 15
click at [143, 270] on div "Update Fields Edit Fields Update Data Series Charts Links Link Map Notification…" at bounding box center [161, 195] width 152 height 332
click at [128, 63] on link "Edit Fields" at bounding box center [161, 62] width 152 height 22
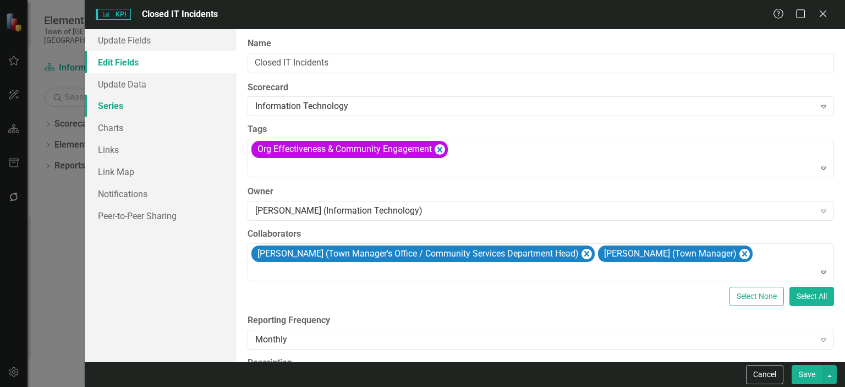
click at [112, 105] on link "Series" at bounding box center [161, 106] width 152 height 22
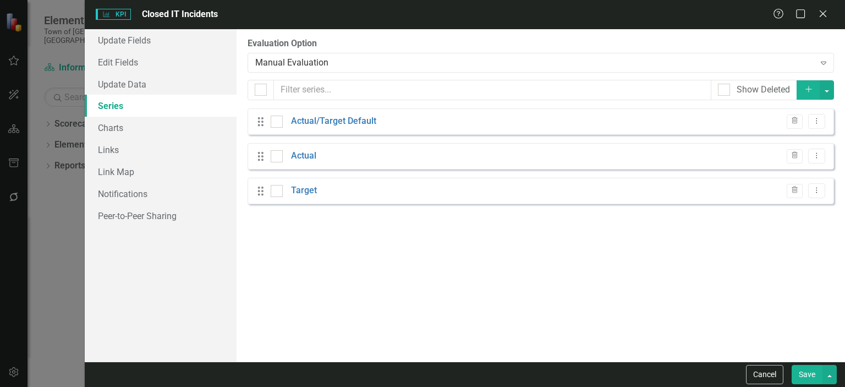
click at [260, 159] on icon "Drag" at bounding box center [261, 156] width 14 height 11
click at [818, 153] on icon "Dropdown Menu" at bounding box center [816, 155] width 9 height 7
click at [799, 155] on icon "Trash" at bounding box center [794, 155] width 8 height 7
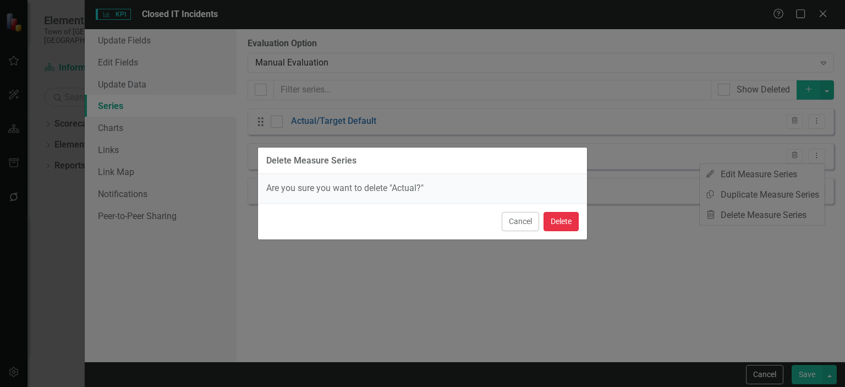
click at [559, 225] on button "Delete" at bounding box center [560, 221] width 35 height 19
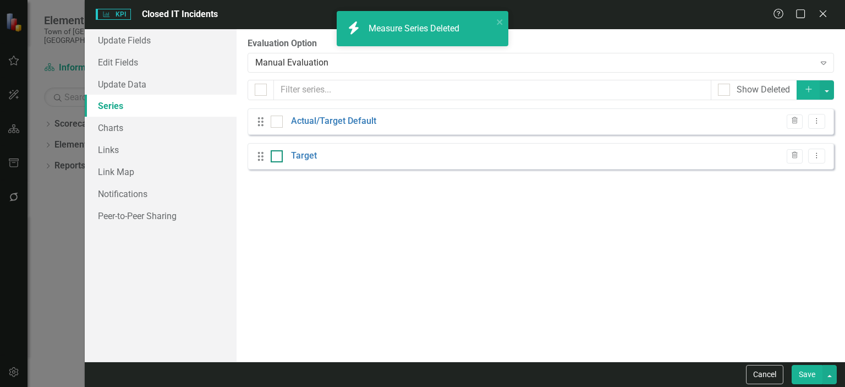
click at [275, 156] on input "checkbox" at bounding box center [274, 153] width 7 height 7
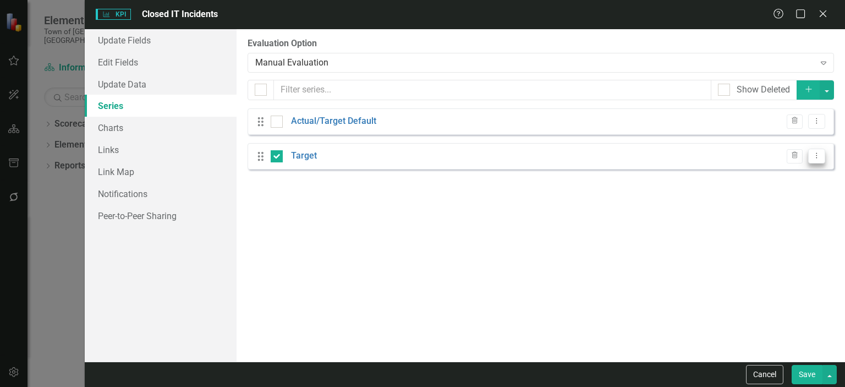
click at [821, 157] on icon "Dropdown Menu" at bounding box center [816, 155] width 9 height 7
click at [397, 158] on div "Drag Target Trash Dropdown Menu" at bounding box center [540, 156] width 586 height 26
click at [790, 153] on button "Trash" at bounding box center [794, 156] width 16 height 14
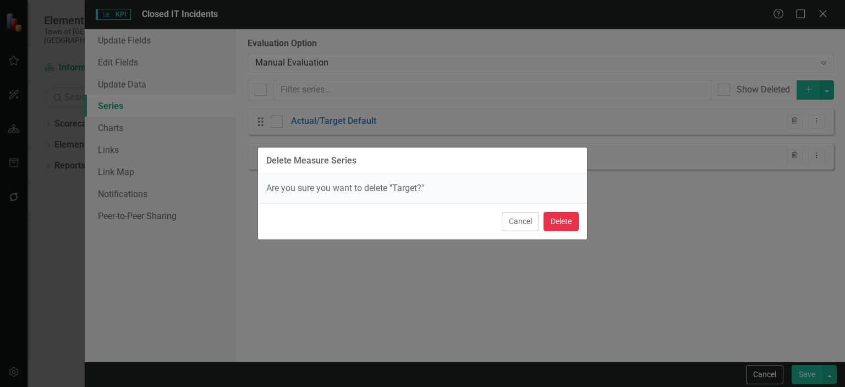
drag, startPoint x: 572, startPoint y: 213, endPoint x: 464, endPoint y: 173, distance: 115.0
click at [571, 212] on button "Delete" at bounding box center [560, 221] width 35 height 19
checkbox input "false"
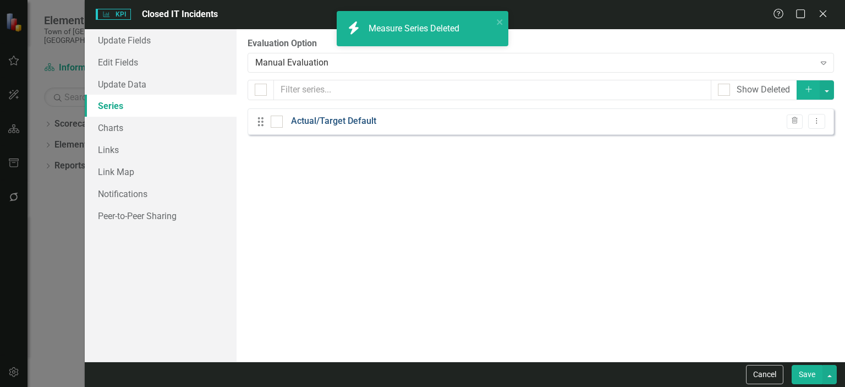
click at [361, 119] on link "Actual/Target Default" at bounding box center [333, 121] width 85 height 13
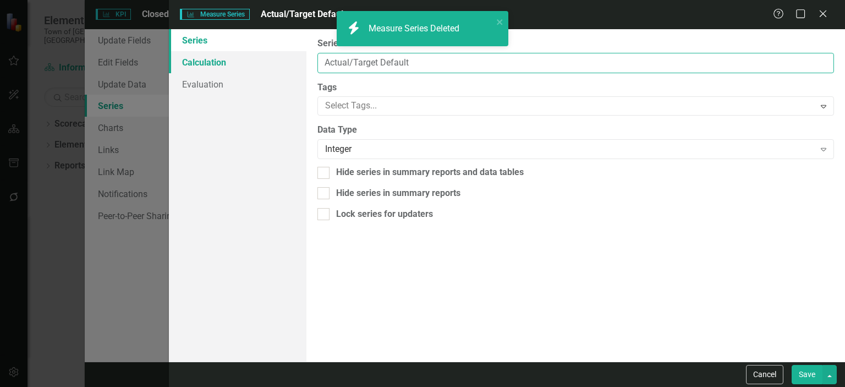
drag, startPoint x: 431, startPoint y: 65, endPoint x: 242, endPoint y: 63, distance: 188.7
click at [242, 63] on div "Series Calculation Evaluation From this page, you can edit the name, type, and …" at bounding box center [507, 195] width 676 height 332
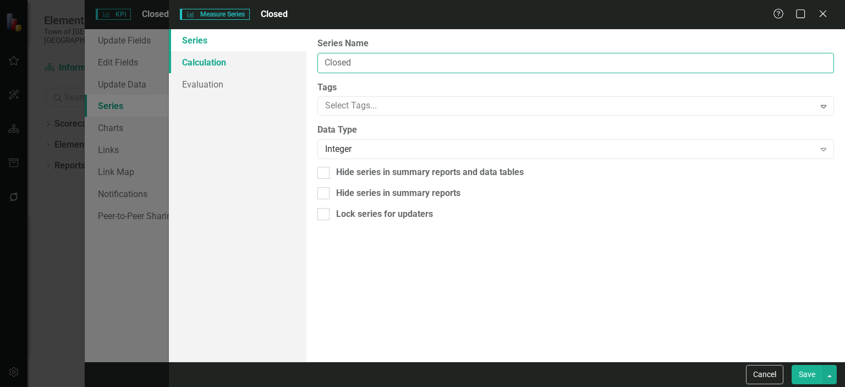
drag, startPoint x: 361, startPoint y: 65, endPoint x: 178, endPoint y: 67, distance: 183.2
click at [212, 61] on div "Series Calculation Evaluation From this page, you can edit the name, type, and …" at bounding box center [507, 195] width 676 height 332
type input "r"
type input "Resolved"
click at [367, 113] on div at bounding box center [567, 105] width 493 height 15
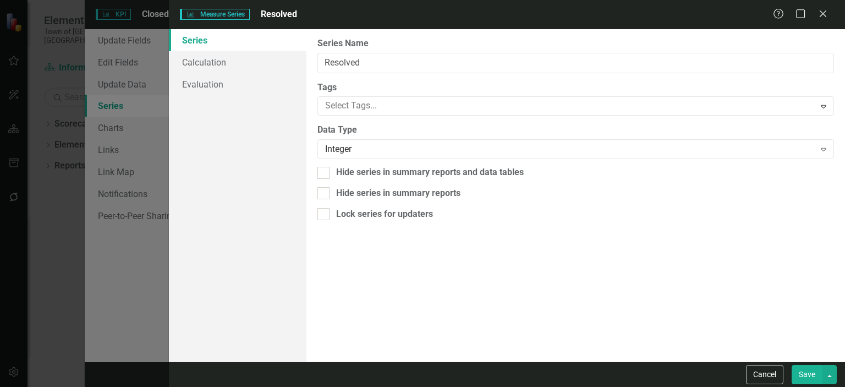
click at [415, 93] on div "Tags Select Tags... Expand" at bounding box center [575, 98] width 516 height 35
click at [482, 143] on div "Integer" at bounding box center [569, 149] width 489 height 13
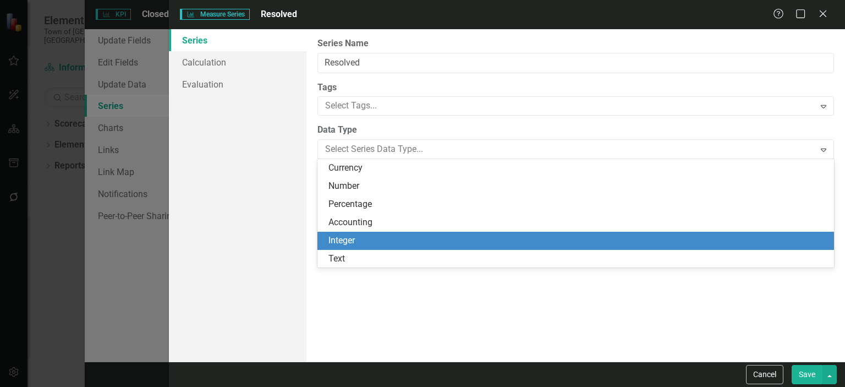
click at [356, 237] on div "Integer" at bounding box center [577, 240] width 499 height 13
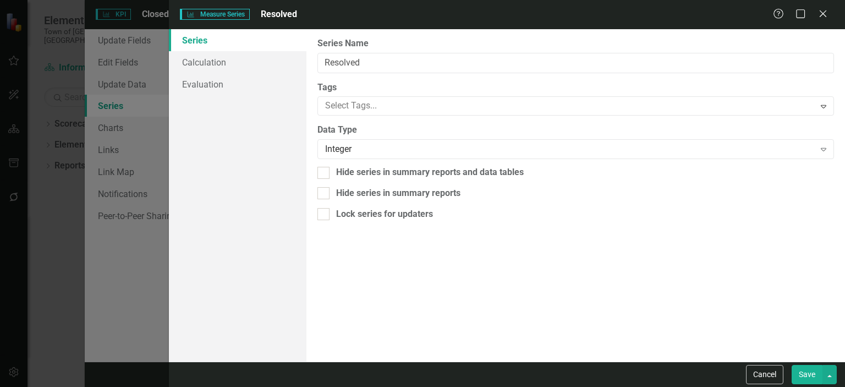
click at [804, 376] on button "Save" at bounding box center [806, 374] width 31 height 19
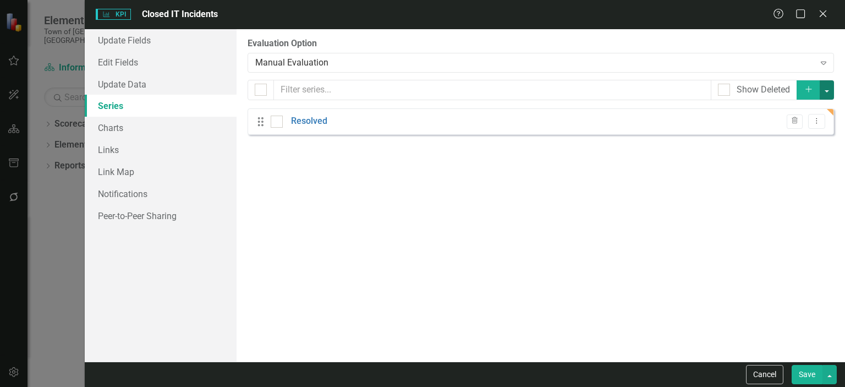
click at [829, 90] on button "button" at bounding box center [826, 89] width 14 height 19
click at [803, 110] on link "Add Add series" at bounding box center [789, 110] width 87 height 20
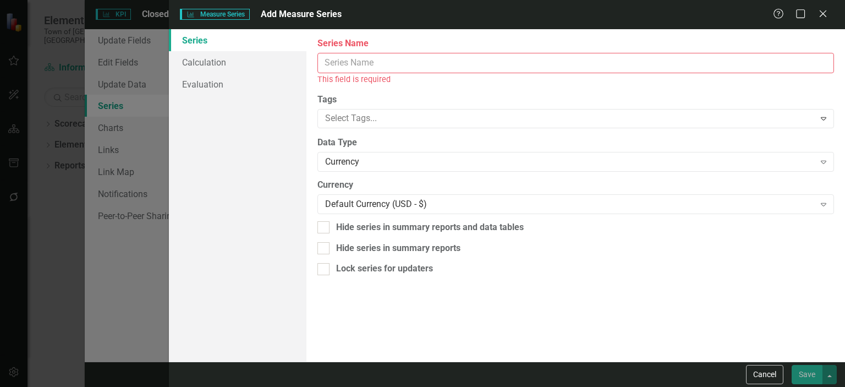
click at [383, 67] on input "Name" at bounding box center [575, 63] width 516 height 20
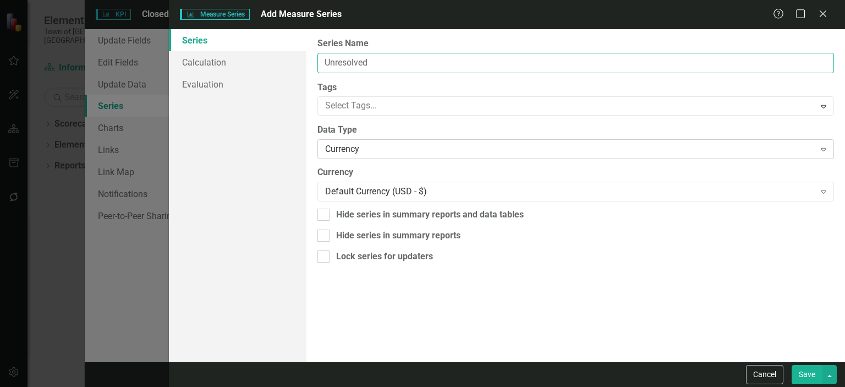
type input "Unresolved"
click at [408, 146] on div "Currency" at bounding box center [569, 149] width 489 height 13
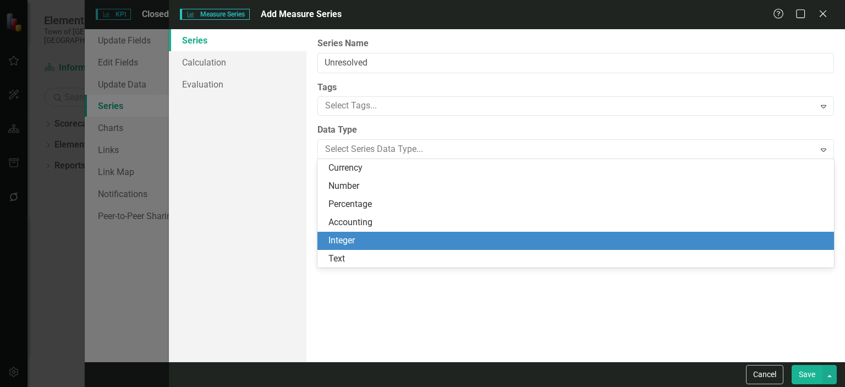
click at [374, 237] on div "Integer" at bounding box center [577, 240] width 499 height 13
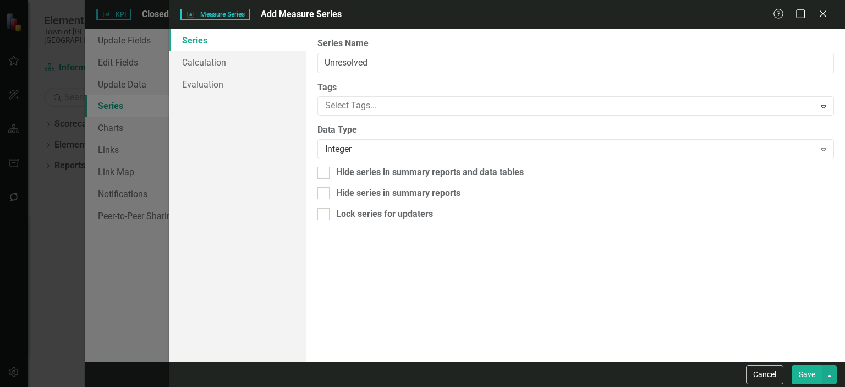
click at [804, 376] on button "Save" at bounding box center [806, 374] width 31 height 19
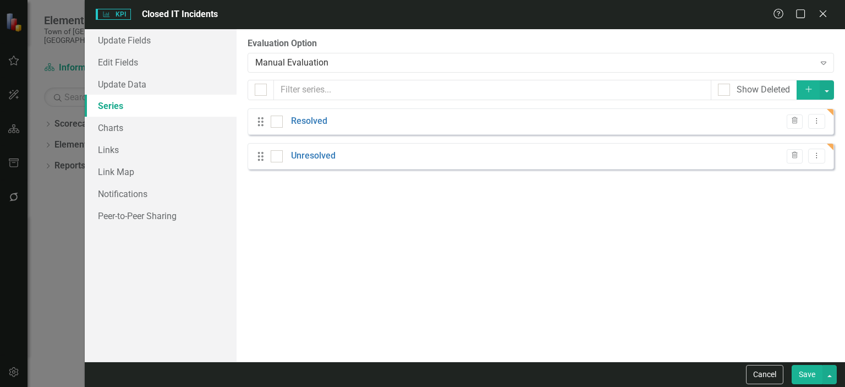
scroll to position [495, 0]
click at [827, 15] on icon "Close" at bounding box center [823, 13] width 14 height 10
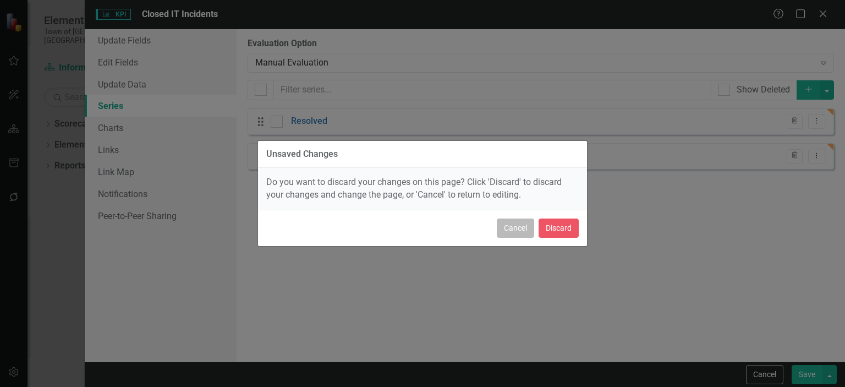
click at [512, 223] on button "Cancel" at bounding box center [515, 227] width 37 height 19
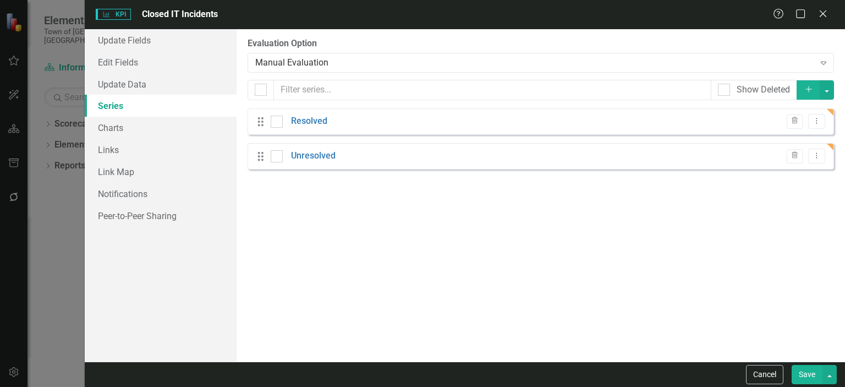
click at [701, 250] on div "From this page, you can add, edit, delete, or duplicate the measure series for …" at bounding box center [540, 195] width 608 height 332
click at [117, 40] on link "Update Fields" at bounding box center [161, 40] width 152 height 22
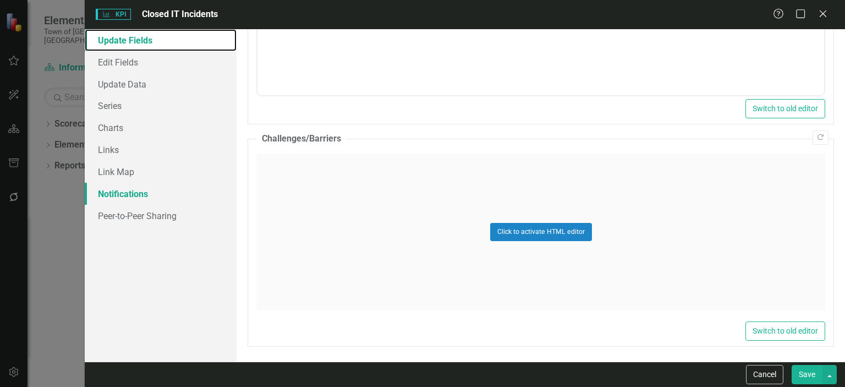
scroll to position [338, 0]
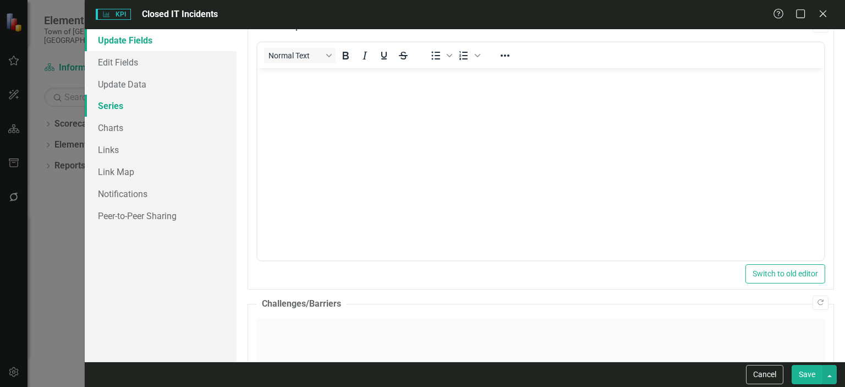
click at [108, 109] on link "Series" at bounding box center [161, 106] width 152 height 22
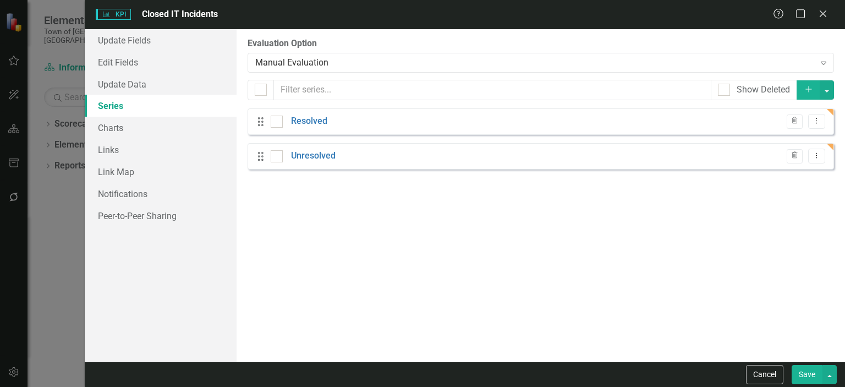
click at [805, 376] on button "Save" at bounding box center [806, 374] width 31 height 19
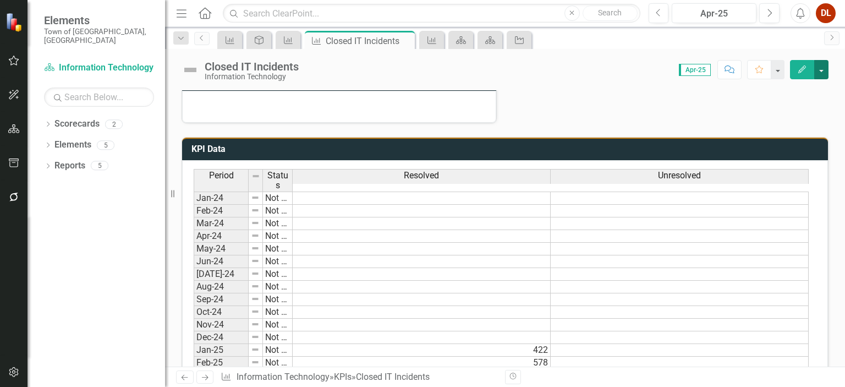
click at [824, 73] on button "button" at bounding box center [821, 69] width 14 height 19
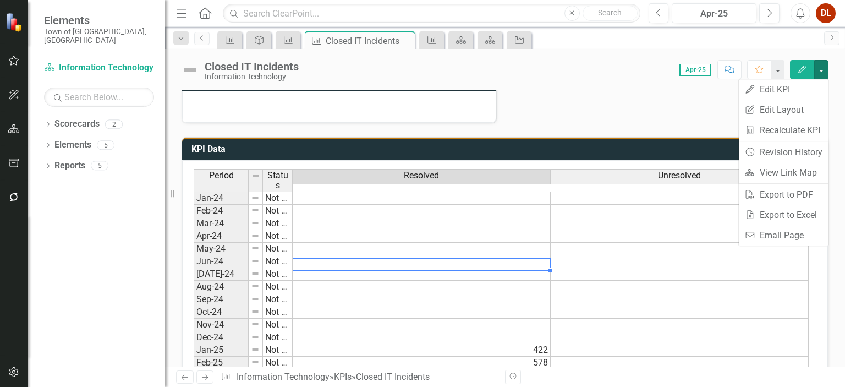
click at [194, 265] on div "Period Status Resolved Unresolved Jan-24 Not Defined Feb-24 Not Defined Mar-24 …" at bounding box center [194, 332] width 0 height 326
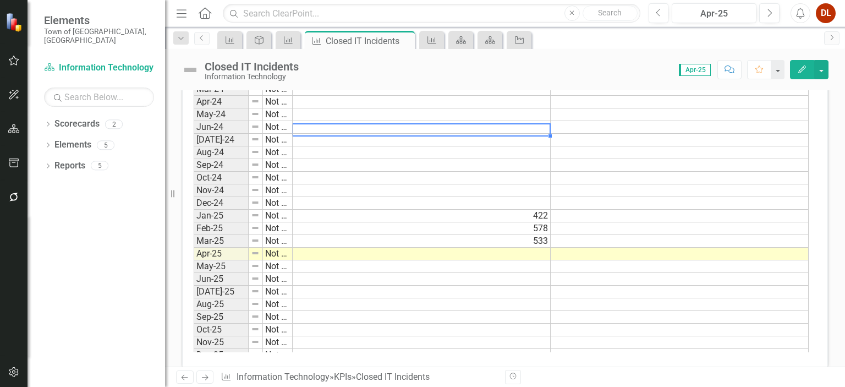
scroll to position [638, 0]
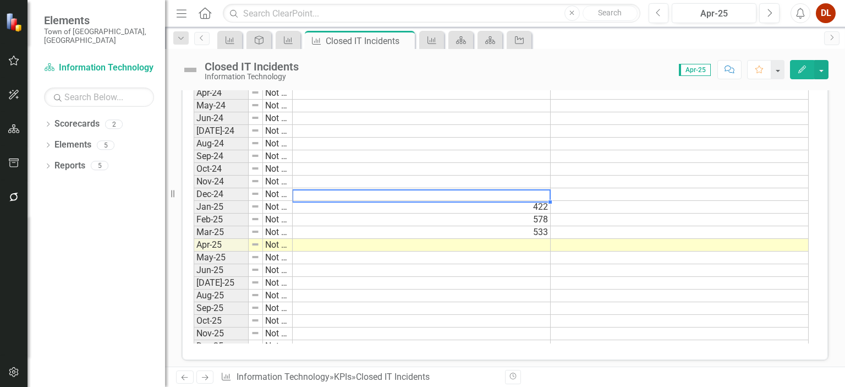
click at [444, 201] on td "422" at bounding box center [422, 207] width 258 height 13
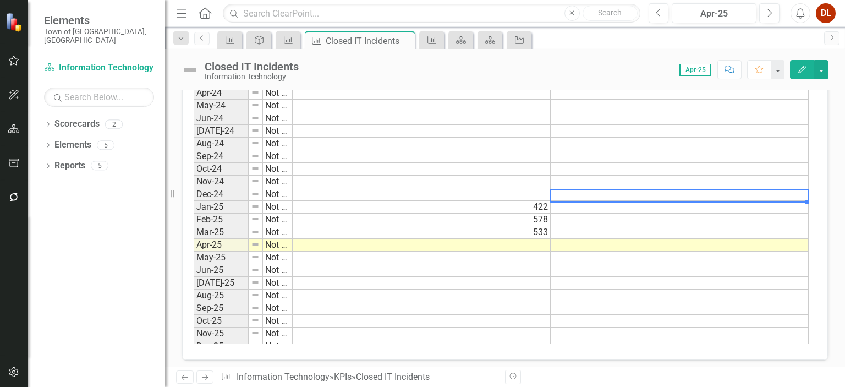
click at [609, 201] on td at bounding box center [680, 207] width 258 height 13
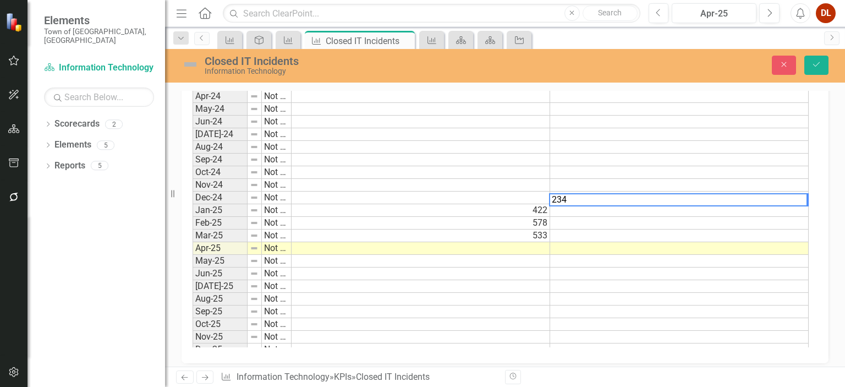
scroll to position [641, 0]
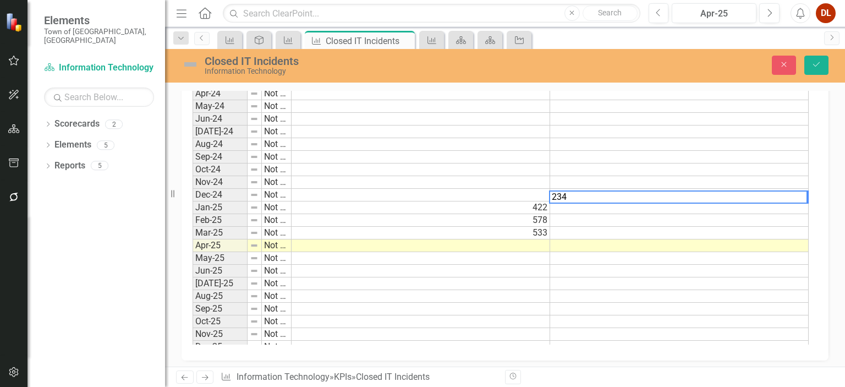
type textarea "234"
click at [570, 214] on td at bounding box center [679, 220] width 258 height 13
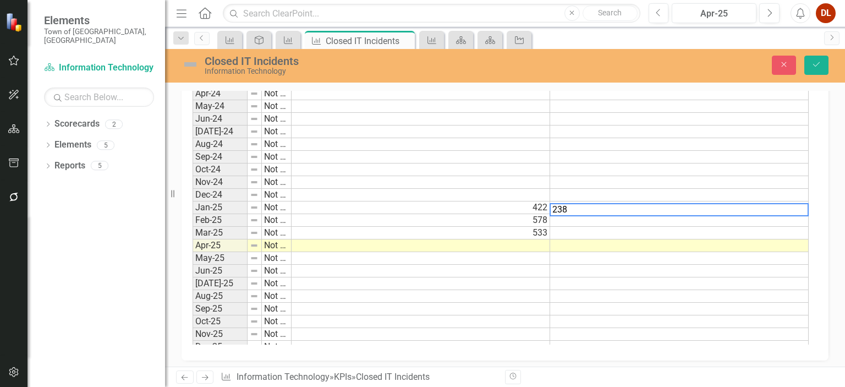
type textarea "238"
click at [607, 227] on td at bounding box center [679, 233] width 258 height 13
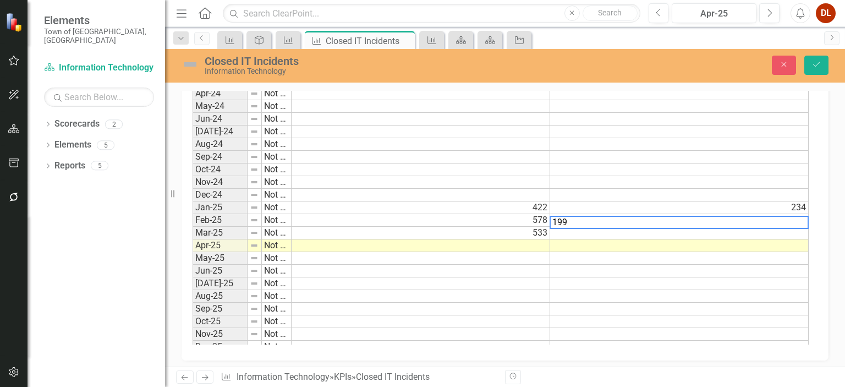
type textarea "199"
click at [533, 239] on td at bounding box center [420, 245] width 258 height 13
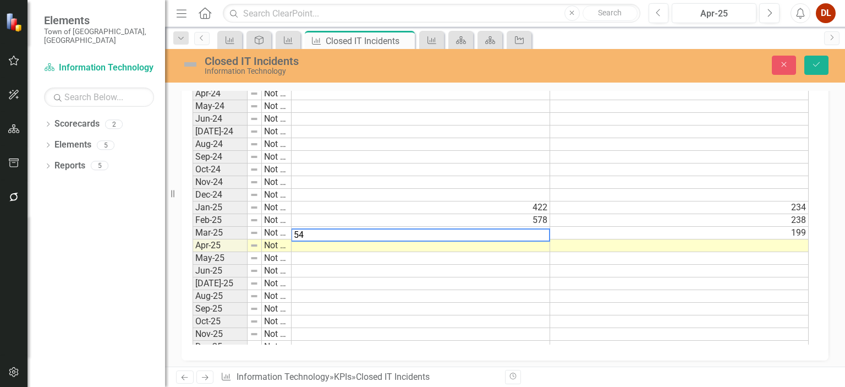
type textarea "541"
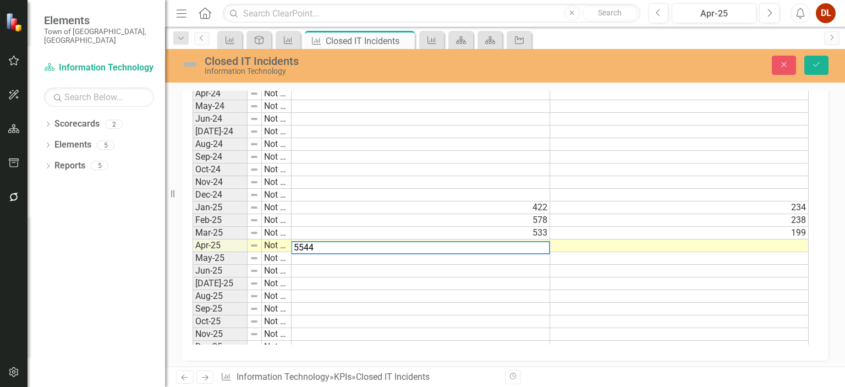
type textarea "554"
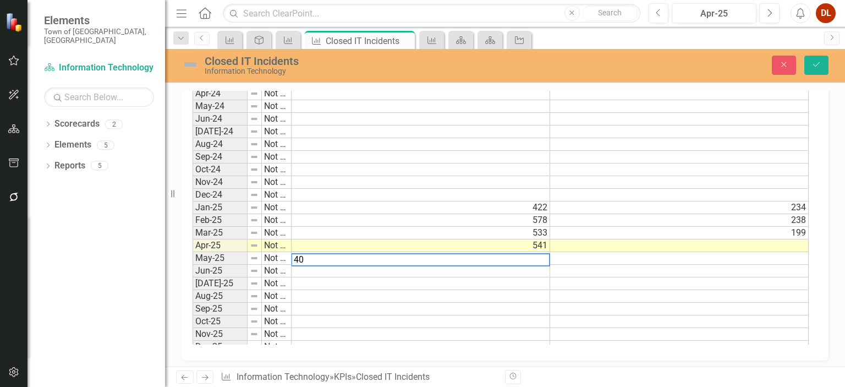
type textarea "409"
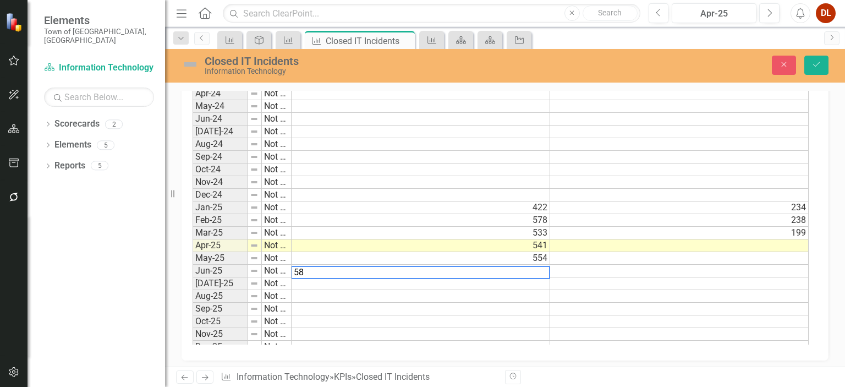
type textarea "589"
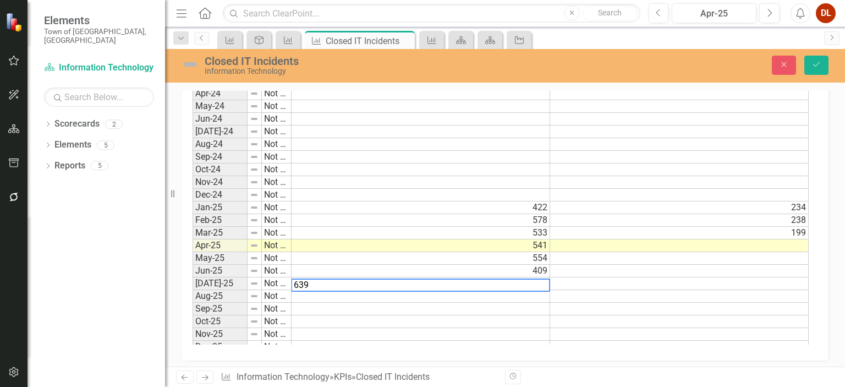
click at [746, 349] on div "Period Status Resolved Unresolved Jan-24 Not Defined Feb-24 Not Defined Mar-24 …" at bounding box center [504, 190] width 647 height 342
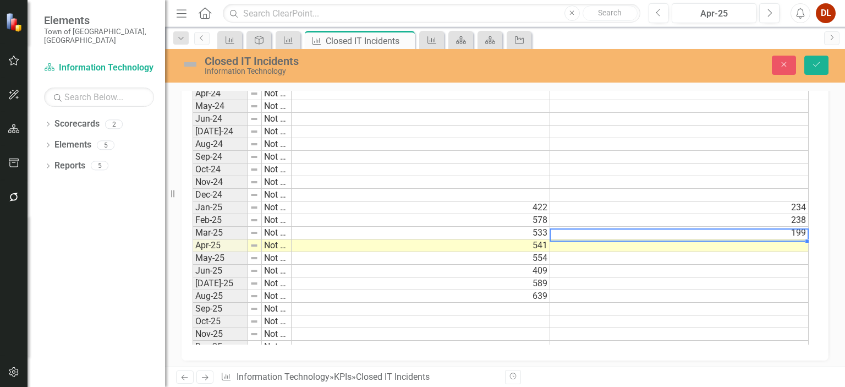
click at [782, 239] on td at bounding box center [679, 245] width 258 height 13
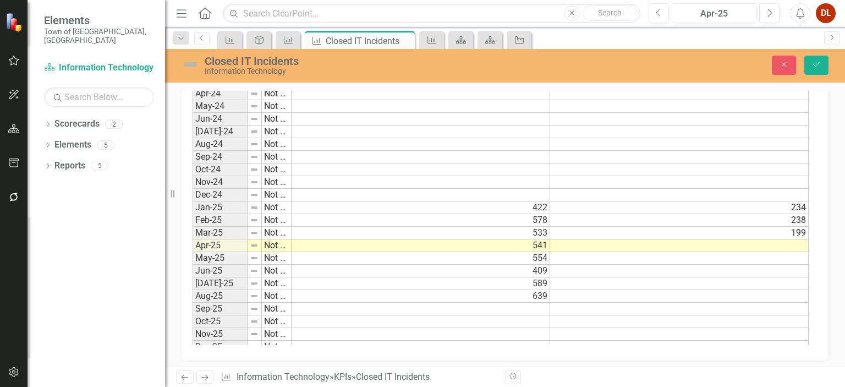
click at [821, 201] on div "KPI Data Add Add Series Period Status Resolved Unresolved Jan-24 Not Defined Fe…" at bounding box center [504, 169] width 663 height 382
click at [794, 239] on td at bounding box center [679, 245] width 258 height 13
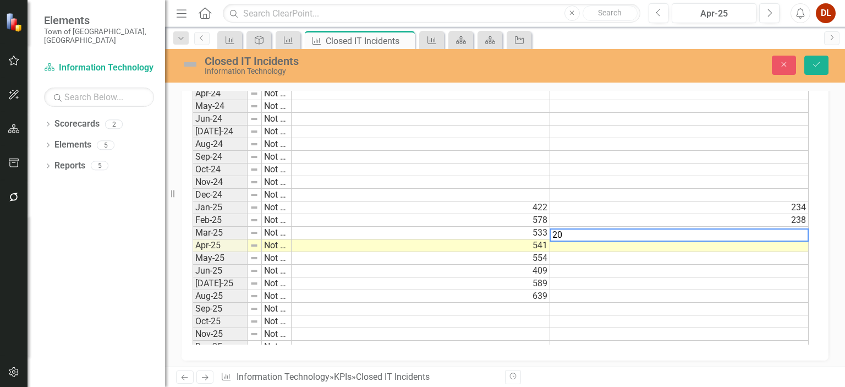
type textarea "200"
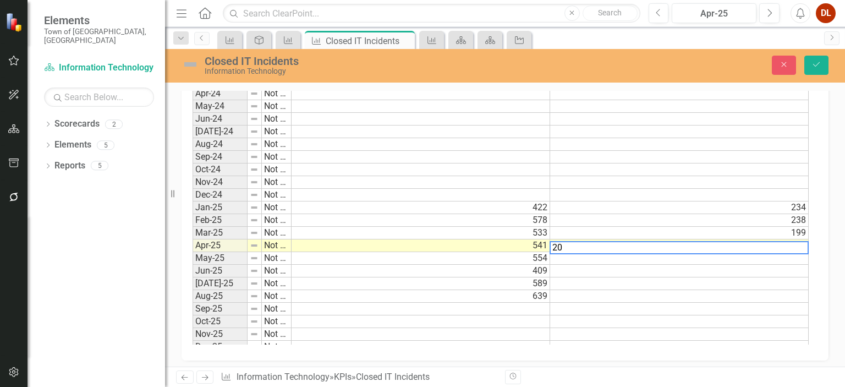
type textarea "204"
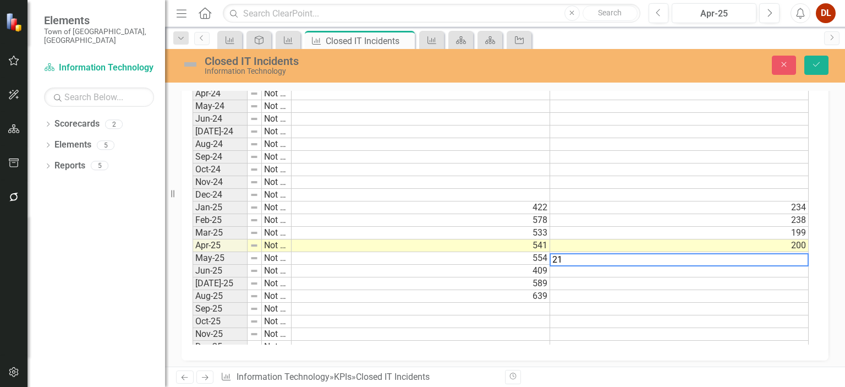
type textarea "214"
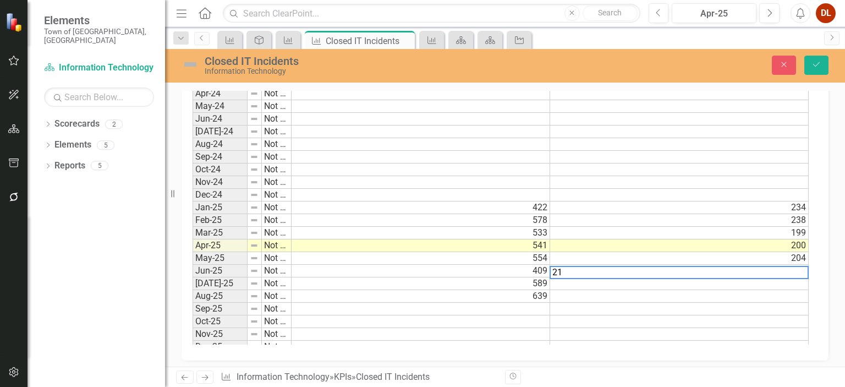
type textarea "211"
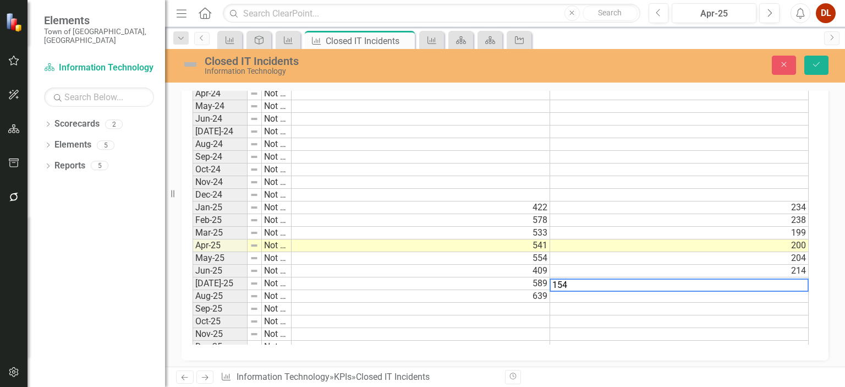
type textarea "154"
click at [701, 342] on div "Period Status Resolved Unresolved Jan-24 Not Defined Feb-24 Not Defined Mar-24 …" at bounding box center [504, 190] width 647 height 342
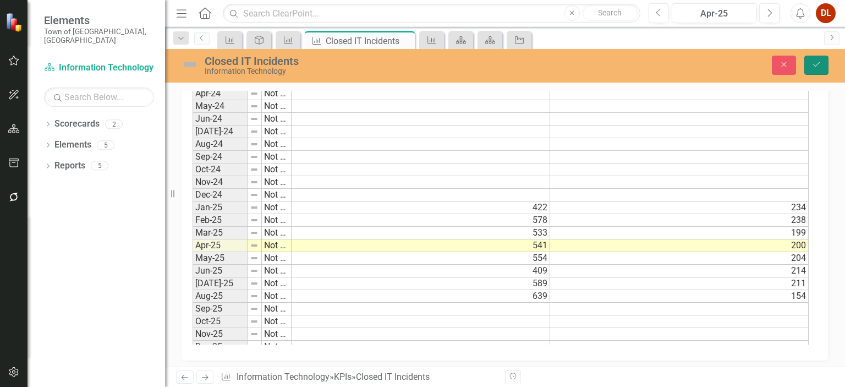
click at [823, 57] on button "Save" at bounding box center [816, 65] width 24 height 19
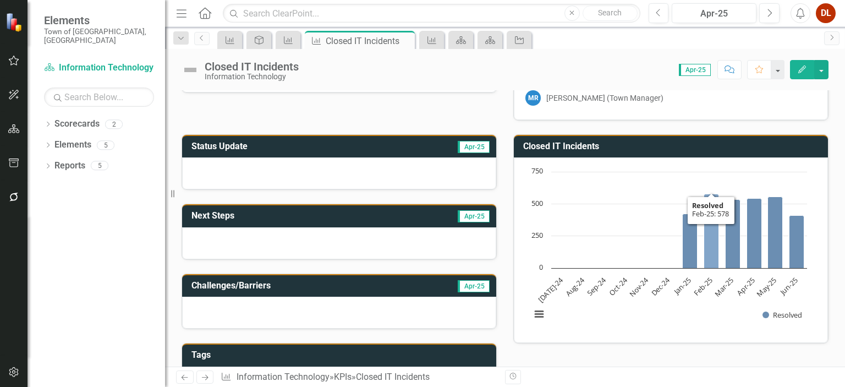
scroll to position [110, 0]
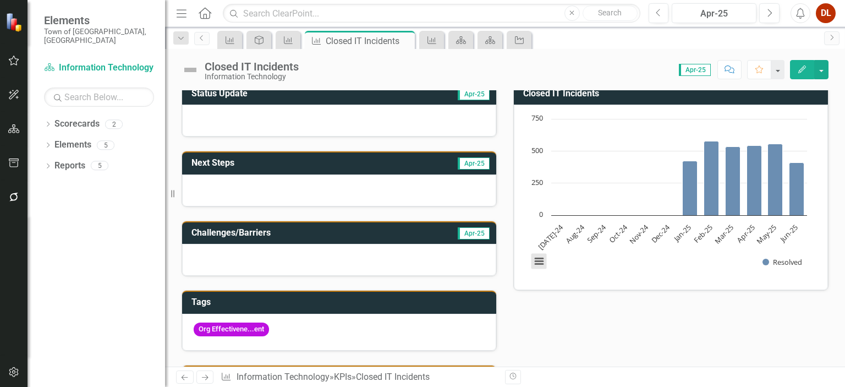
click at [535, 257] on button "View chart menu, Chart" at bounding box center [538, 261] width 15 height 15
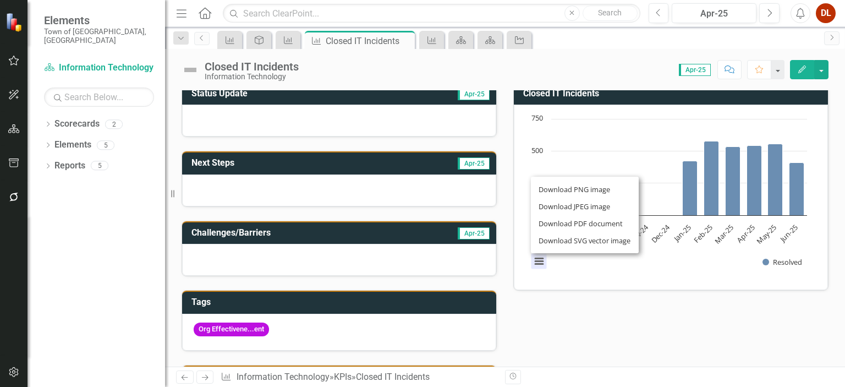
click at [644, 307] on div "Status Update Apr-25 Next Steps Apr-25 Challenges/Barriers Apr-25 Tags Org Effe…" at bounding box center [504, 288] width 663 height 441
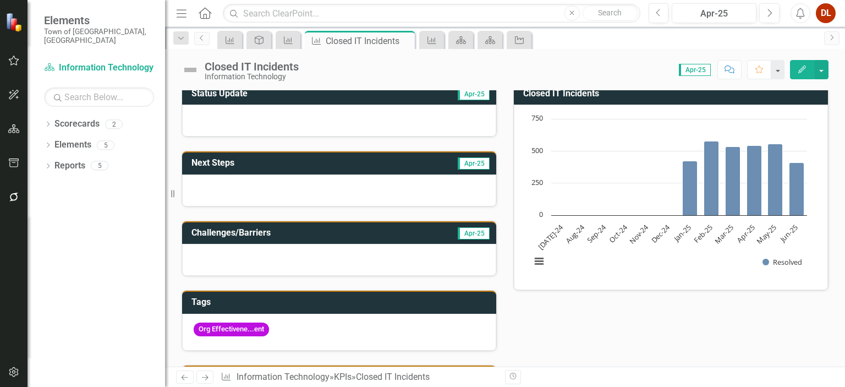
click at [703, 74] on span "Apr-25" at bounding box center [695, 70] width 32 height 12
click at [823, 70] on button "button" at bounding box center [821, 69] width 14 height 19
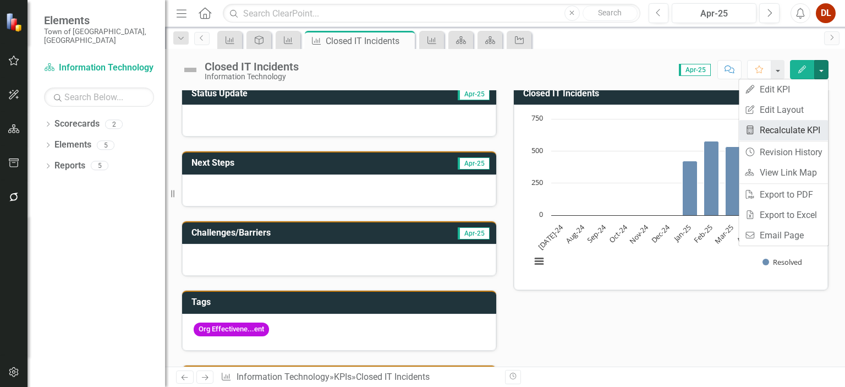
click at [801, 127] on link "Recalculate KPI Recalculate KPI" at bounding box center [783, 130] width 89 height 20
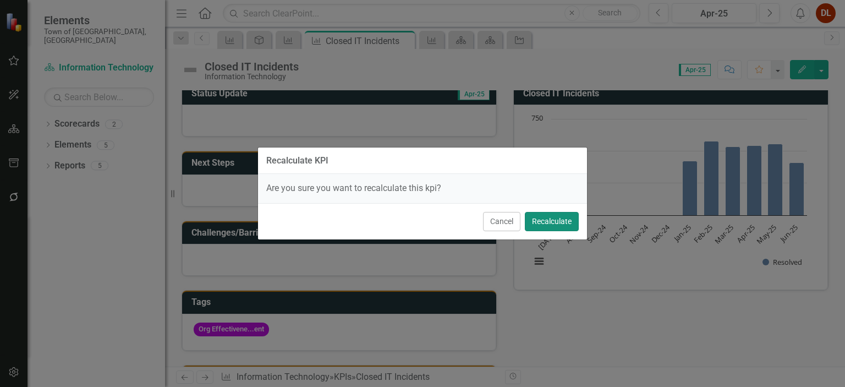
click at [552, 223] on button "Recalculate" at bounding box center [552, 221] width 54 height 19
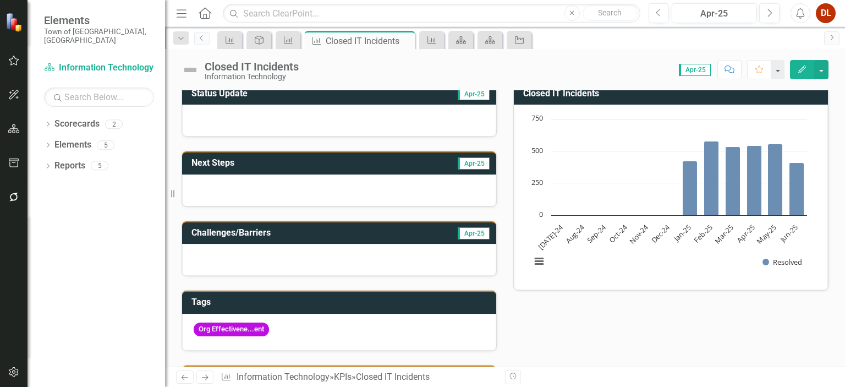
click at [716, 266] on rect "Interactive chart" at bounding box center [668, 195] width 287 height 165
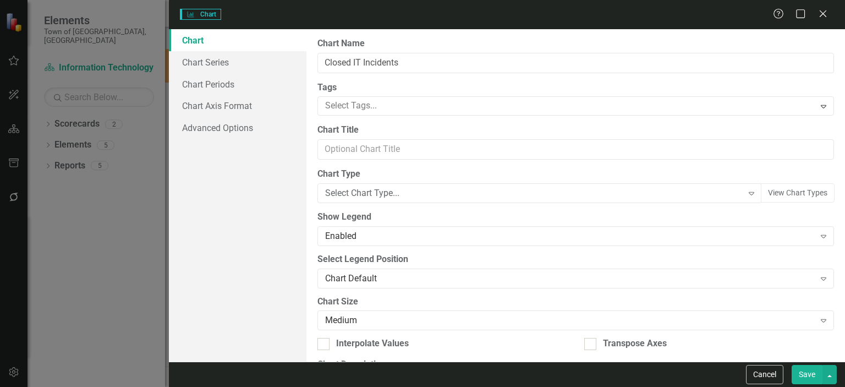
type input "Closed IT Incidents"
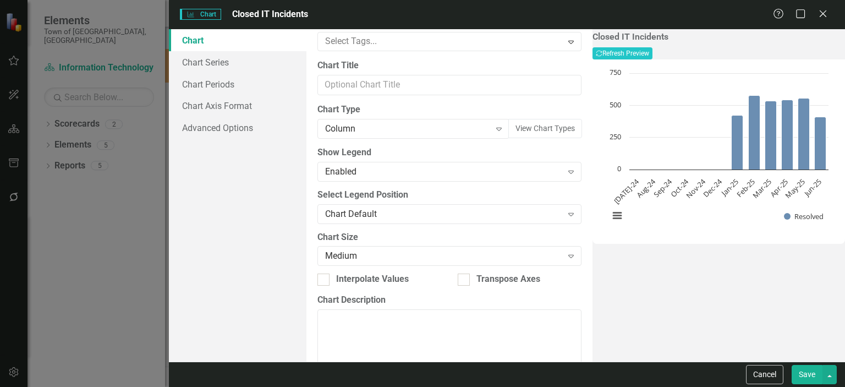
scroll to position [0, 0]
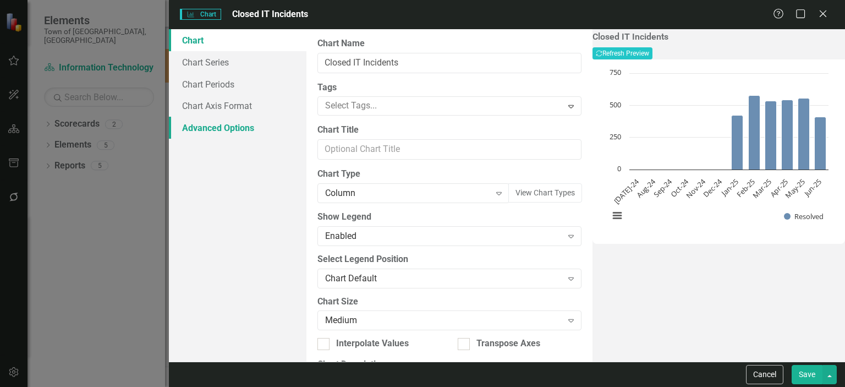
click at [218, 127] on link "Advanced Options" at bounding box center [237, 128] width 137 height 22
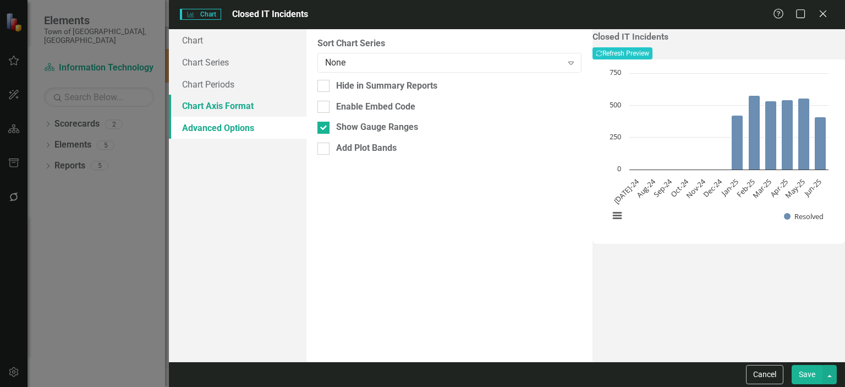
click at [225, 103] on link "Chart Axis Format" at bounding box center [237, 106] width 137 height 22
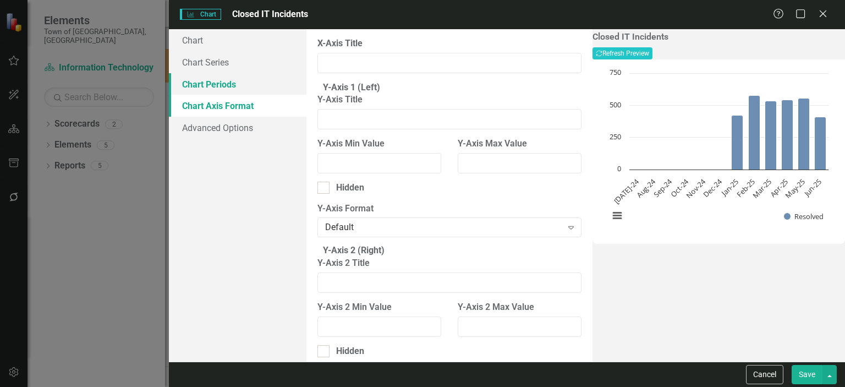
click at [224, 87] on link "Chart Periods" at bounding box center [237, 84] width 137 height 22
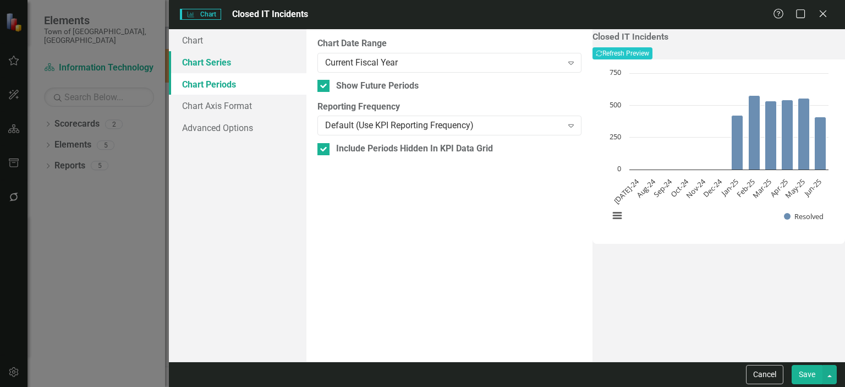
click at [211, 59] on link "Chart Series" at bounding box center [237, 62] width 137 height 22
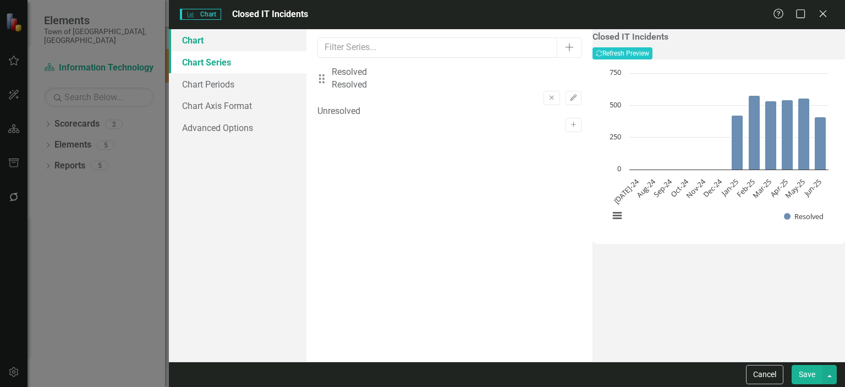
click at [179, 39] on link "Chart" at bounding box center [237, 40] width 137 height 22
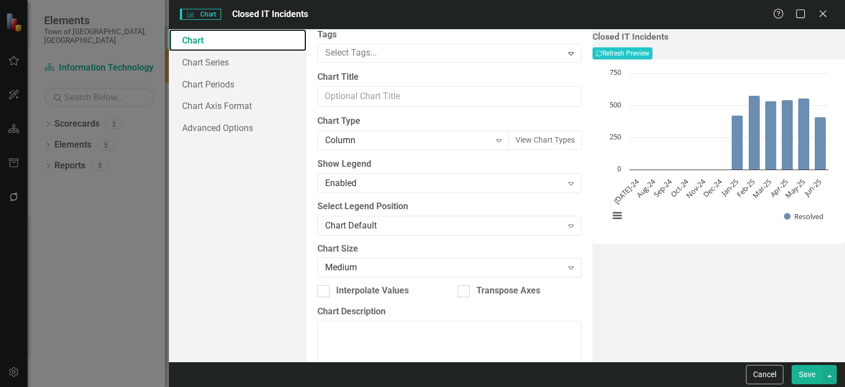
scroll to position [98, 0]
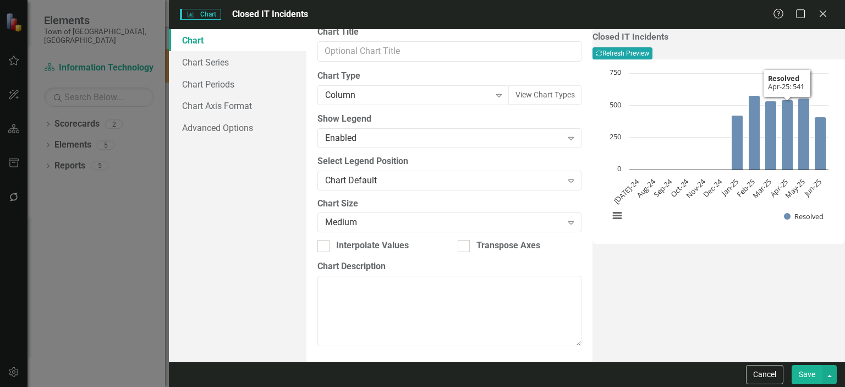
click at [652, 55] on button "Recalculate Refresh Preview" at bounding box center [622, 53] width 60 height 12
click at [813, 369] on button "Save" at bounding box center [806, 374] width 31 height 19
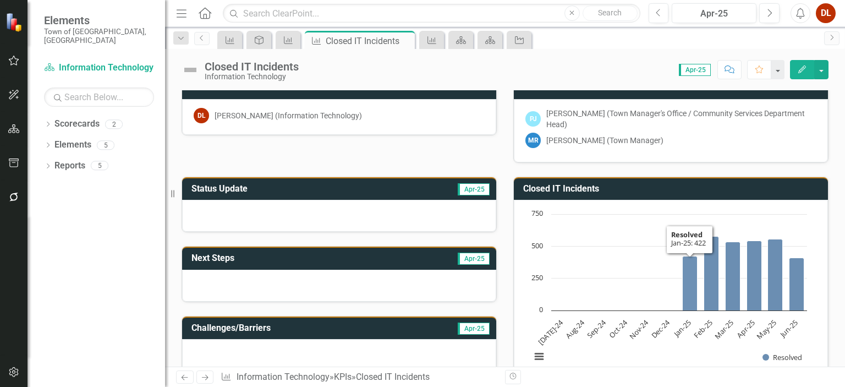
scroll to position [0, 0]
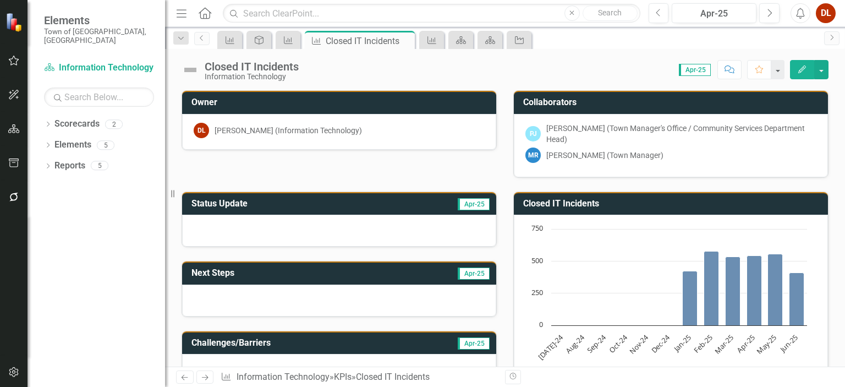
click at [696, 74] on span "Apr-25" at bounding box center [695, 70] width 32 height 12
click at [695, 70] on span "Apr-25" at bounding box center [695, 70] width 32 height 12
click at [779, 73] on button "button" at bounding box center [777, 69] width 14 height 19
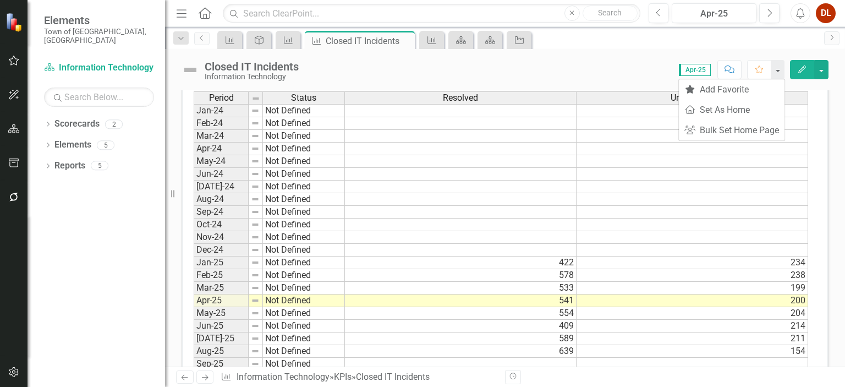
scroll to position [638, 0]
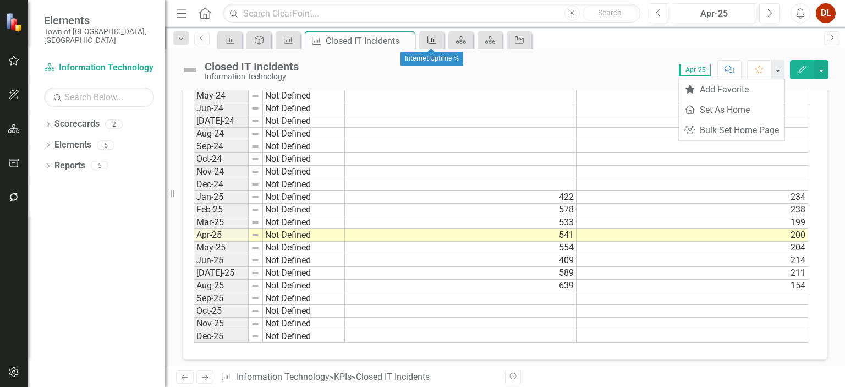
click at [436, 42] on icon "KPI" at bounding box center [431, 40] width 11 height 9
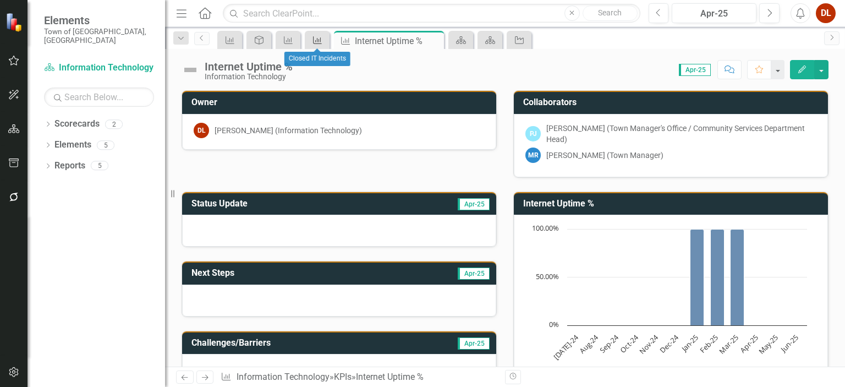
click at [314, 41] on icon "KPI" at bounding box center [317, 40] width 11 height 9
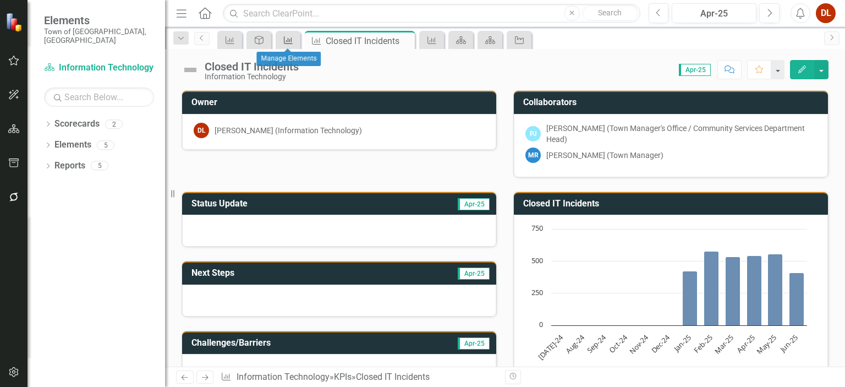
click at [295, 40] on link "KPI" at bounding box center [287, 40] width 19 height 14
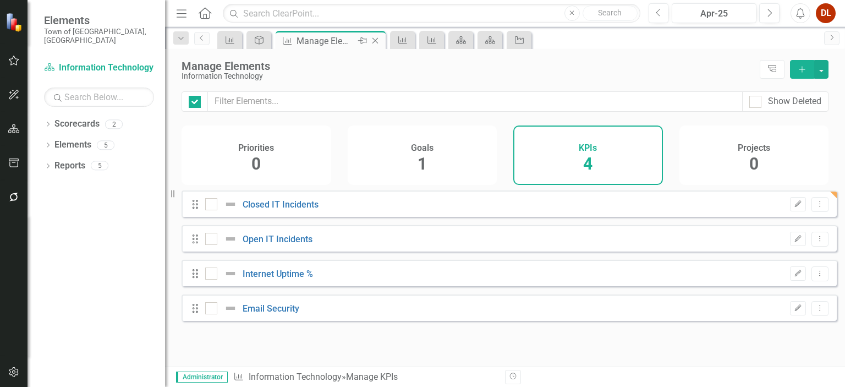
checkbox input "false"
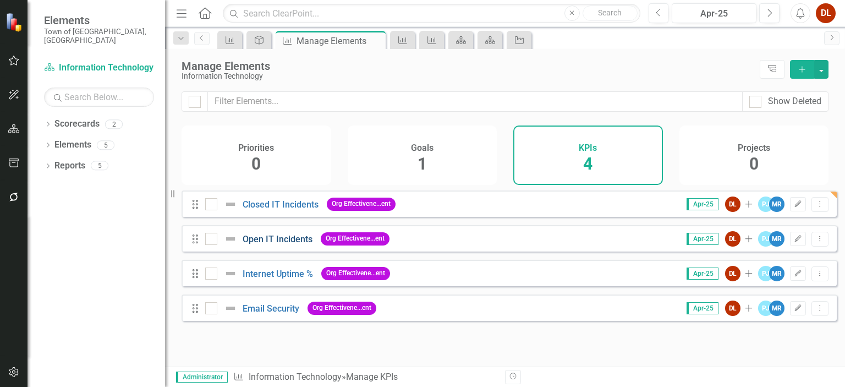
click at [271, 244] on link "Open IT Incidents" at bounding box center [278, 239] width 70 height 10
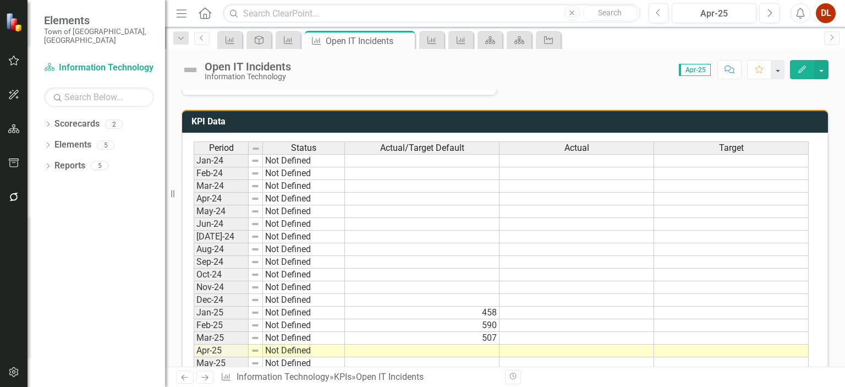
scroll to position [605, 0]
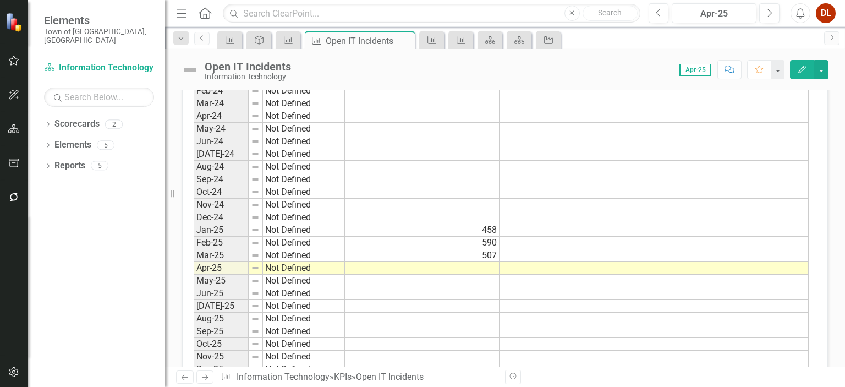
click at [436, 226] on td "458" at bounding box center [422, 230] width 155 height 13
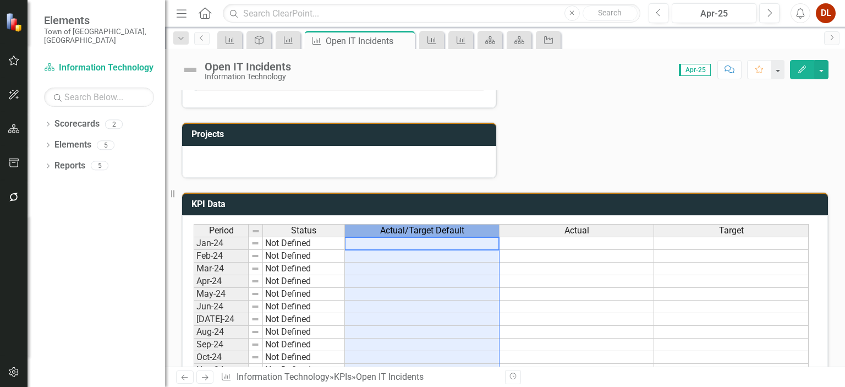
click at [420, 225] on span "Actual/Target Default" at bounding box center [422, 230] width 84 height 10
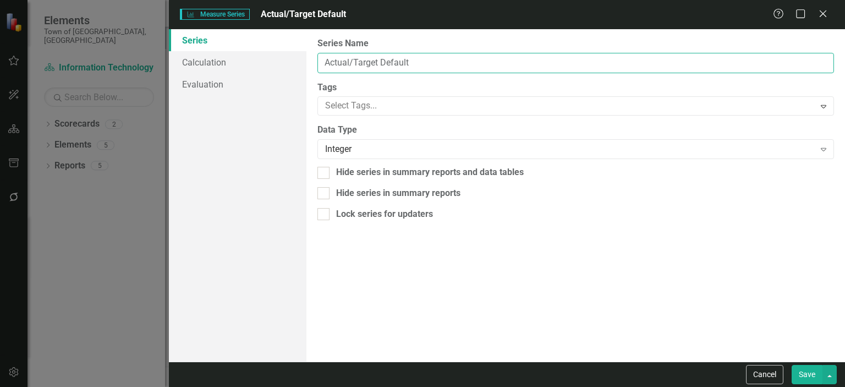
drag, startPoint x: 441, startPoint y: 65, endPoint x: 161, endPoint y: 63, distance: 280.5
click at [161, 63] on div "Measure Series Measure Series Actual/Target Default Help Maximize Close Series …" at bounding box center [422, 193] width 845 height 387
type input "Open Incidents"
click at [471, 274] on div "From this page, you can edit the name, type, and visibility options of your ser…" at bounding box center [575, 195] width 538 height 332
click at [803, 371] on button "Save" at bounding box center [806, 374] width 31 height 19
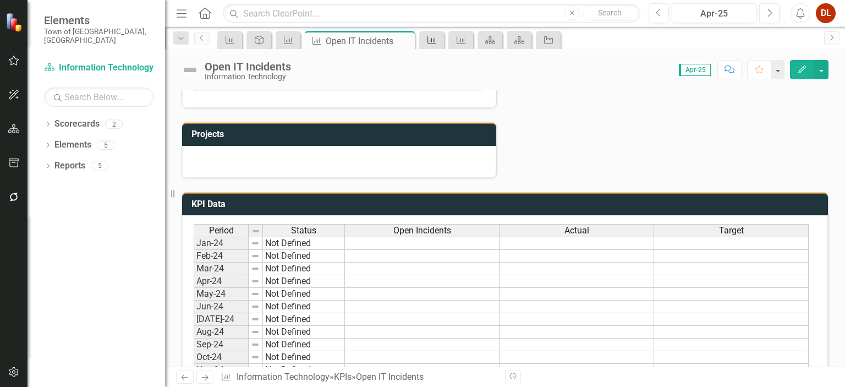
click at [431, 36] on icon "KPI" at bounding box center [431, 40] width 11 height 9
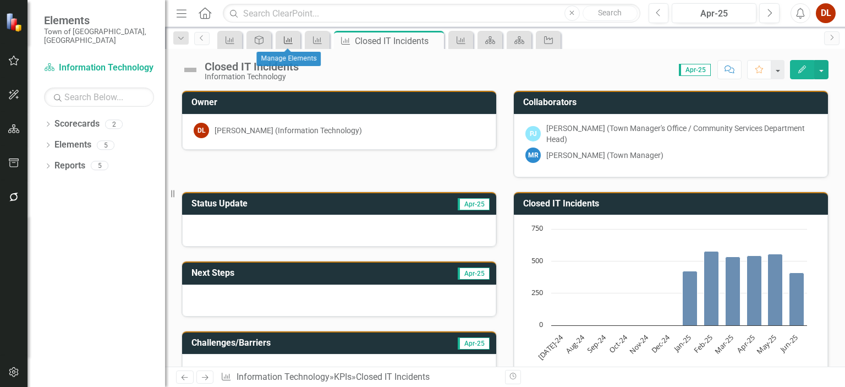
click at [284, 42] on icon at bounding box center [288, 40] width 9 height 8
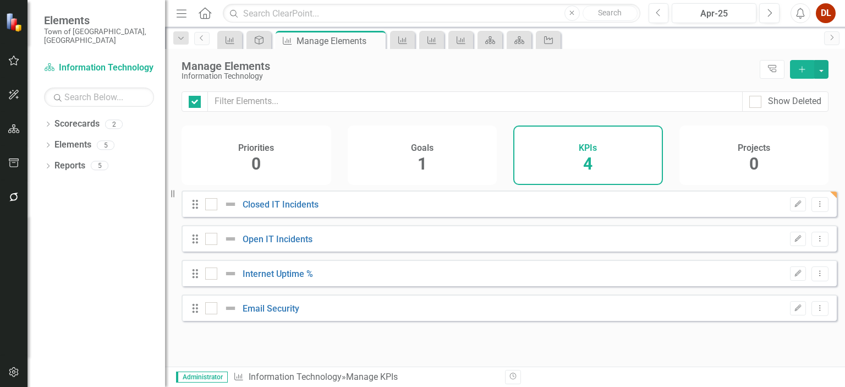
checkbox input "false"
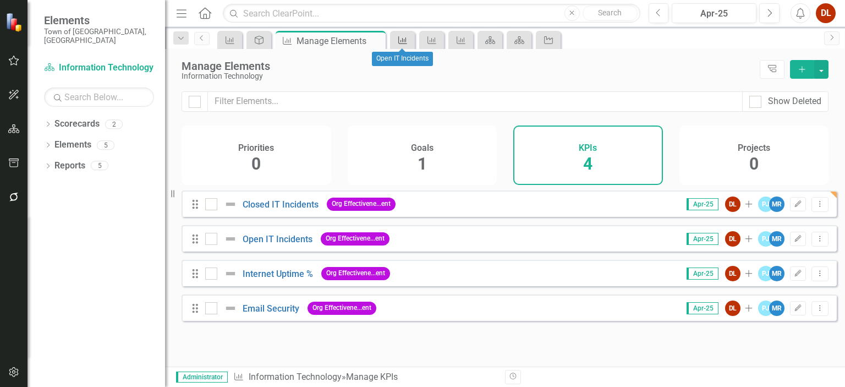
click at [400, 41] on icon "KPI" at bounding box center [402, 40] width 11 height 9
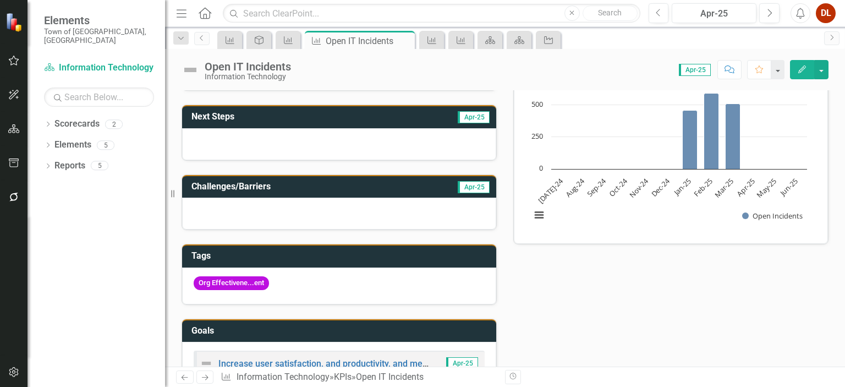
scroll to position [55, 0]
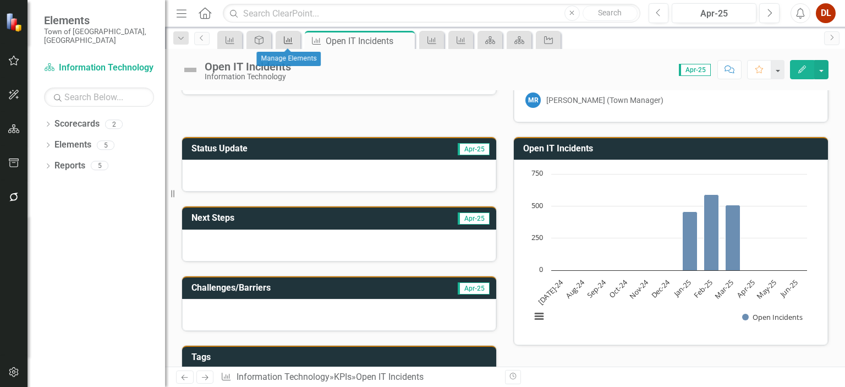
click at [283, 43] on icon "KPI" at bounding box center [288, 40] width 11 height 9
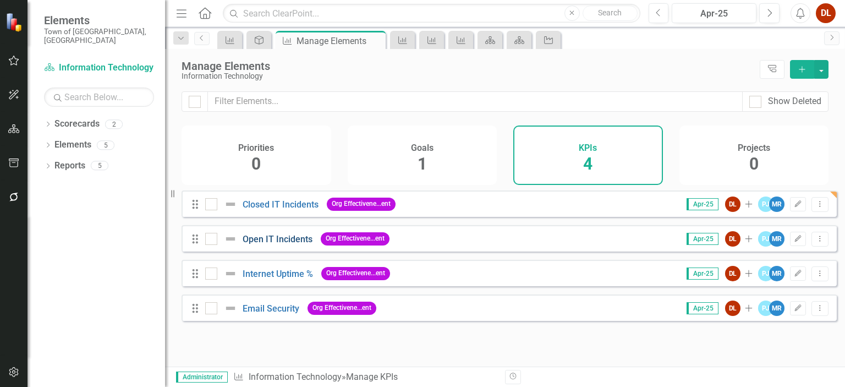
drag, startPoint x: 312, startPoint y: 247, endPoint x: 251, endPoint y: 246, distance: 61.6
click at [253, 244] on div "Open IT Incidents" at bounding box center [279, 239] width 73 height 10
click at [250, 244] on link "Open IT Incidents" at bounding box center [278, 239] width 70 height 10
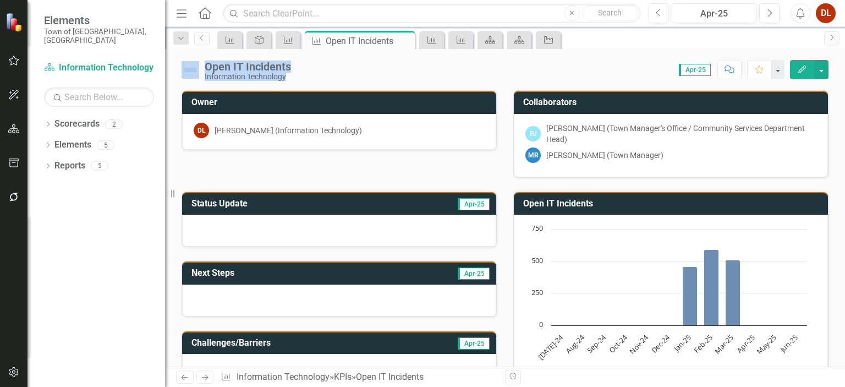
drag, startPoint x: 310, startPoint y: 61, endPoint x: 201, endPoint y: 66, distance: 109.0
click at [201, 66] on div "Open IT Incidents Information Technology Score: 0.00 Apr-25 Completed Comment F…" at bounding box center [505, 65] width 680 height 33
click at [318, 74] on div "Score: 0.00 Apr-25 Completed Comment Favorite Edit" at bounding box center [562, 69] width 532 height 19
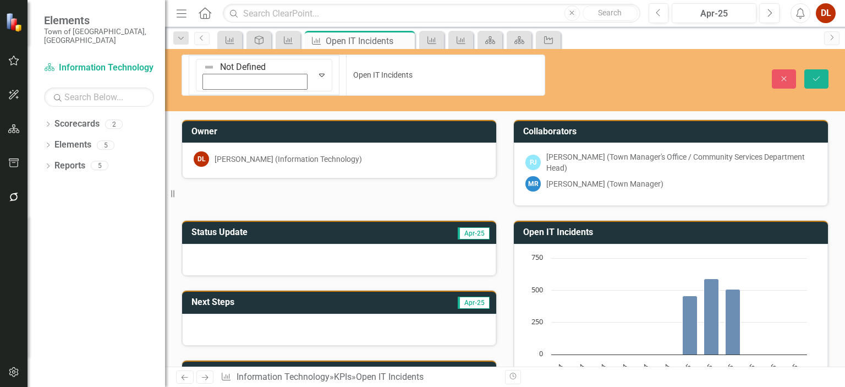
drag, startPoint x: 290, startPoint y: 64, endPoint x: 287, endPoint y: 72, distance: 8.6
click at [583, 70] on div "Close Save" at bounding box center [703, 78] width 267 height 19
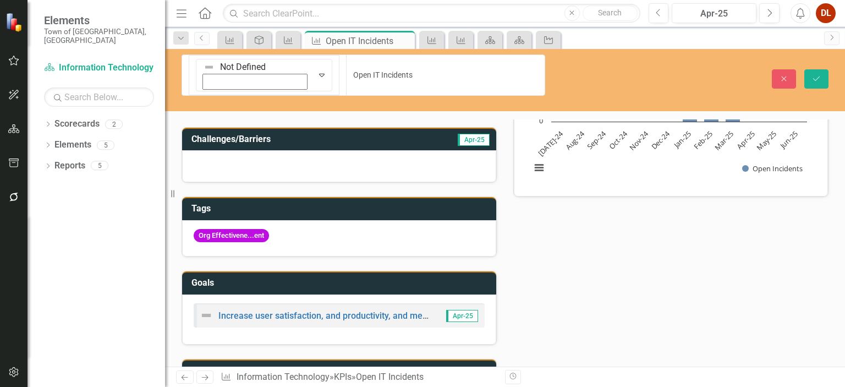
scroll to position [440, 0]
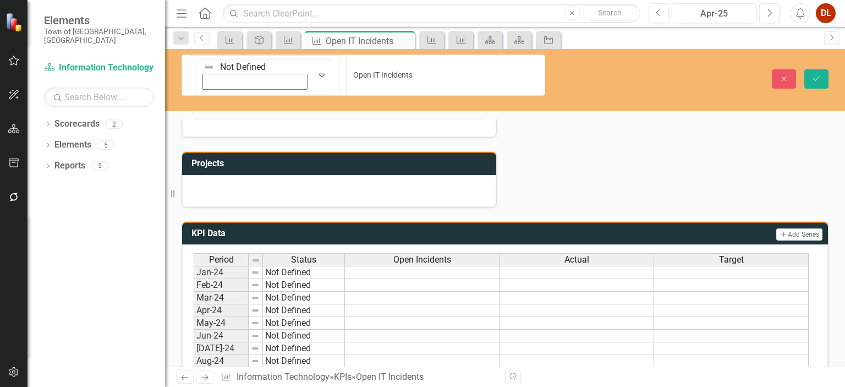
click at [441, 255] on span "Open Incidents" at bounding box center [422, 260] width 58 height 10
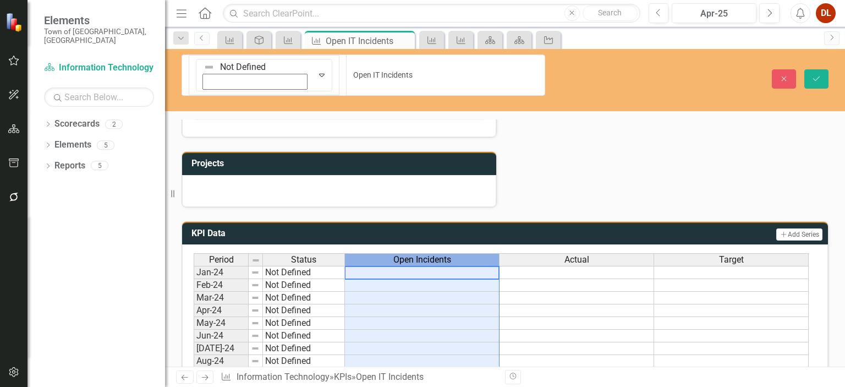
click at [441, 255] on span "Open Incidents" at bounding box center [422, 260] width 58 height 10
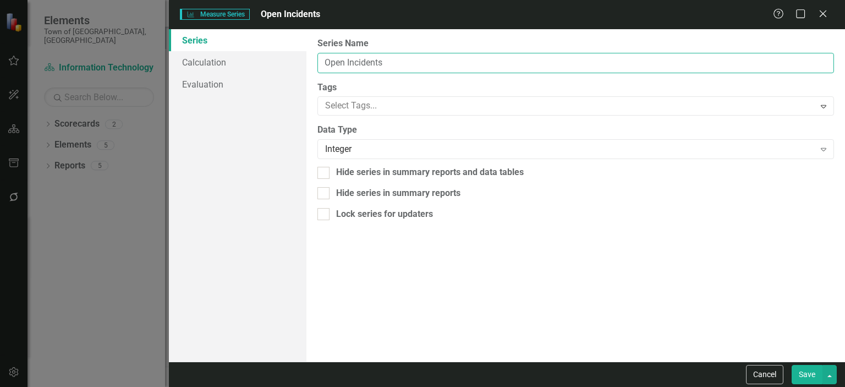
click at [347, 60] on input "Open Incidents" at bounding box center [575, 63] width 516 height 20
type input "Open IT Incidents"
click at [802, 370] on button "Save" at bounding box center [806, 374] width 31 height 19
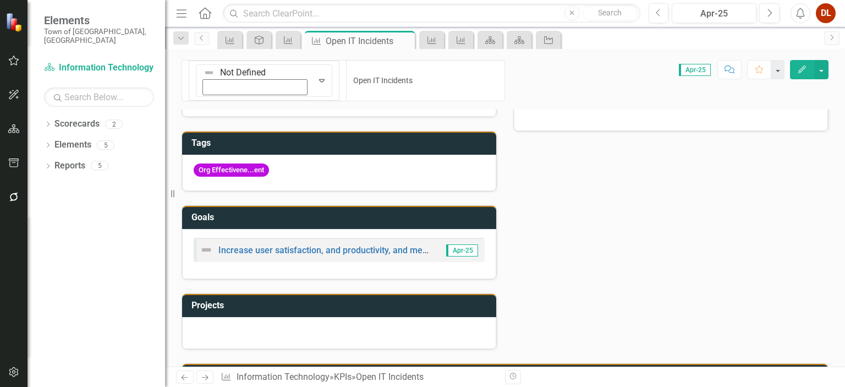
scroll to position [385, 0]
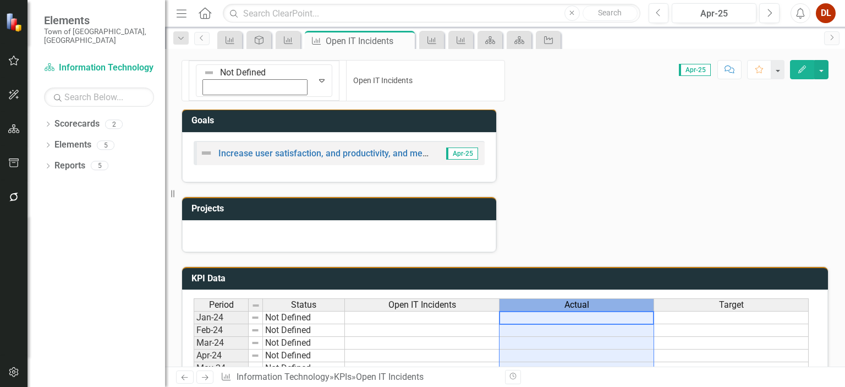
click at [576, 300] on span "Actual" at bounding box center [576, 305] width 25 height 10
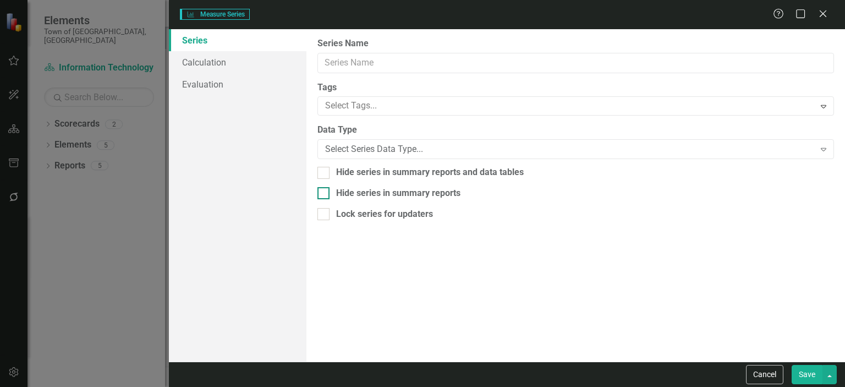
type input "Actual"
click at [768, 365] on button "Cancel" at bounding box center [764, 374] width 37 height 19
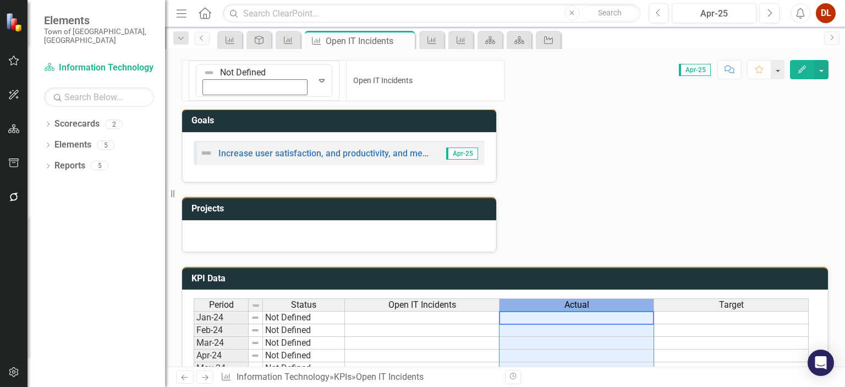
scroll to position [495, 0]
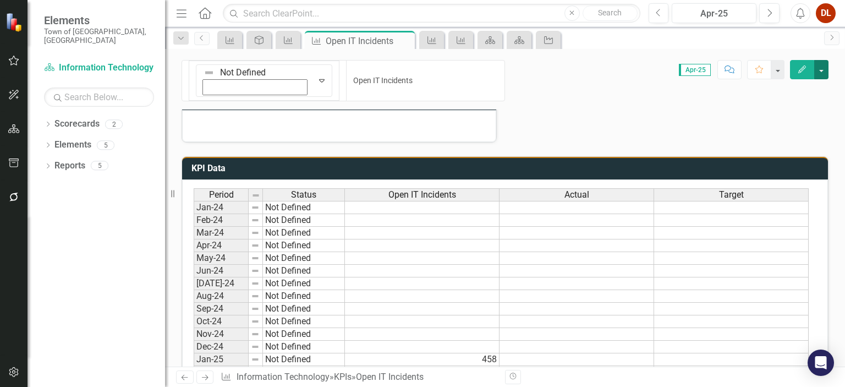
click at [819, 70] on button "button" at bounding box center [821, 69] width 14 height 19
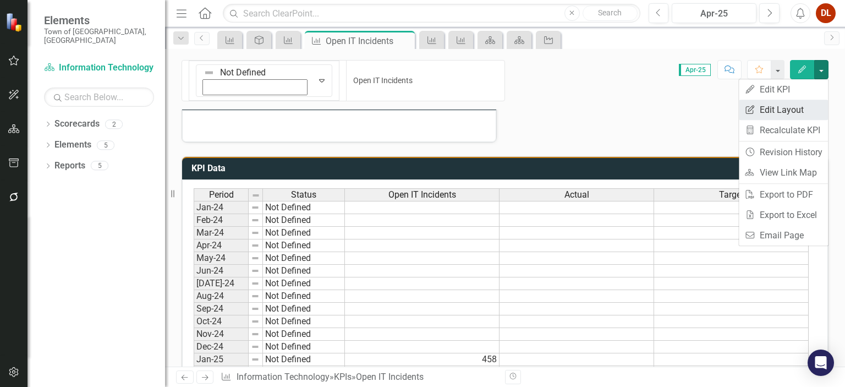
click at [787, 111] on link "Edit Report Edit Layout" at bounding box center [783, 110] width 89 height 20
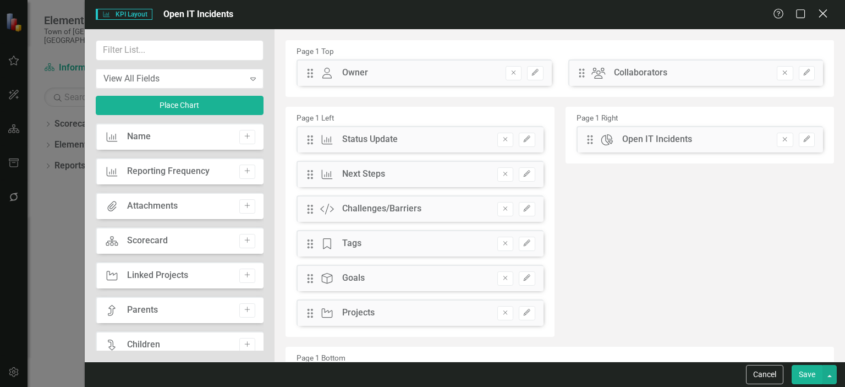
click at [819, 9] on icon "Close" at bounding box center [823, 13] width 14 height 10
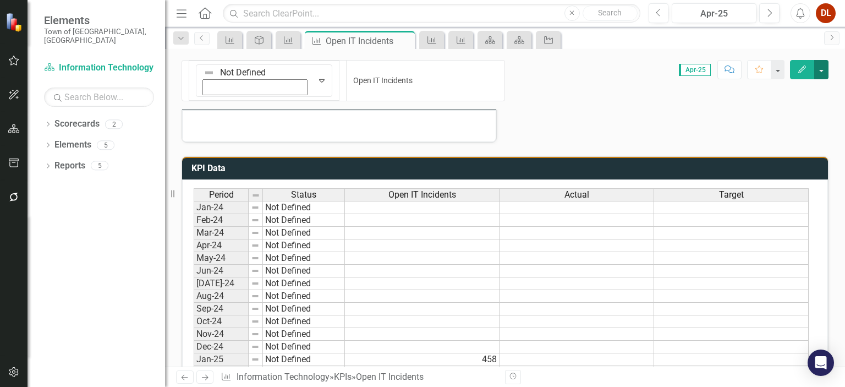
click at [817, 76] on button "button" at bounding box center [821, 69] width 14 height 19
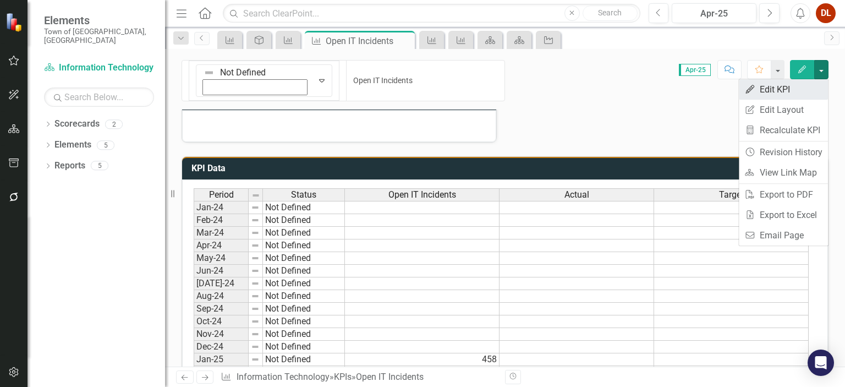
click at [779, 92] on link "Edit Edit KPI" at bounding box center [783, 89] width 89 height 20
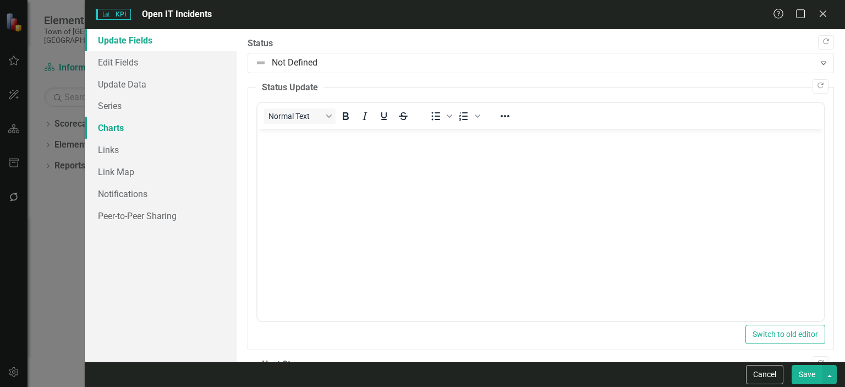
scroll to position [0, 0]
click at [120, 111] on link "Series" at bounding box center [161, 106] width 152 height 22
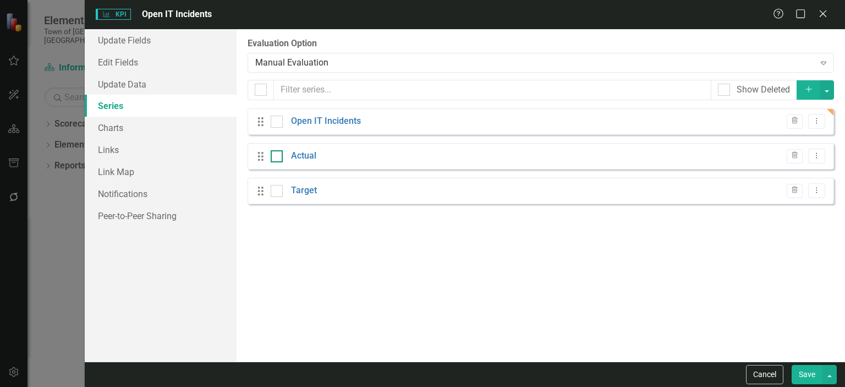
click at [273, 157] on div at bounding box center [277, 156] width 12 height 12
click at [273, 157] on input "checkbox" at bounding box center [274, 153] width 7 height 7
click at [794, 158] on icon "Trash" at bounding box center [794, 155] width 8 height 7
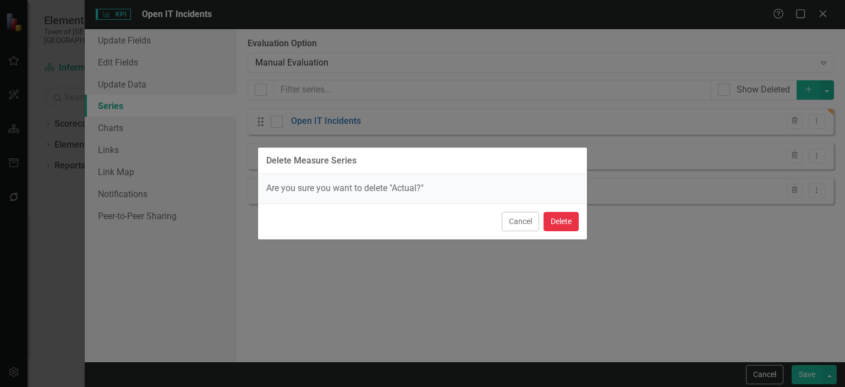
click at [560, 221] on button "Delete" at bounding box center [560, 221] width 35 height 19
checkbox input "false"
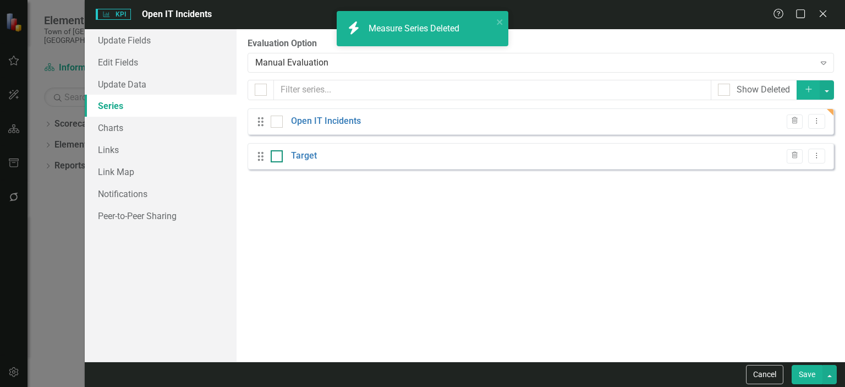
click at [280, 160] on div at bounding box center [277, 156] width 12 height 12
click at [278, 157] on input "checkbox" at bounding box center [274, 153] width 7 height 7
click at [794, 157] on icon "Trash" at bounding box center [794, 155] width 8 height 7
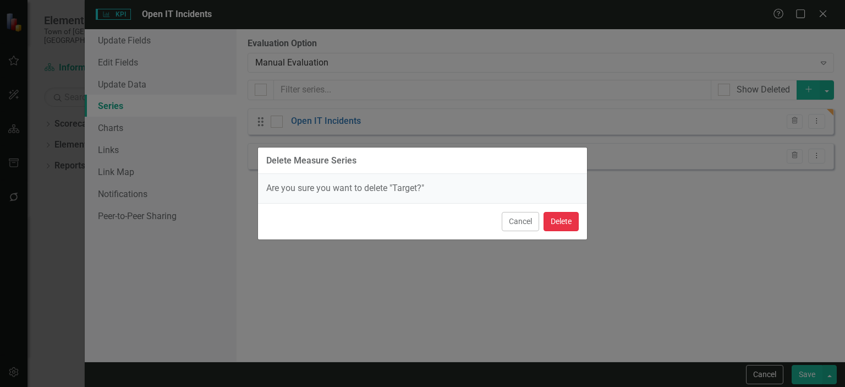
click at [577, 224] on button "Delete" at bounding box center [560, 221] width 35 height 19
checkbox input "false"
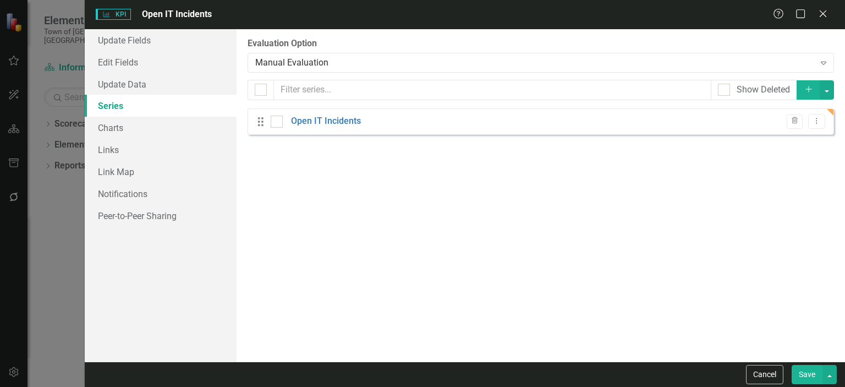
click at [808, 373] on button "Save" at bounding box center [806, 374] width 31 height 19
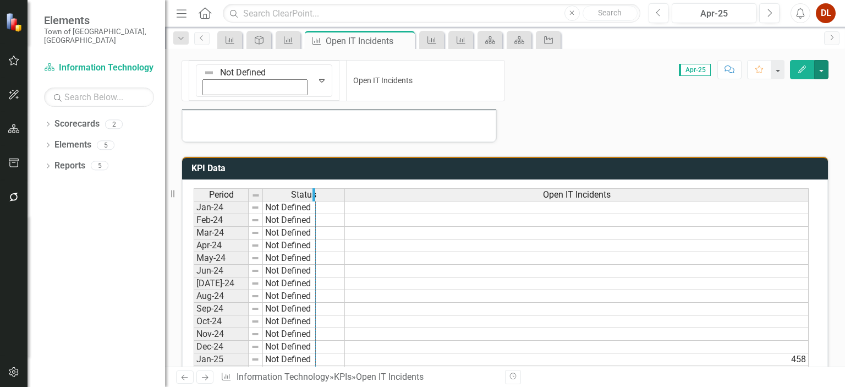
drag, startPoint x: 343, startPoint y: 166, endPoint x: 313, endPoint y: 167, distance: 29.2
drag, startPoint x: 313, startPoint y: 164, endPoint x: 266, endPoint y: 168, distance: 47.4
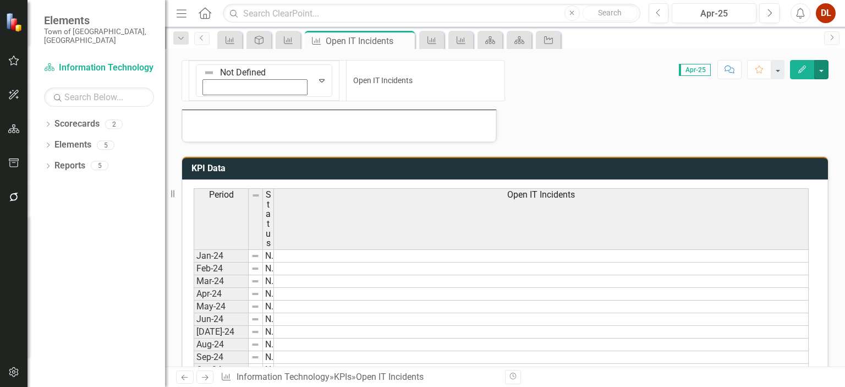
scroll to position [686, 0]
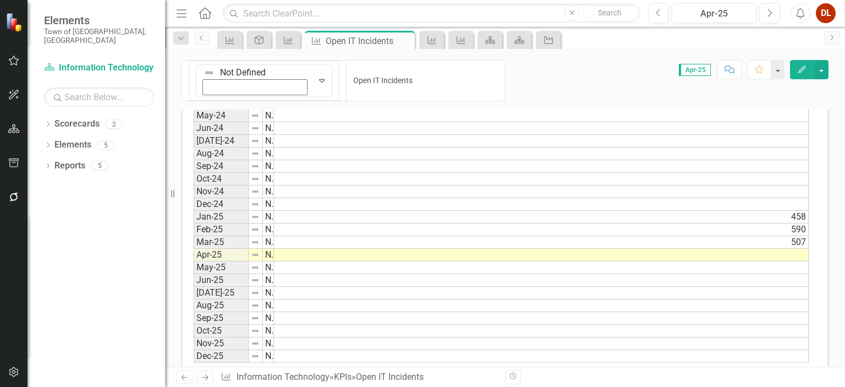
click at [794, 223] on td "590" at bounding box center [541, 229] width 535 height 13
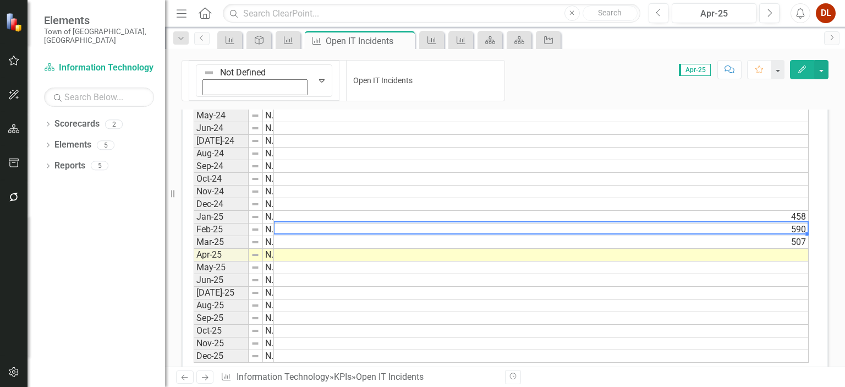
click at [785, 236] on td "507" at bounding box center [541, 242] width 535 height 13
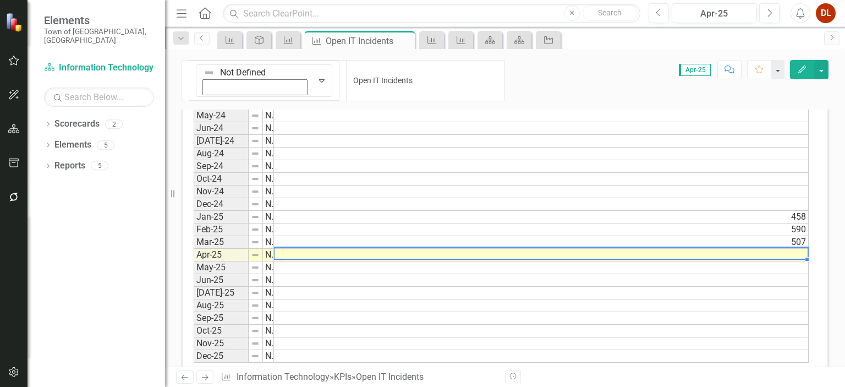
scroll to position [687, 0]
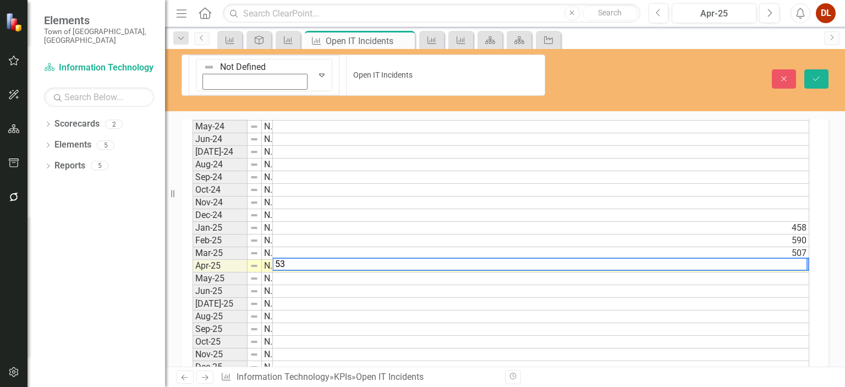
type textarea "532"
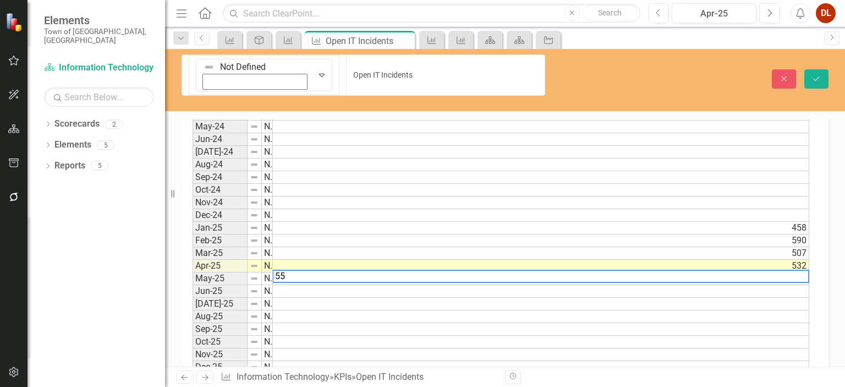
type textarea "558"
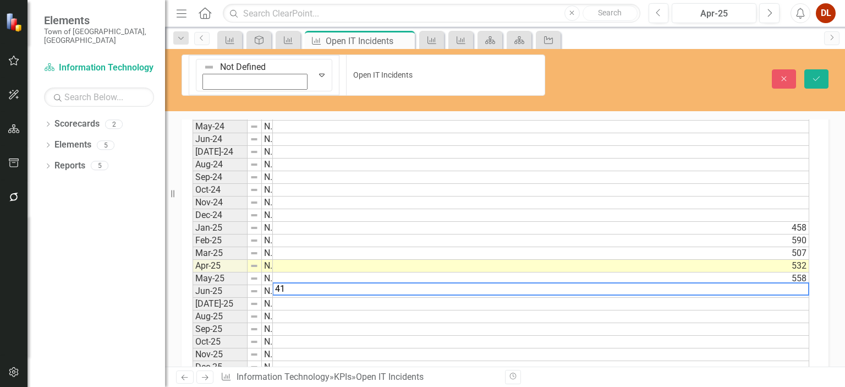
type textarea "413"
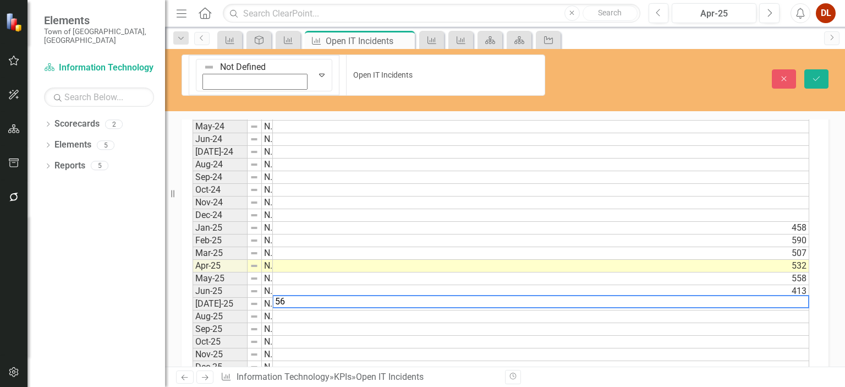
type textarea "567"
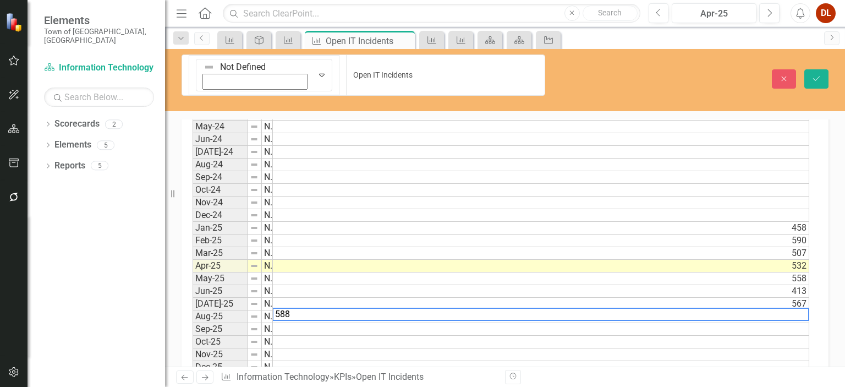
type textarea "588"
click at [632, 335] on td at bounding box center [541, 341] width 536 height 13
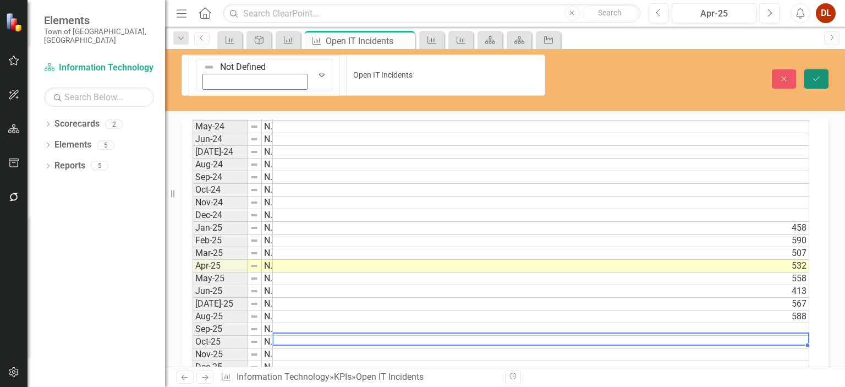
click at [817, 75] on icon "Save" at bounding box center [816, 79] width 10 height 8
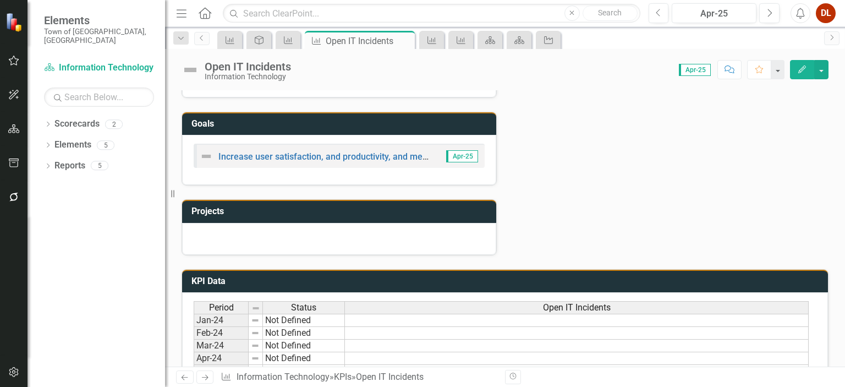
scroll to position [143, 0]
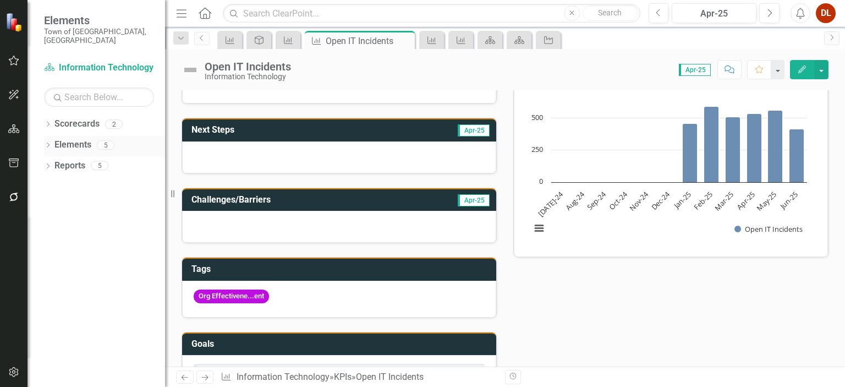
click at [67, 139] on link "Elements" at bounding box center [72, 145] width 37 height 13
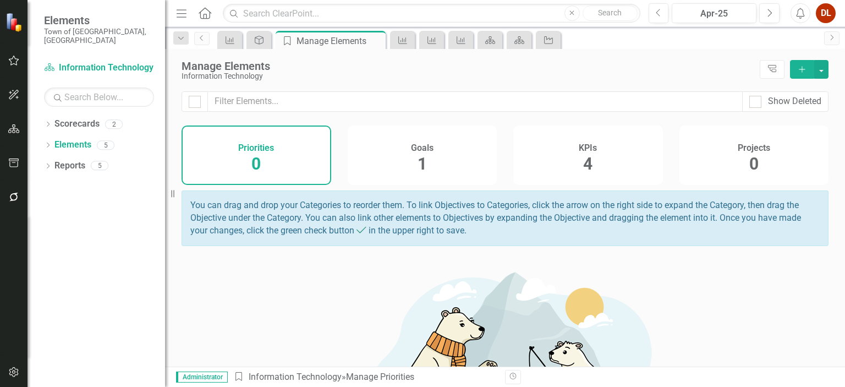
click at [588, 152] on h4 "KPIs" at bounding box center [588, 148] width 18 height 10
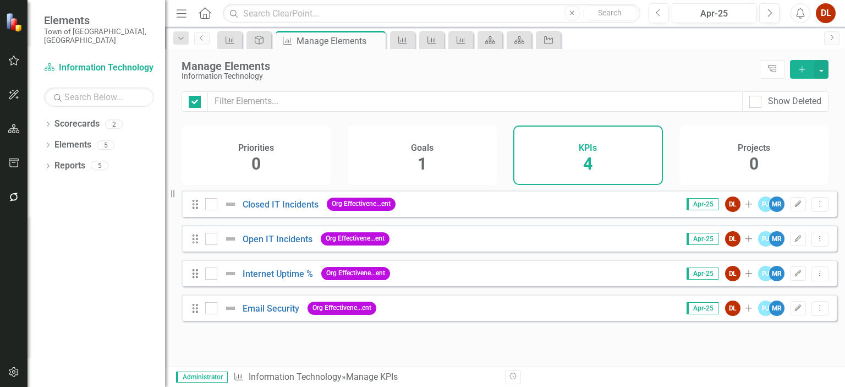
checkbox input "false"
click at [283, 276] on link "Internet Uptime %" at bounding box center [278, 273] width 70 height 10
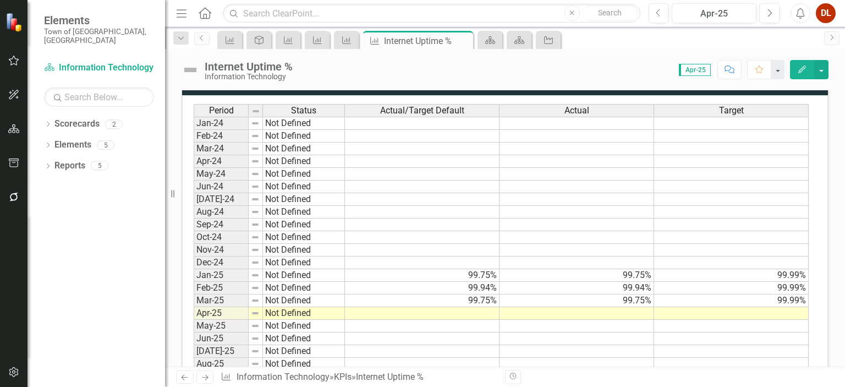
scroll to position [473, 0]
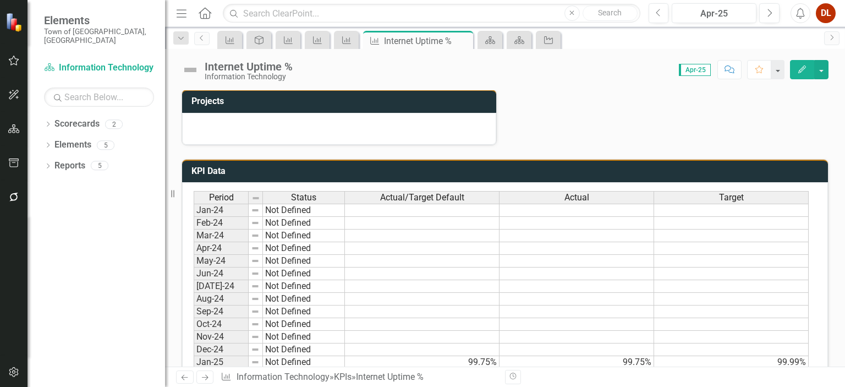
click at [533, 197] on div "Actual" at bounding box center [576, 197] width 154 height 12
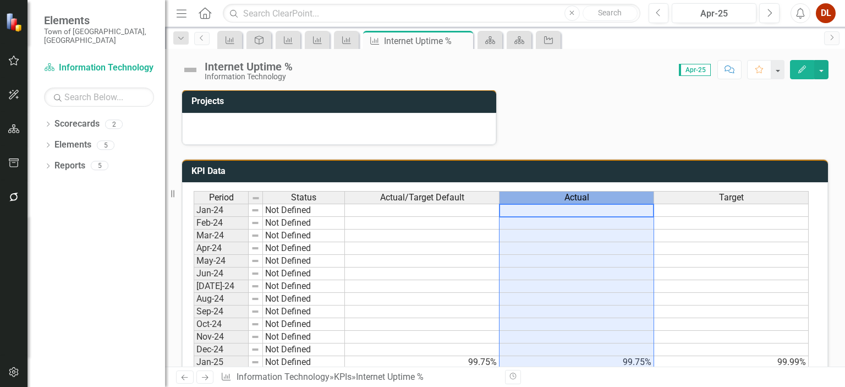
click at [533, 197] on div "Actual" at bounding box center [576, 197] width 154 height 12
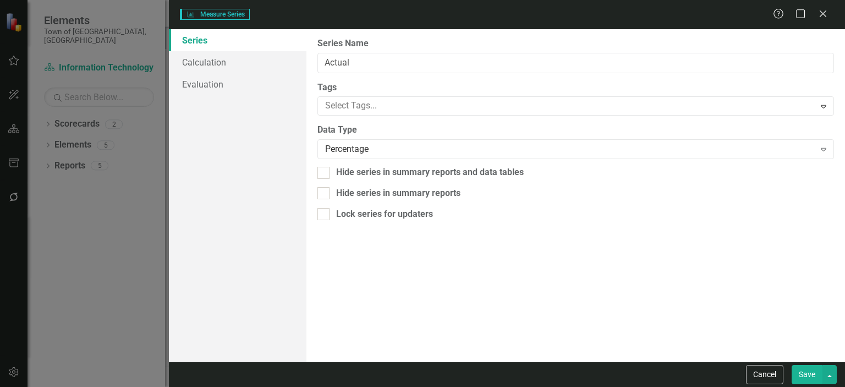
type input "Actual"
click at [215, 38] on link "Series" at bounding box center [237, 40] width 137 height 22
drag, startPoint x: 767, startPoint y: 375, endPoint x: 326, endPoint y: 235, distance: 462.8
click at [768, 374] on button "Cancel" at bounding box center [764, 374] width 37 height 19
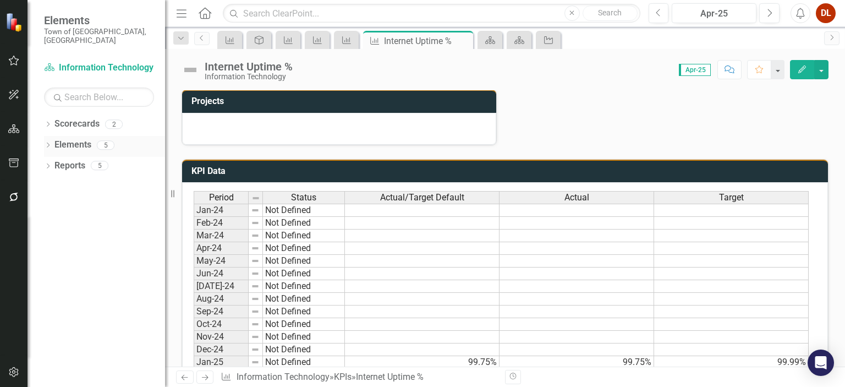
click at [81, 139] on link "Elements" at bounding box center [72, 145] width 37 height 13
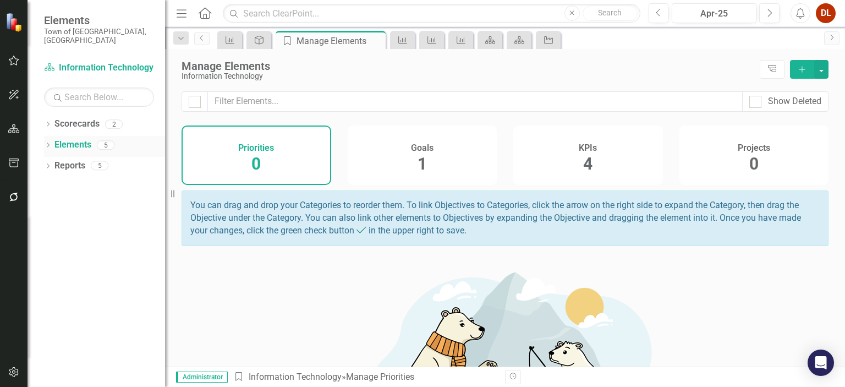
click at [79, 139] on link "Elements" at bounding box center [72, 145] width 37 height 13
click at [583, 156] on span "4" at bounding box center [587, 163] width 9 height 19
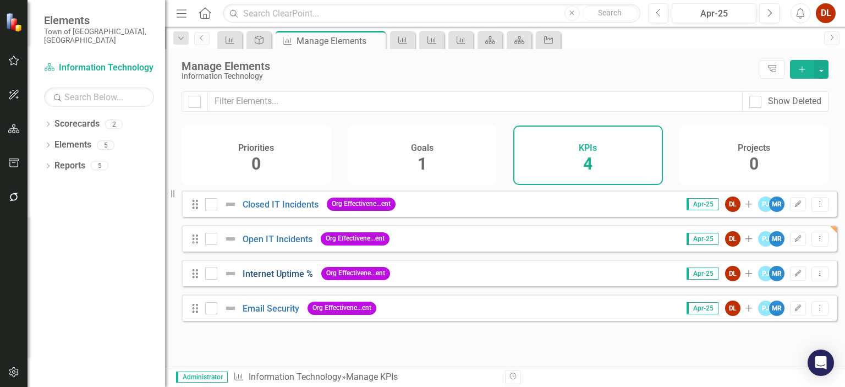
click at [258, 279] on link "Internet Uptime %" at bounding box center [278, 273] width 70 height 10
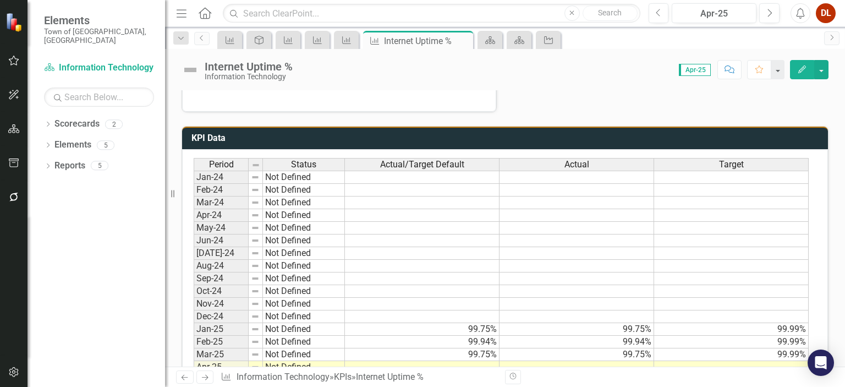
scroll to position [363, 0]
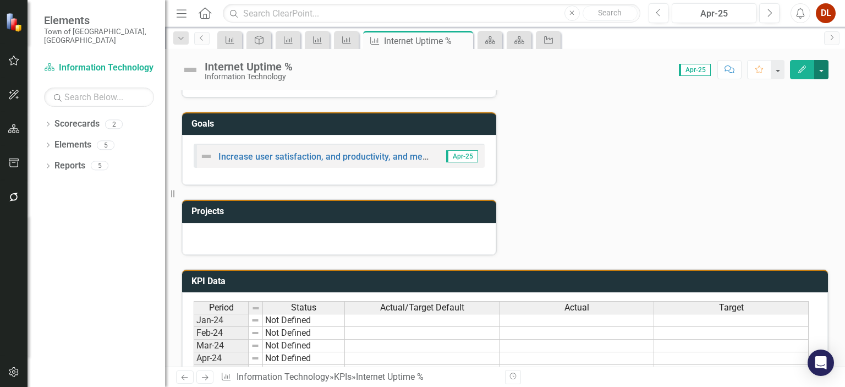
click at [819, 69] on button "button" at bounding box center [821, 69] width 14 height 19
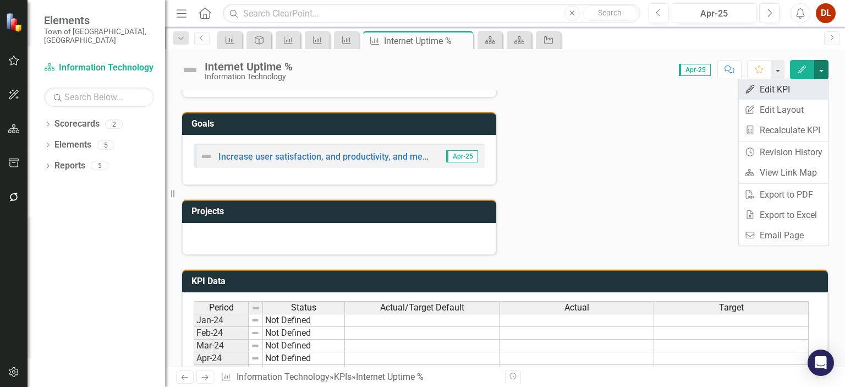
click at [782, 93] on link "Edit Edit KPI" at bounding box center [783, 89] width 89 height 20
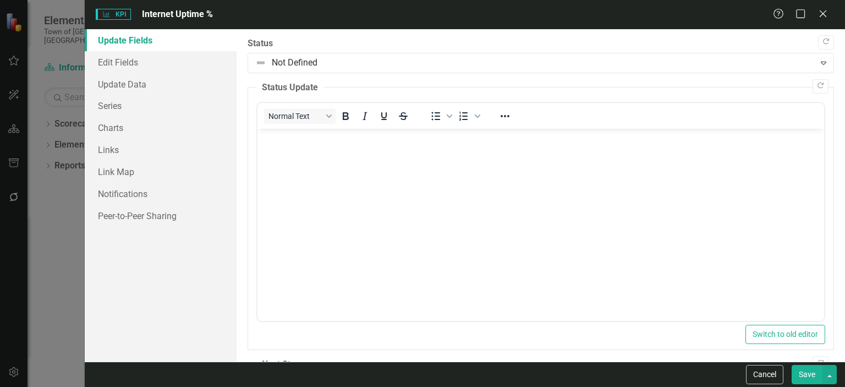
scroll to position [0, 0]
click at [109, 58] on link "Edit Fields" at bounding box center [161, 62] width 152 height 22
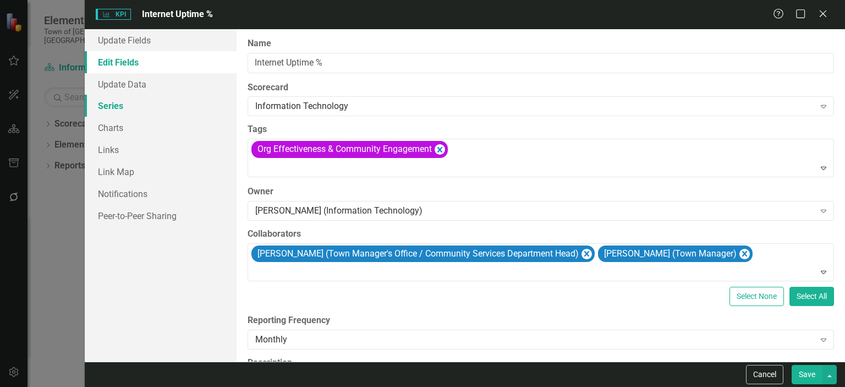
click at [125, 104] on link "Series" at bounding box center [161, 106] width 152 height 22
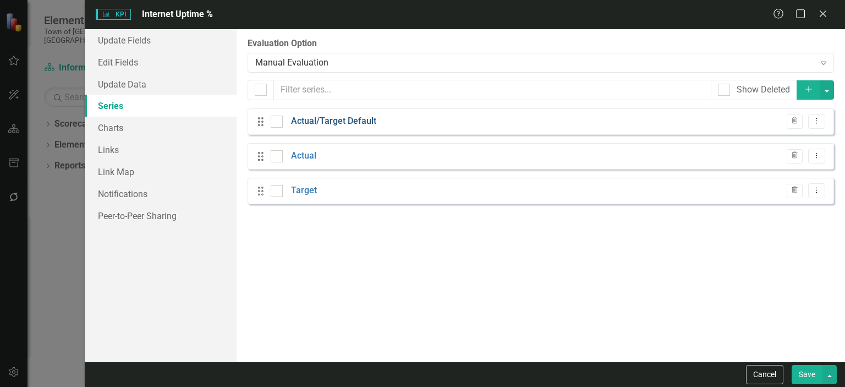
drag, startPoint x: 370, startPoint y: 21, endPoint x: 335, endPoint y: 119, distance: 104.4
click at [335, 119] on form "KPI KPI Internet Uptime % Help Maximize Close Update Fields Edit Fields Update …" at bounding box center [465, 193] width 760 height 387
drag, startPoint x: 351, startPoint y: 13, endPoint x: 343, endPoint y: 48, distance: 36.2
click at [343, 48] on form "KPI KPI Internet Uptime % Help Maximize Close Update Fields Edit Fields Update …" at bounding box center [465, 193] width 760 height 387
click at [774, 377] on button "Cancel" at bounding box center [764, 374] width 37 height 19
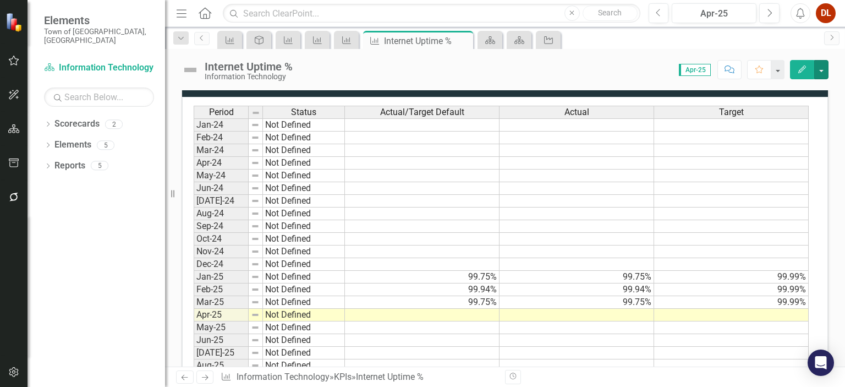
scroll to position [473, 0]
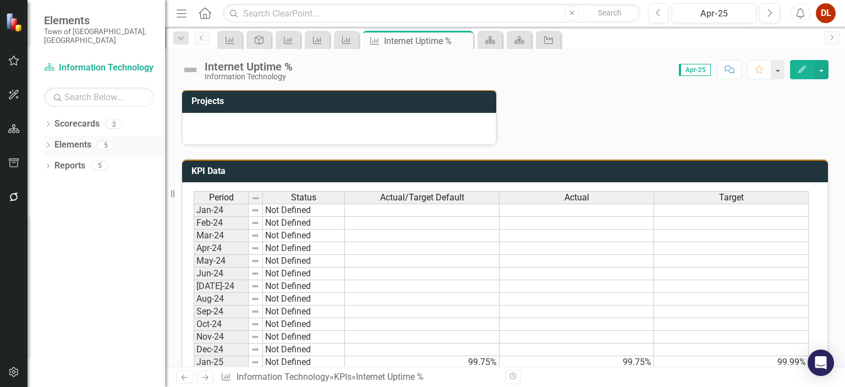
click at [87, 139] on link "Elements" at bounding box center [72, 145] width 37 height 13
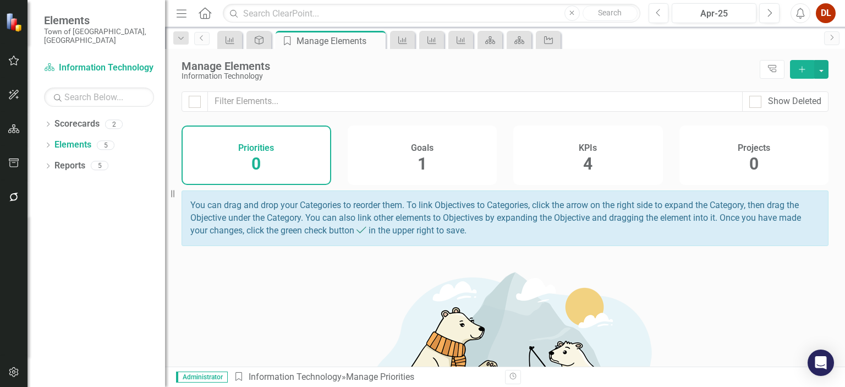
click at [583, 158] on span "4" at bounding box center [587, 163] width 9 height 19
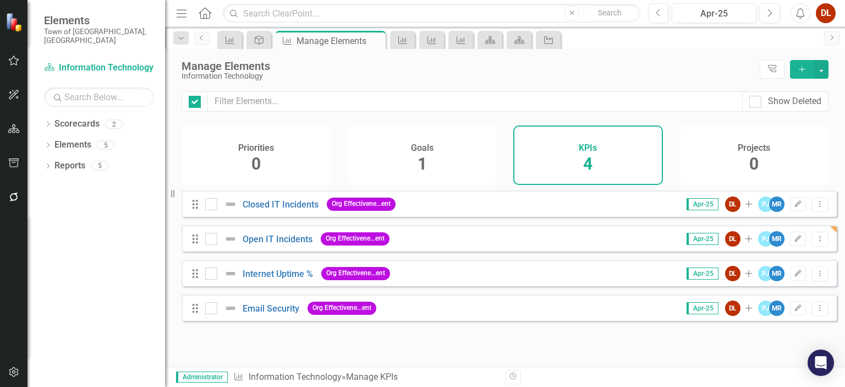
checkbox input "false"
click at [284, 279] on link "Internet Uptime %" at bounding box center [278, 273] width 70 height 10
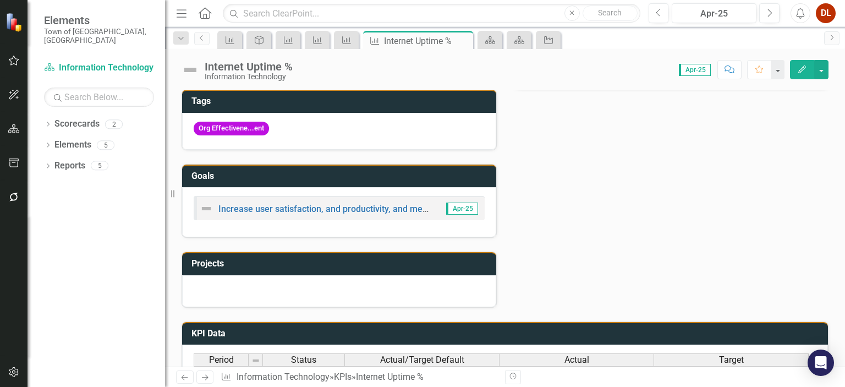
scroll to position [440, 0]
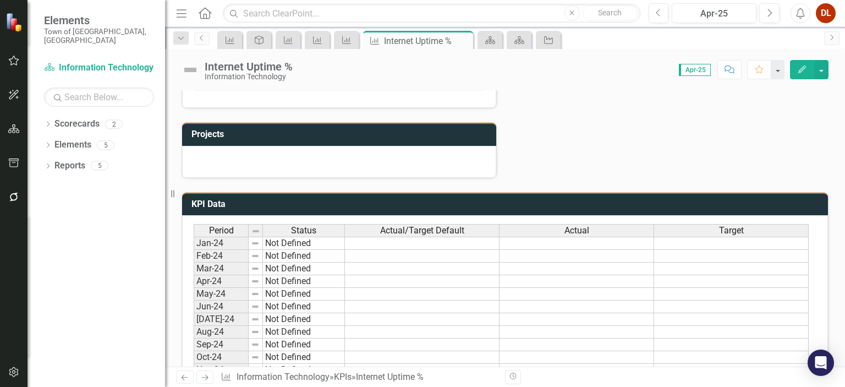
click at [453, 226] on span "Actual/Target Default" at bounding box center [422, 230] width 84 height 10
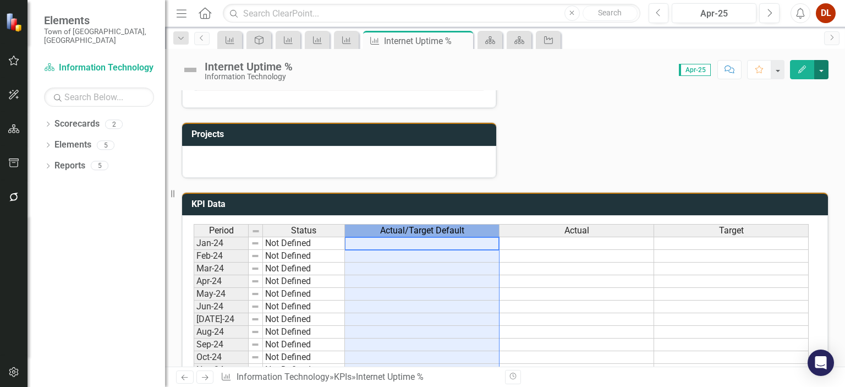
click at [826, 74] on button "button" at bounding box center [821, 69] width 14 height 19
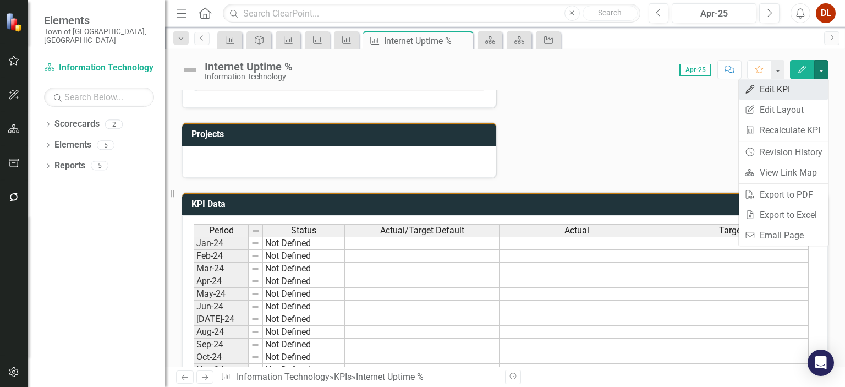
click at [768, 85] on link "Edit Edit KPI" at bounding box center [783, 89] width 89 height 20
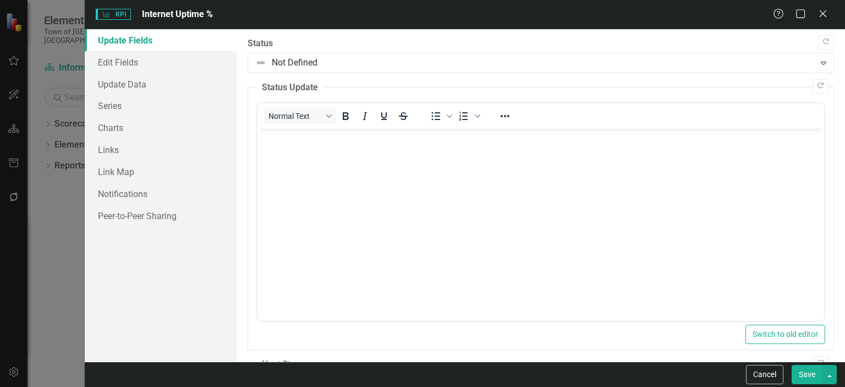
scroll to position [0, 0]
click at [108, 103] on link "Series" at bounding box center [161, 106] width 152 height 22
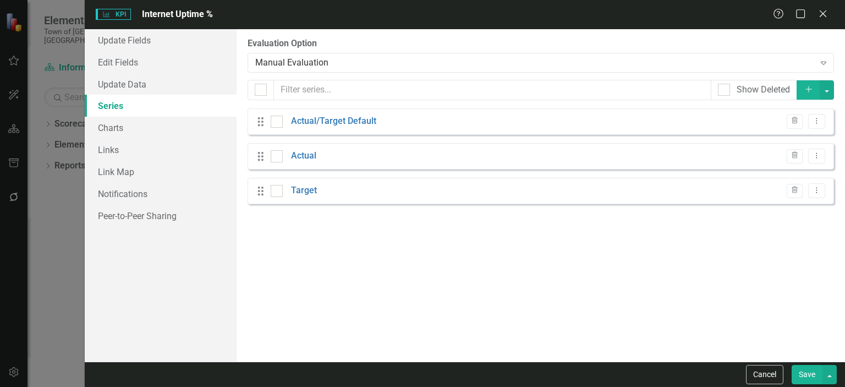
click at [262, 123] on icon "Drag" at bounding box center [261, 121] width 14 height 11
click at [281, 120] on div at bounding box center [277, 121] width 12 height 12
click at [278, 120] on input "checkbox" at bounding box center [274, 118] width 7 height 7
click at [795, 119] on icon "button" at bounding box center [794, 120] width 6 height 7
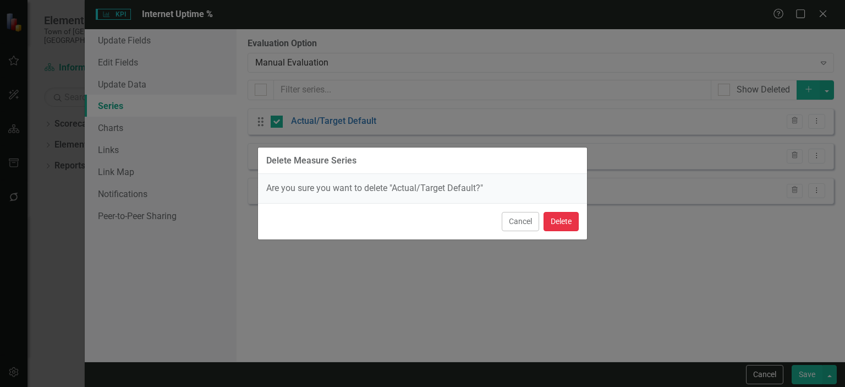
click at [557, 220] on button "Delete" at bounding box center [560, 221] width 35 height 19
checkbox input "false"
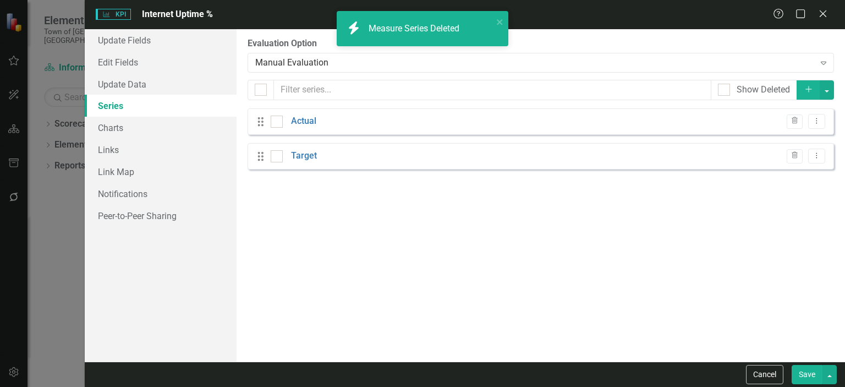
click at [814, 377] on button "Save" at bounding box center [806, 374] width 31 height 19
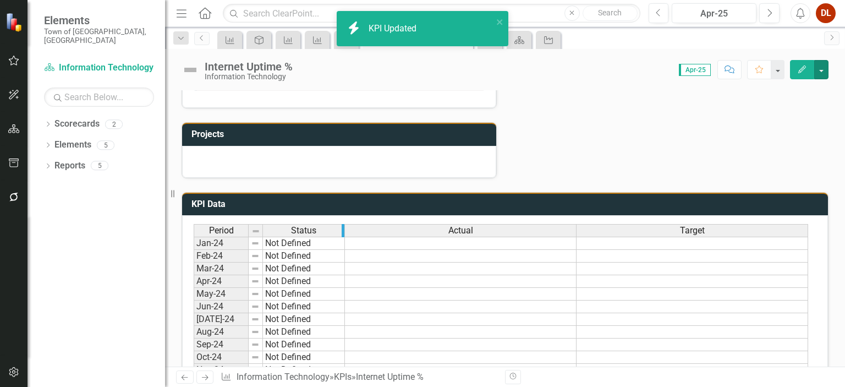
scroll to position [550, 0]
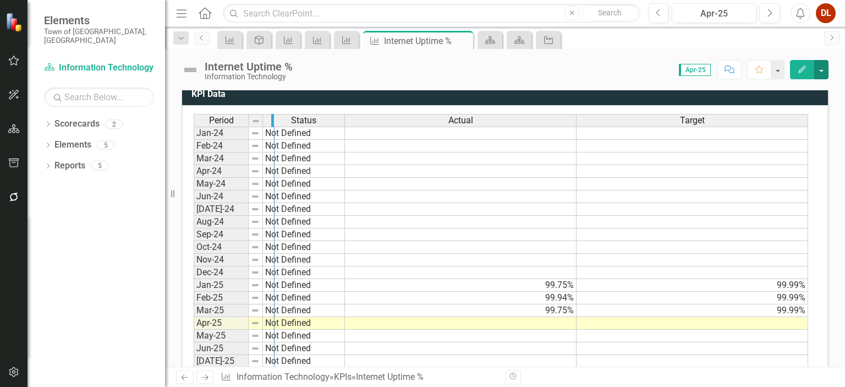
drag, startPoint x: 343, startPoint y: 112, endPoint x: 272, endPoint y: 111, distance: 70.4
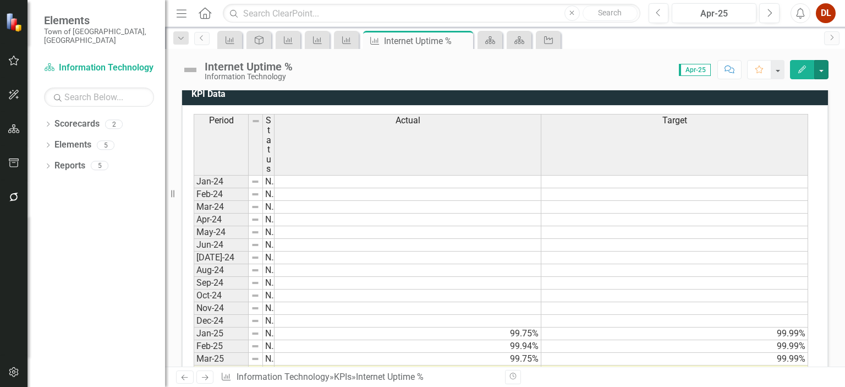
scroll to position [686, 0]
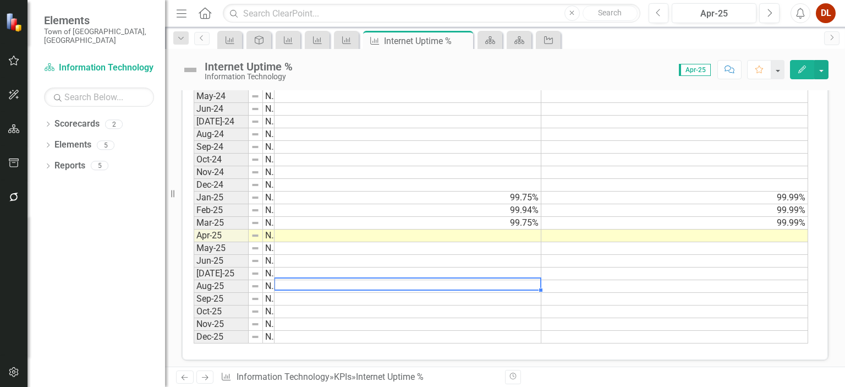
click at [521, 280] on td at bounding box center [407, 286] width 267 height 13
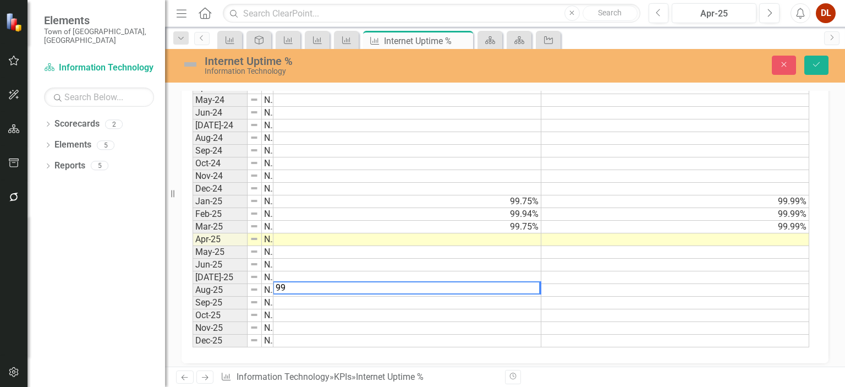
scroll to position [689, 0]
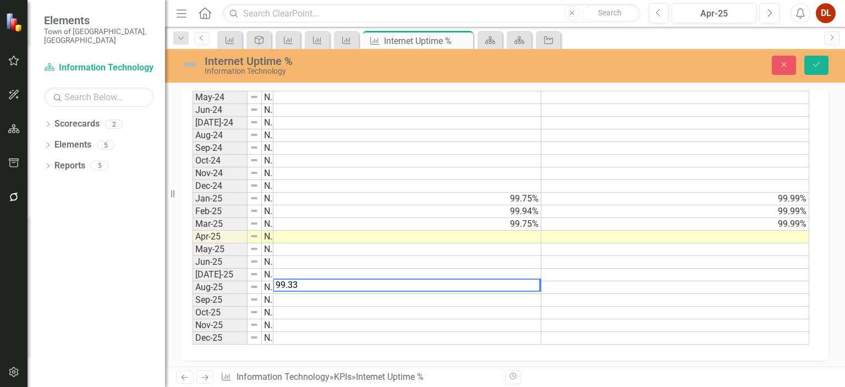
type textarea "99.33"
click at [762, 281] on td at bounding box center [675, 287] width 268 height 13
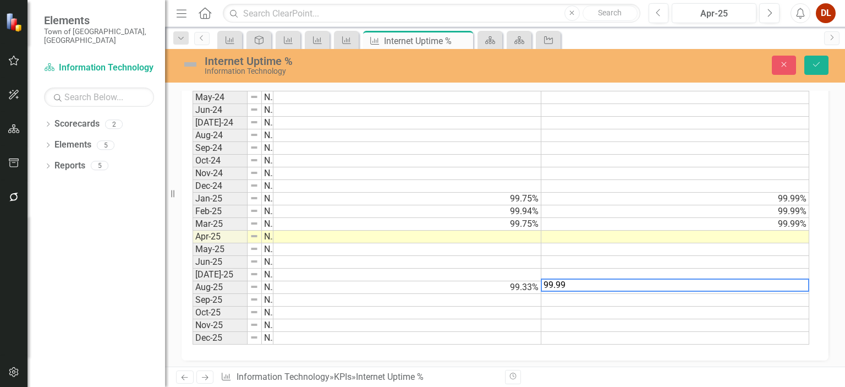
type textarea "99.99"
click at [192, 262] on div "Period Status Actual Target Jan-24 Not Defined Feb-24 Not Defined Mar-24 Not De…" at bounding box center [192, 161] width 0 height 365
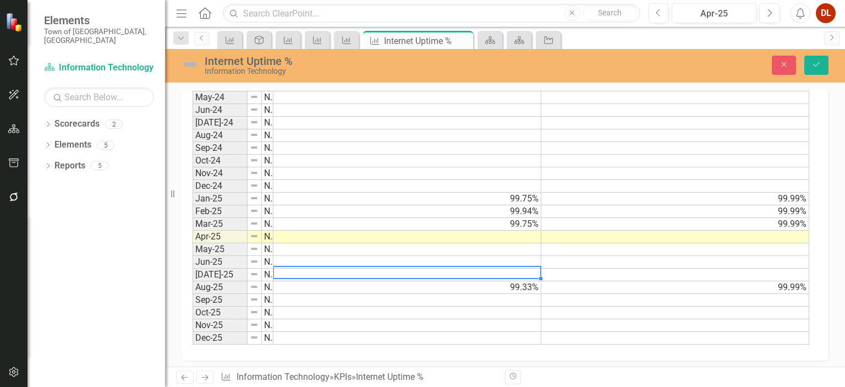
click at [526, 268] on td at bounding box center [407, 274] width 268 height 13
type textarea "99.75"
click at [524, 256] on td at bounding box center [407, 262] width 268 height 13
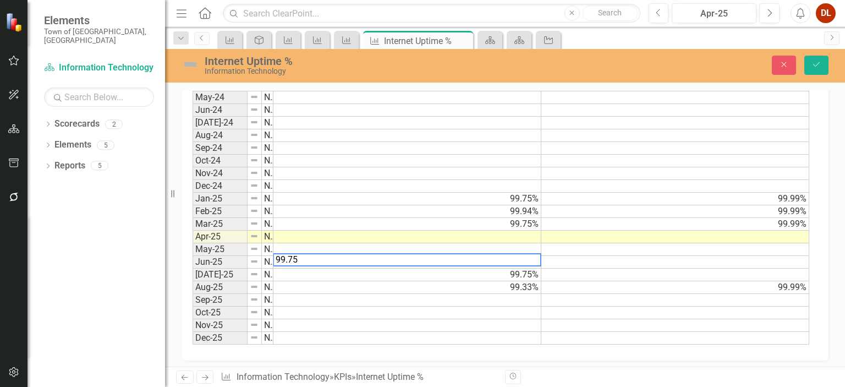
type textarea "99.75"
click at [526, 243] on td at bounding box center [407, 249] width 268 height 13
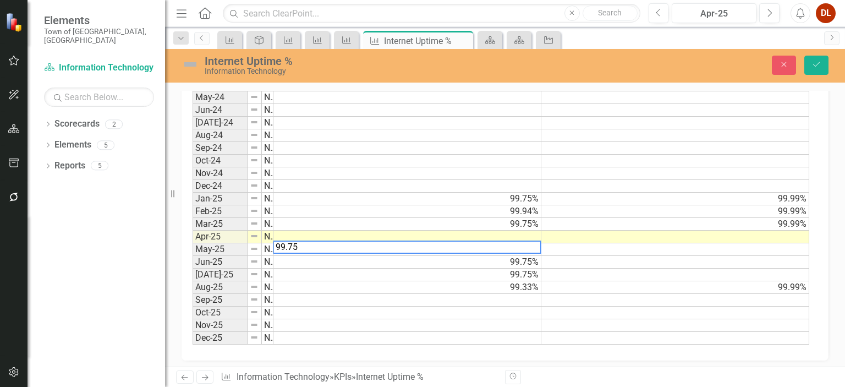
type textarea "99.75"
click at [505, 232] on td at bounding box center [407, 236] width 268 height 13
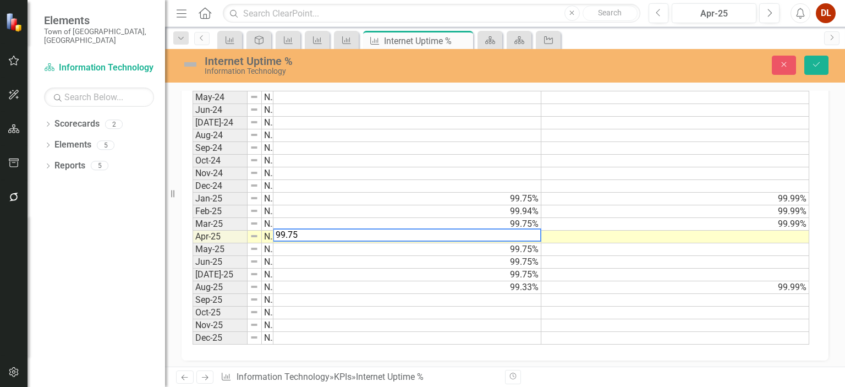
type textarea "99.75"
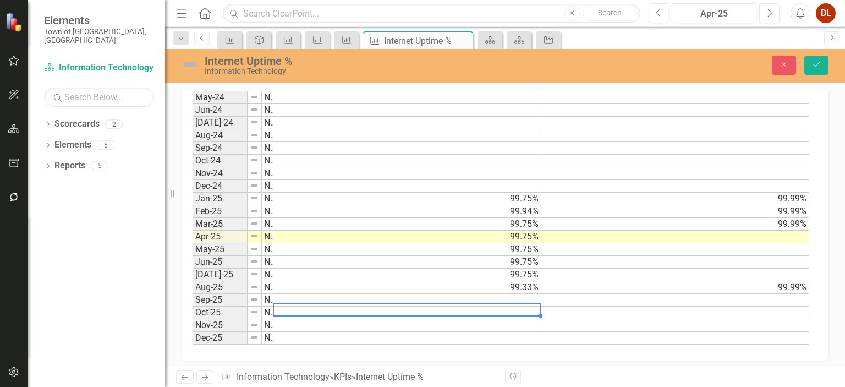
click at [510, 307] on td at bounding box center [407, 312] width 268 height 13
click at [527, 205] on td "99.94%" at bounding box center [407, 211] width 268 height 13
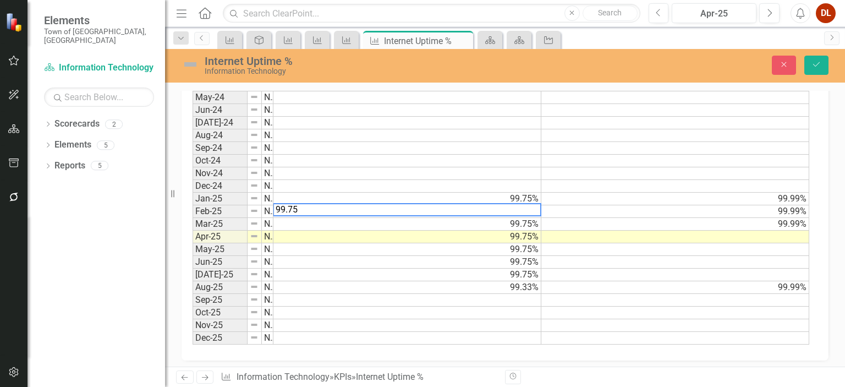
type textarea "99.75"
click at [651, 294] on td at bounding box center [675, 300] width 268 height 13
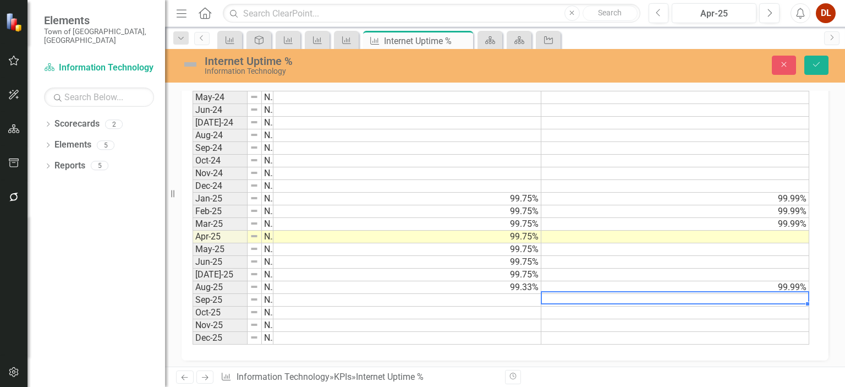
click at [797, 218] on td "99.99%" at bounding box center [675, 224] width 268 height 13
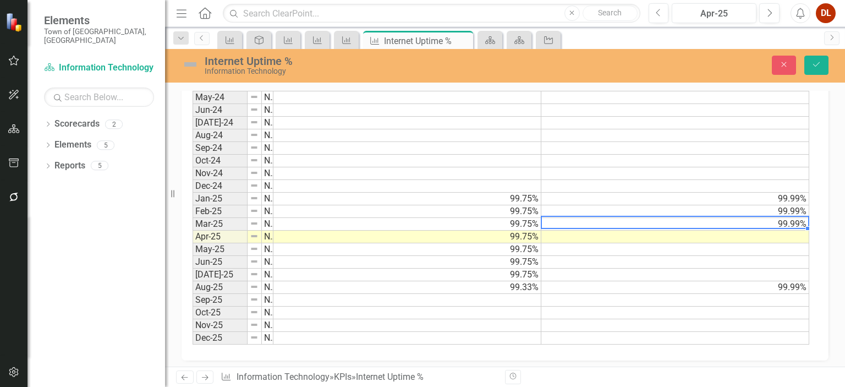
click at [797, 218] on td "99.99%" at bounding box center [675, 224] width 268 height 13
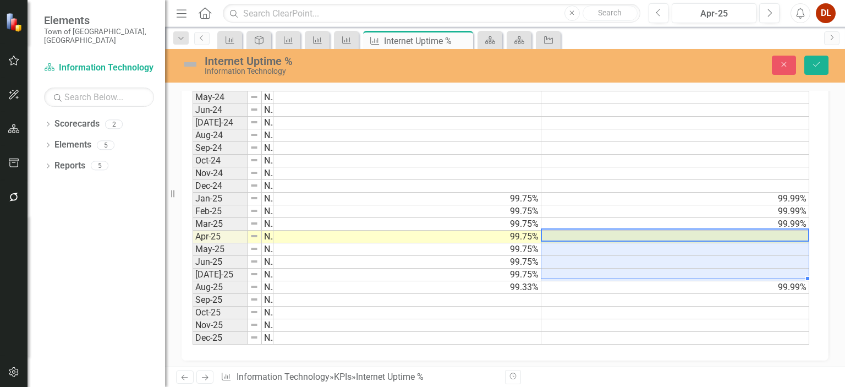
drag, startPoint x: 781, startPoint y: 228, endPoint x: 787, endPoint y: 268, distance: 40.1
click at [787, 268] on tbody "Jan-24 Not Defined Feb-24 Not Defined Mar-24 Not Defined Apr-24 Not Defined May…" at bounding box center [500, 192] width 617 height 304
type textarea "99.99"
click at [780, 319] on td at bounding box center [675, 325] width 268 height 13
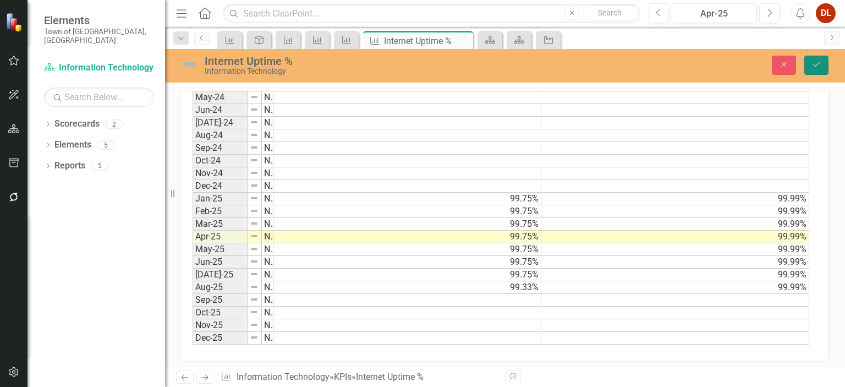
click at [816, 66] on icon "submit" at bounding box center [816, 64] width 7 height 4
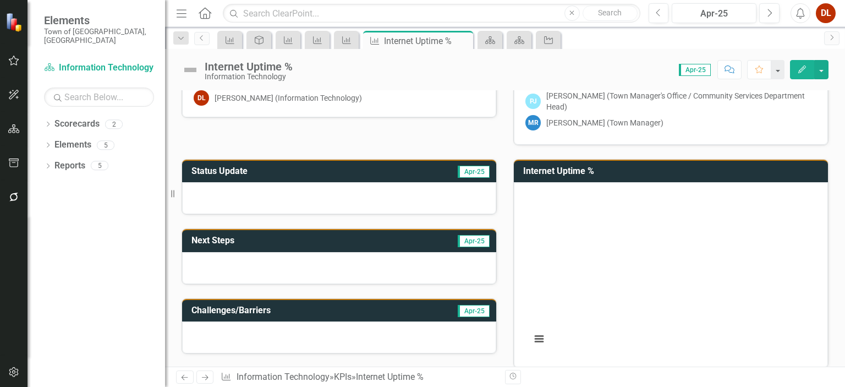
scroll to position [0, 0]
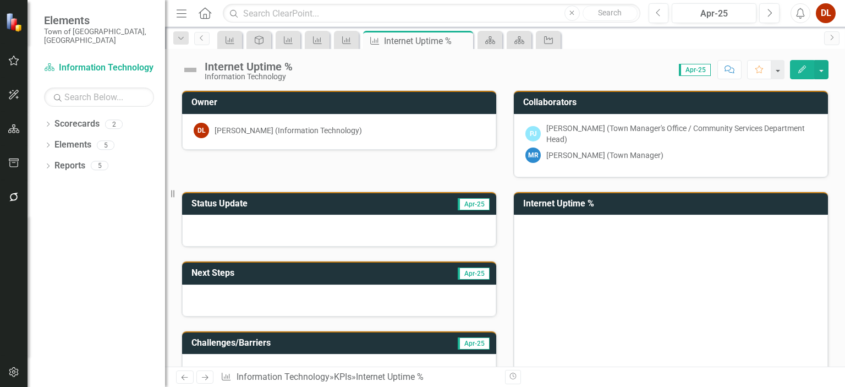
click at [593, 234] on rect "Interactive chart" at bounding box center [668, 305] width 287 height 165
click at [542, 202] on h3 "Internet Uptime %" at bounding box center [672, 204] width 299 height 10
click at [588, 267] on rect "Interactive chart" at bounding box center [668, 305] width 287 height 165
drag, startPoint x: 588, startPoint y: 202, endPoint x: 522, endPoint y: 204, distance: 65.5
click at [523, 204] on h3 "Internet Uptime %" at bounding box center [672, 204] width 299 height 10
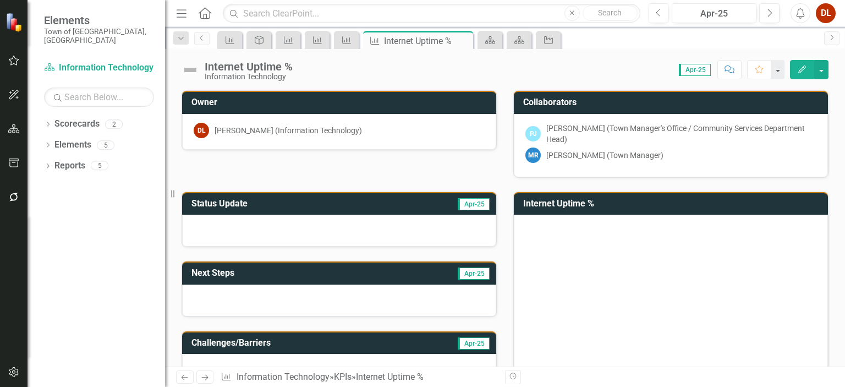
drag, startPoint x: 514, startPoint y: 201, endPoint x: 547, endPoint y: 202, distance: 33.0
click at [547, 202] on div "Internet Uptime %" at bounding box center [671, 203] width 314 height 23
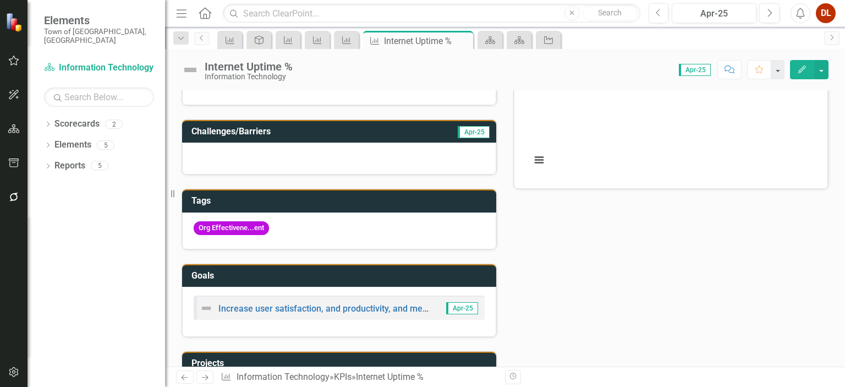
scroll to position [275, 0]
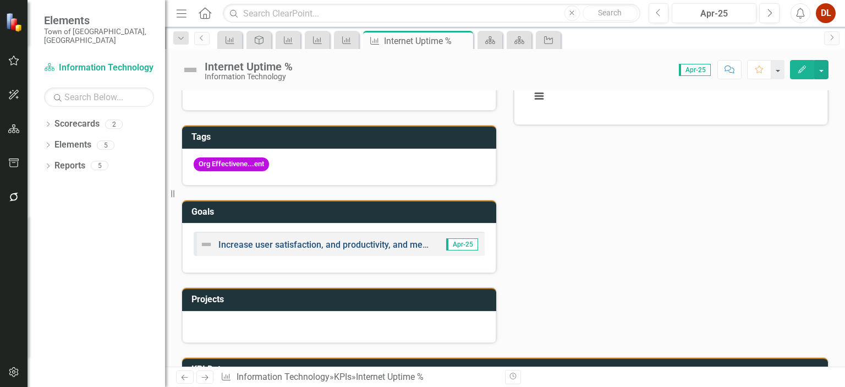
click at [388, 240] on link "Increase user satisfaction, and productivity, and measure the effectiveness of …" at bounding box center [433, 244] width 431 height 10
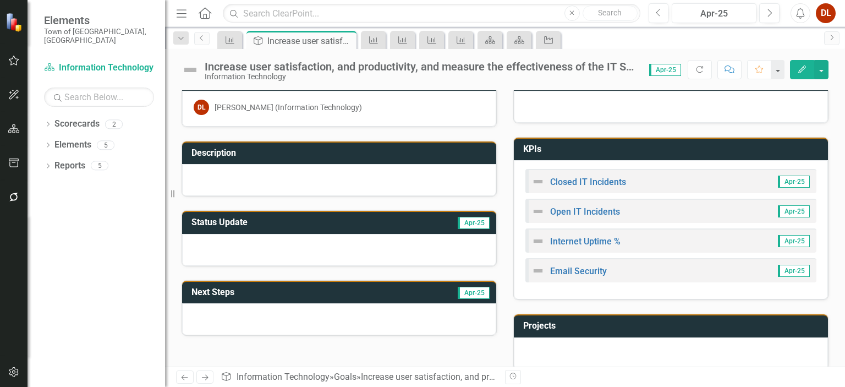
scroll to position [35, 0]
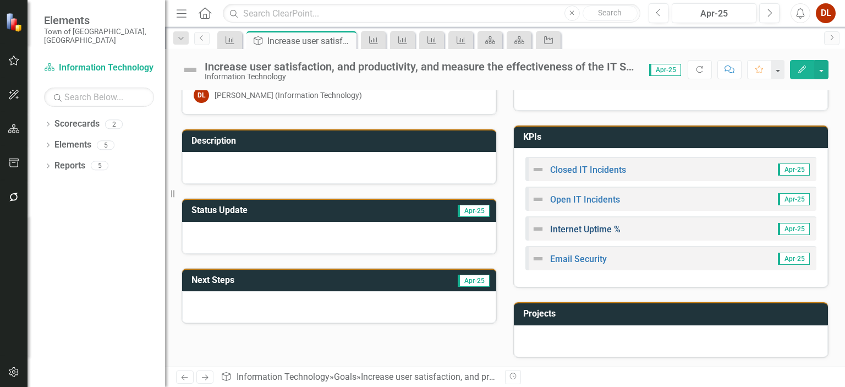
click at [595, 228] on link "Internet Uptime %" at bounding box center [585, 229] width 70 height 10
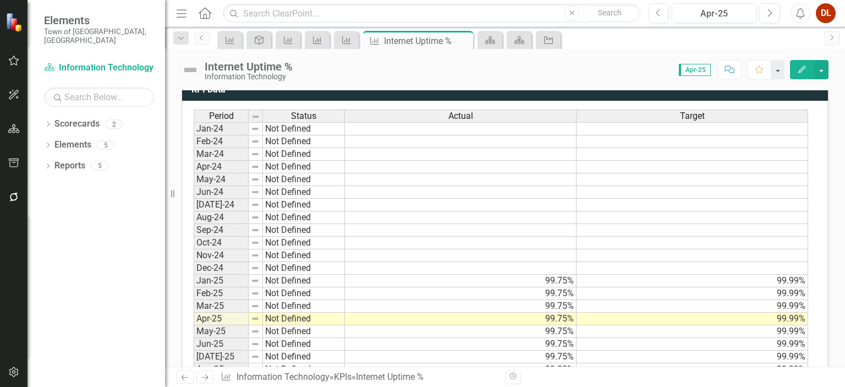
scroll to position [495, 0]
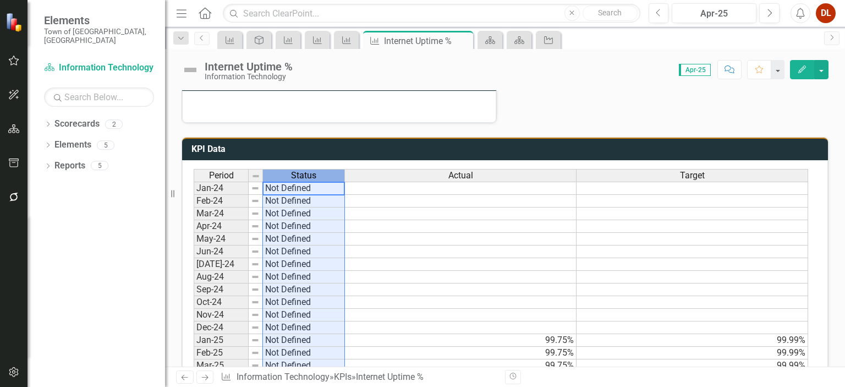
drag, startPoint x: 344, startPoint y: 169, endPoint x: 322, endPoint y: 169, distance: 21.4
click at [322, 169] on div "Status" at bounding box center [303, 175] width 81 height 12
click at [699, 73] on span "Apr-25" at bounding box center [695, 70] width 32 height 12
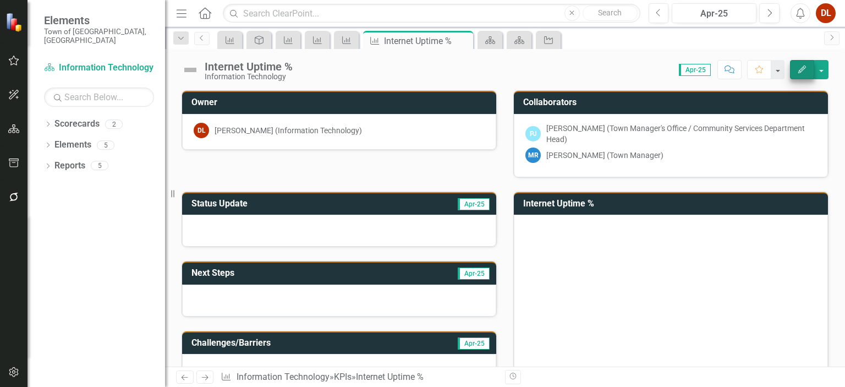
scroll to position [495, 0]
